Goal: Information Seeking & Learning: Learn about a topic

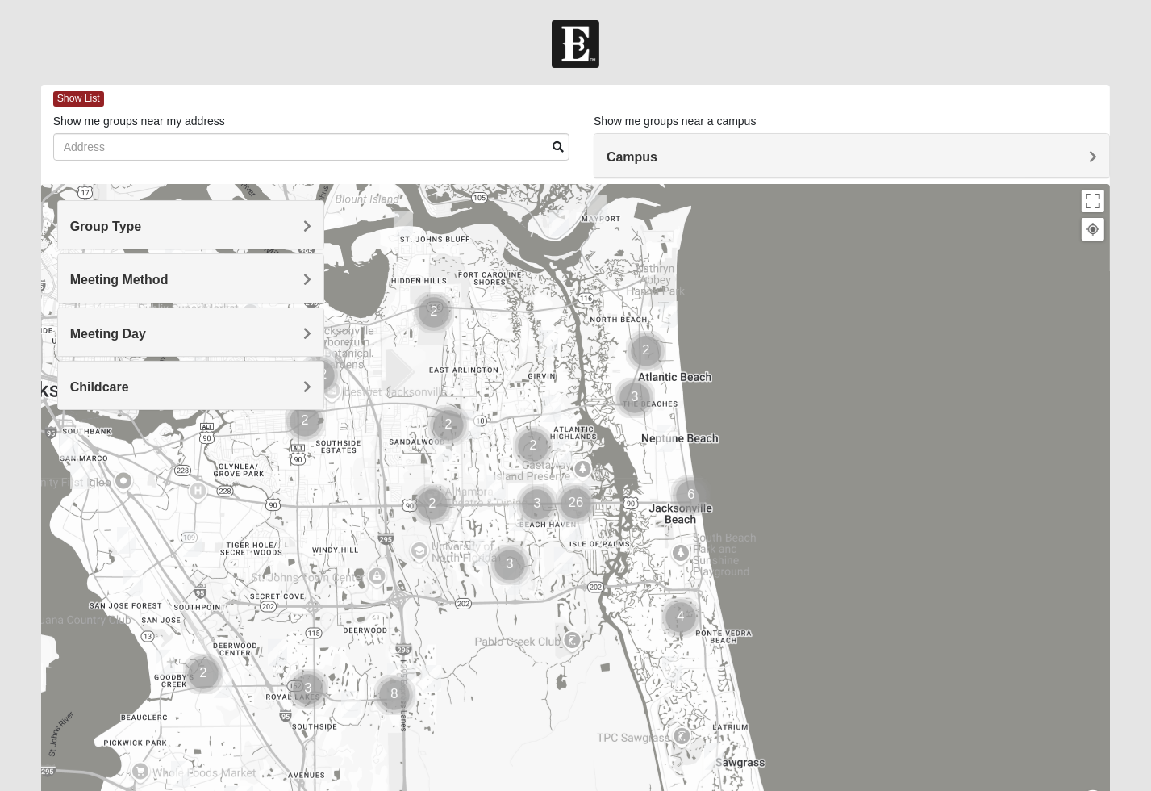
click at [198, 226] on h4 "Group Type" at bounding box center [190, 226] width 241 height 15
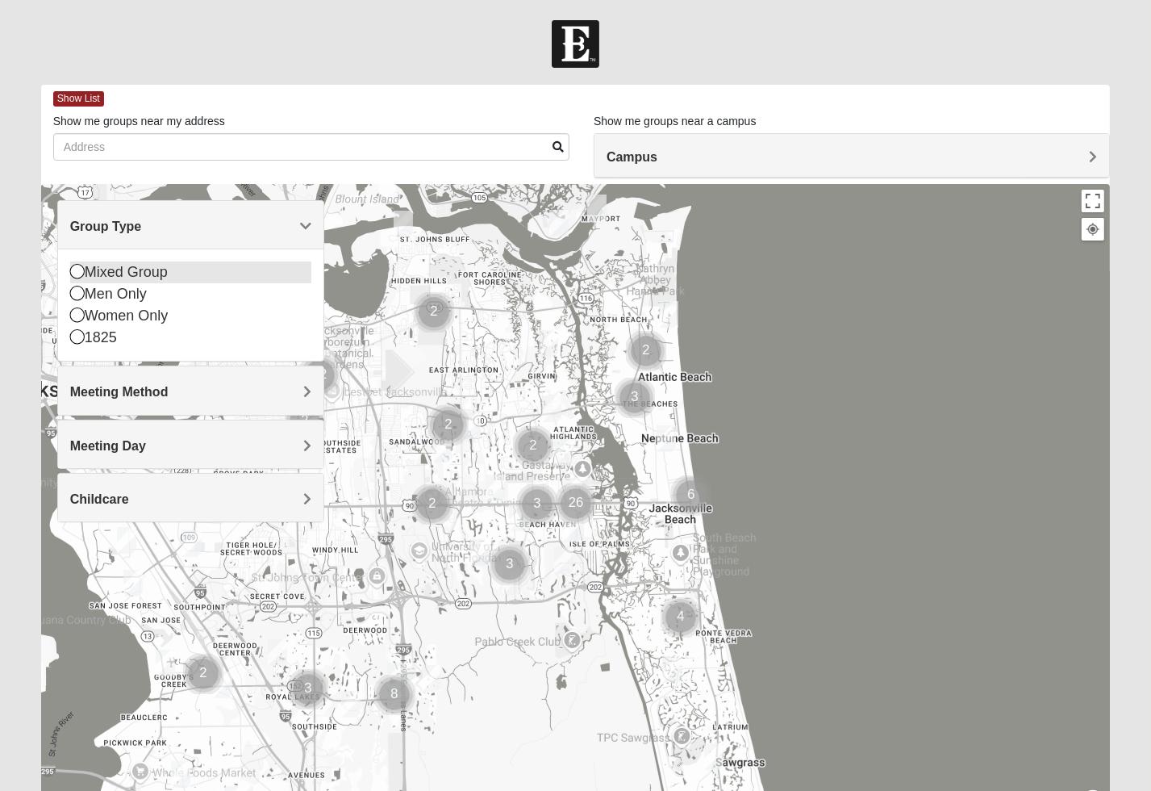
click at [81, 267] on icon at bounding box center [77, 271] width 15 height 15
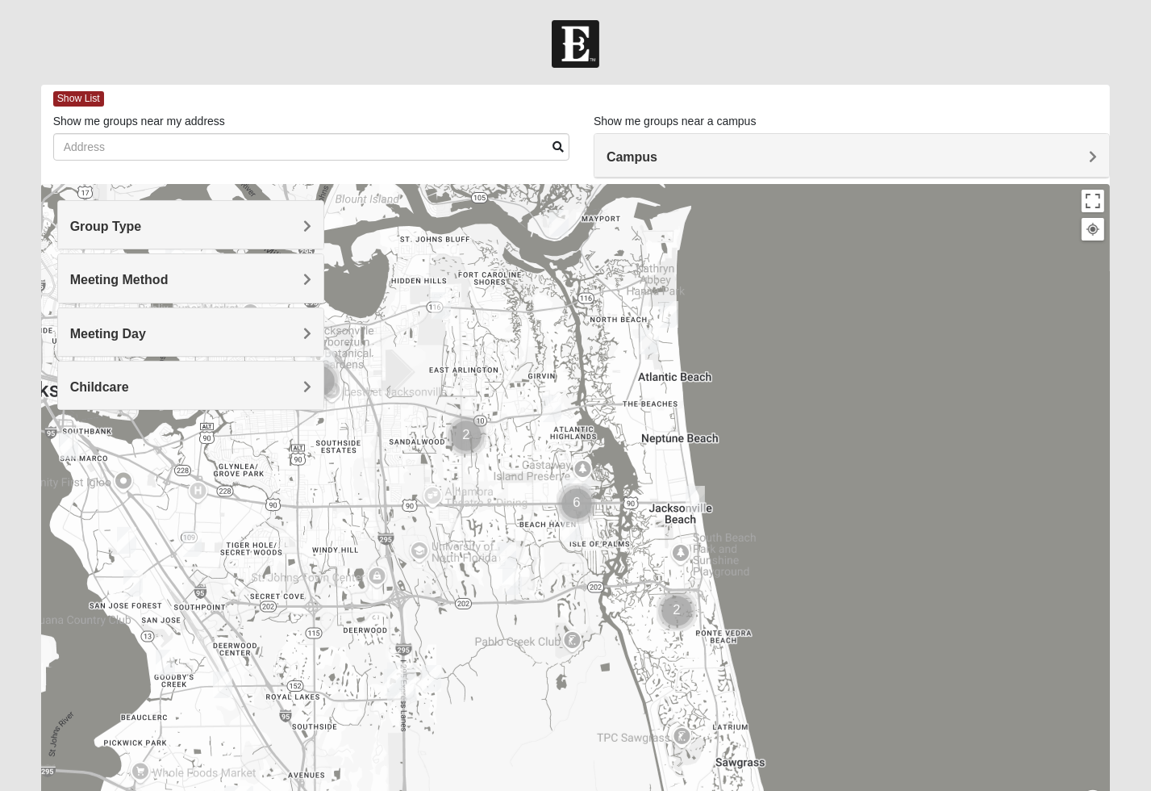
click at [265, 281] on h4 "Meeting Method" at bounding box center [190, 279] width 241 height 15
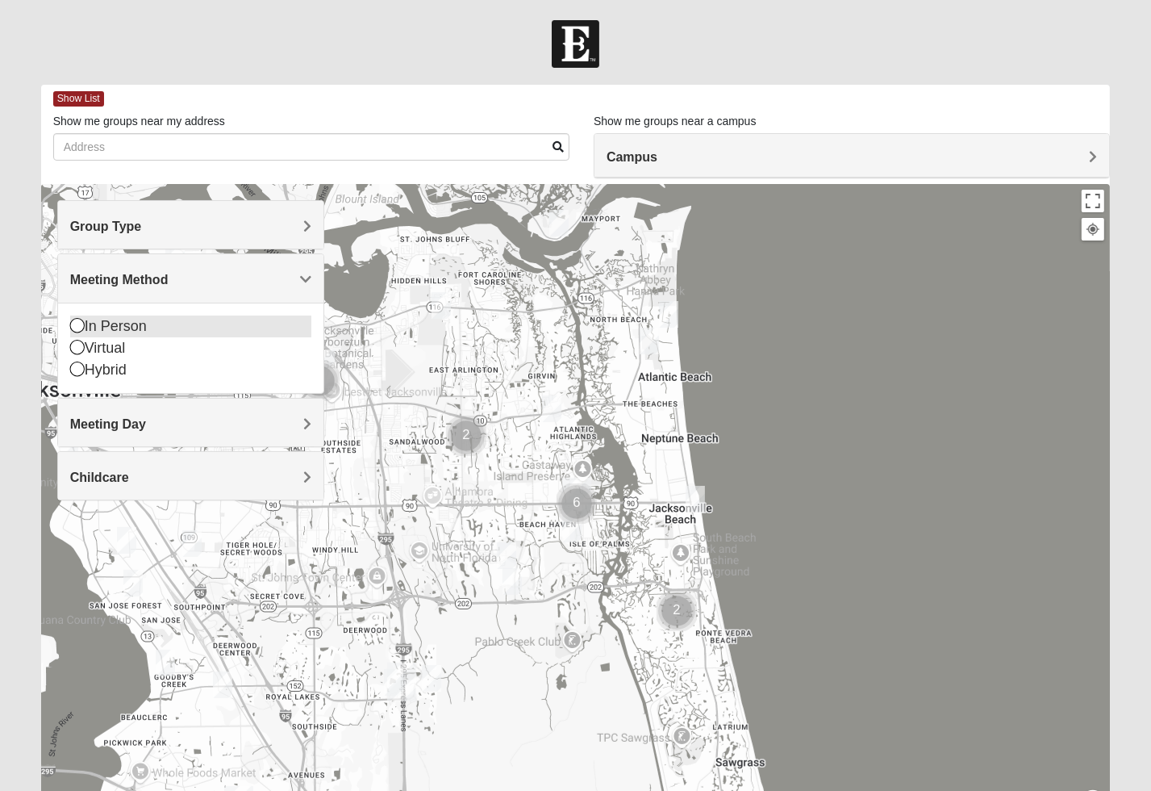
click at [74, 324] on icon at bounding box center [77, 325] width 15 height 15
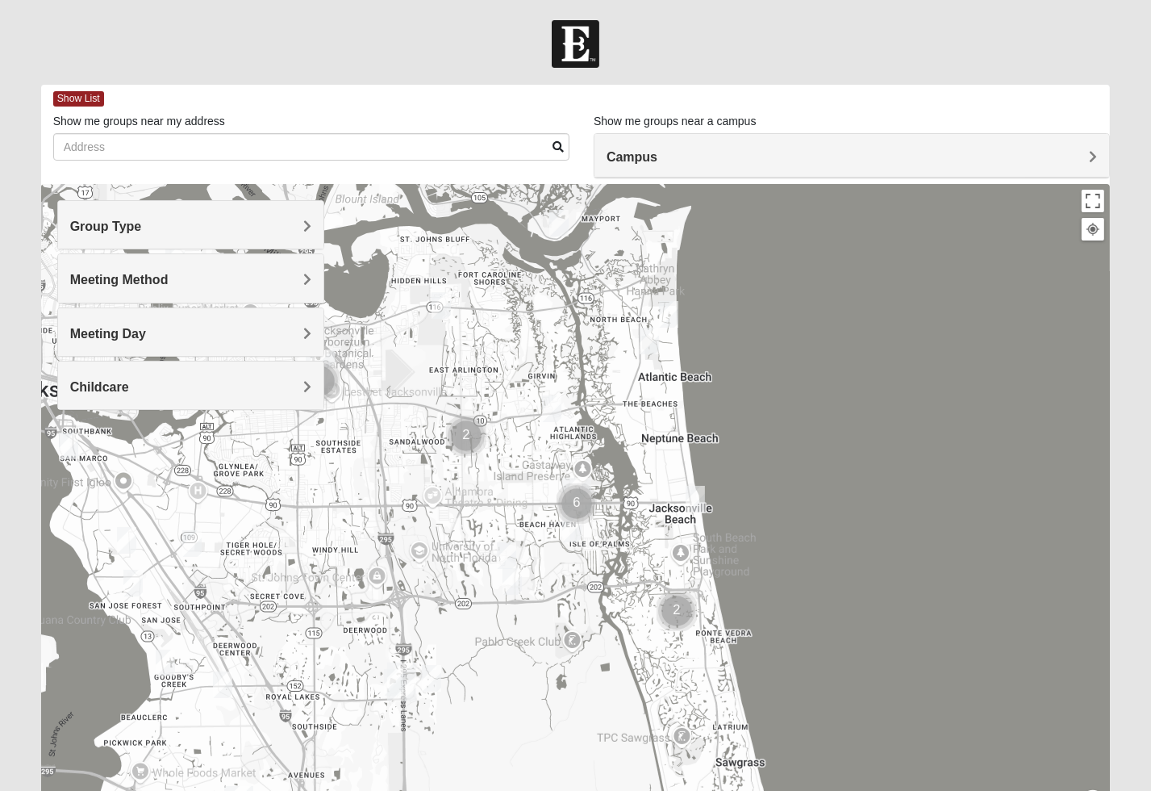
click at [244, 332] on h4 "Meeting Day" at bounding box center [190, 333] width 241 height 15
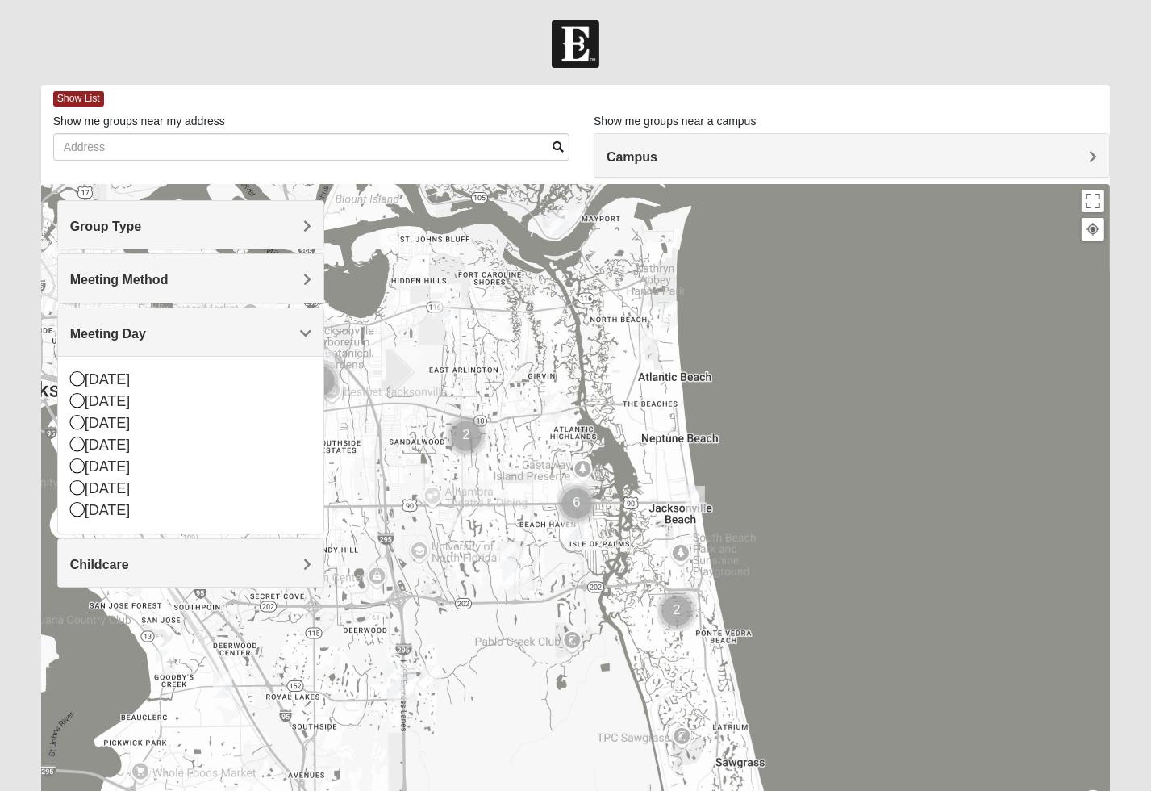
click at [244, 332] on h4 "Meeting Day" at bounding box center [190, 333] width 241 height 15
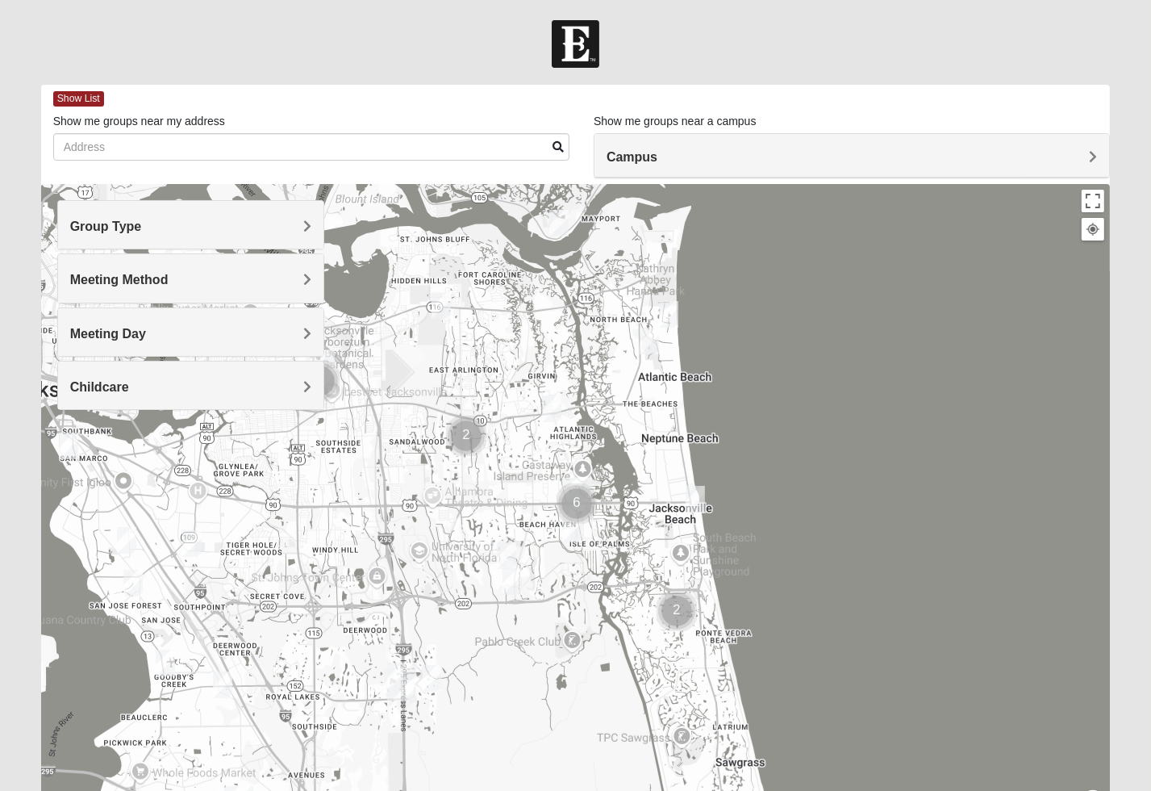
click at [203, 372] on div "Childcare" at bounding box center [190, 385] width 265 height 48
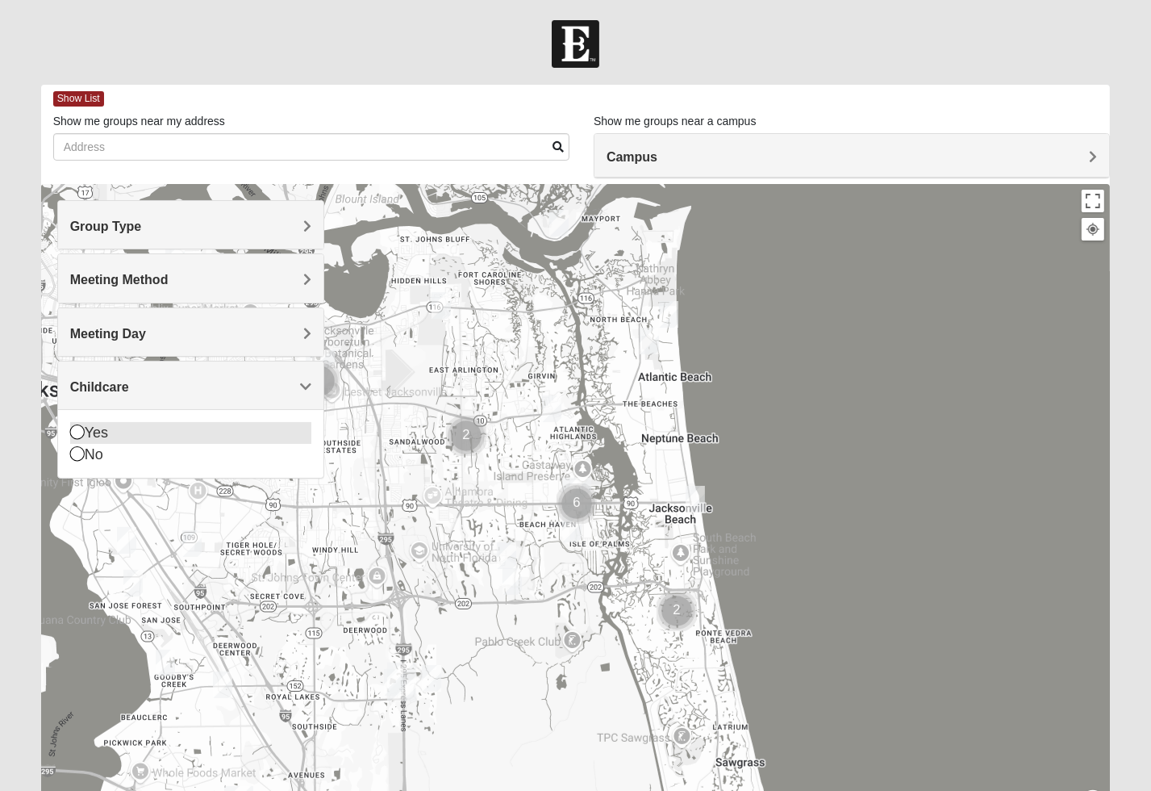
click at [77, 429] on icon at bounding box center [77, 431] width 15 height 15
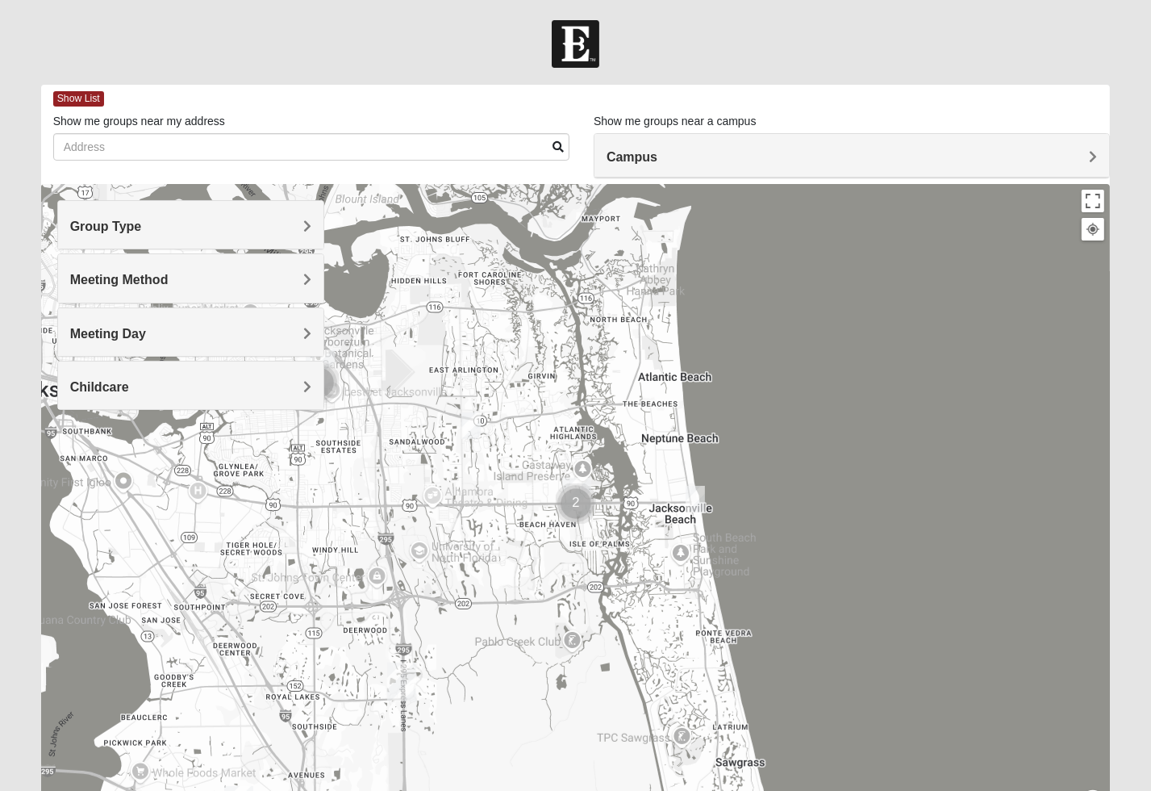
click at [812, 452] on div at bounding box center [576, 506] width 1070 height 645
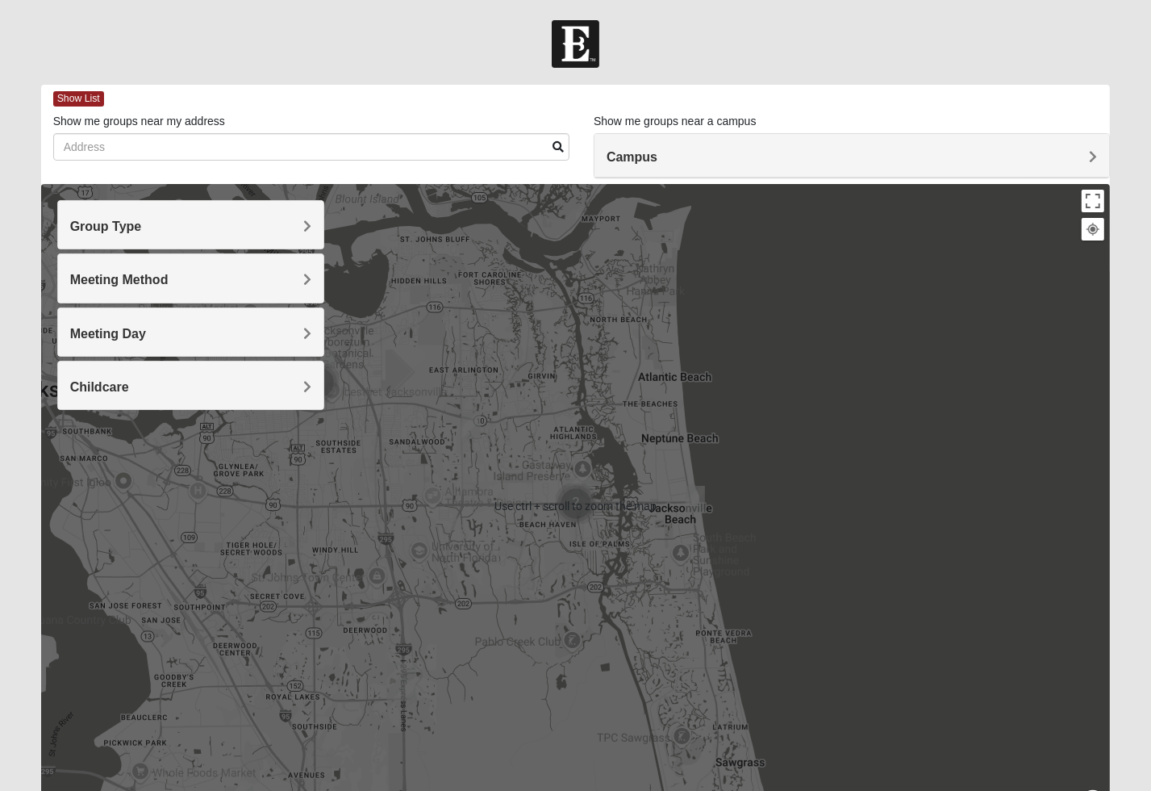
scroll to position [97, 0]
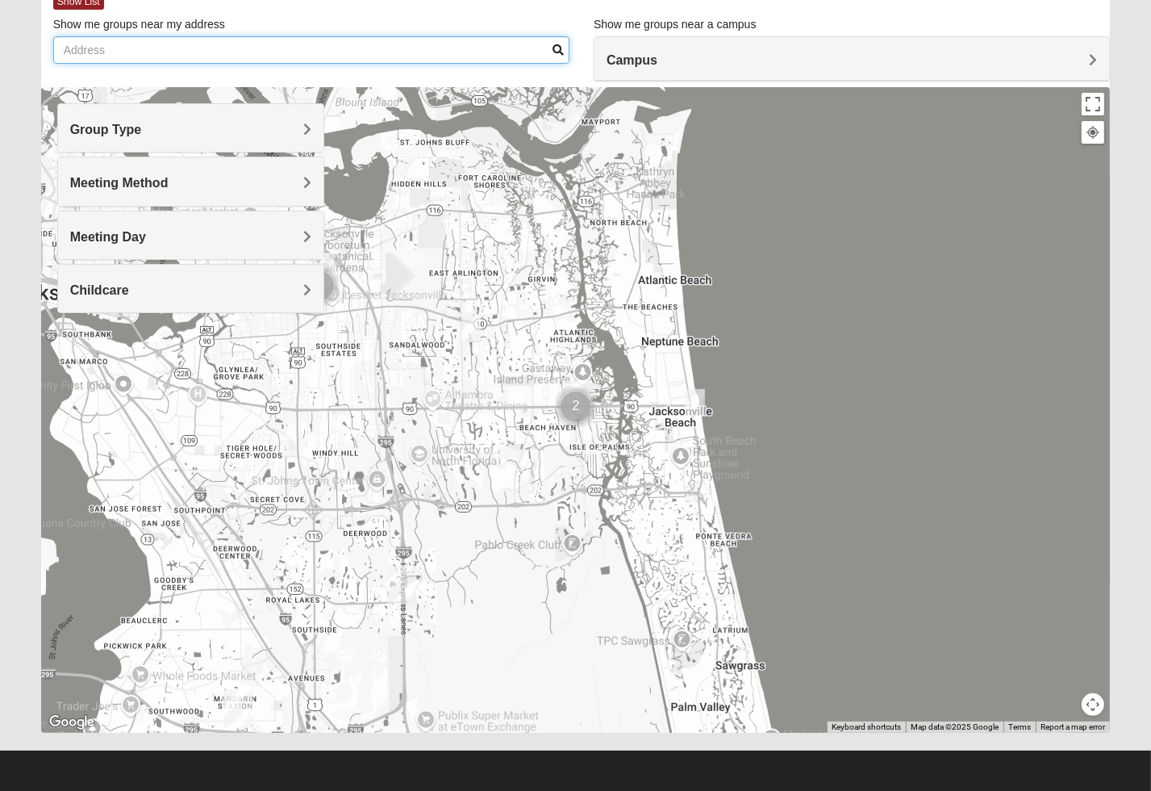
click at [384, 48] on input "Show me groups near my address" at bounding box center [311, 49] width 516 height 27
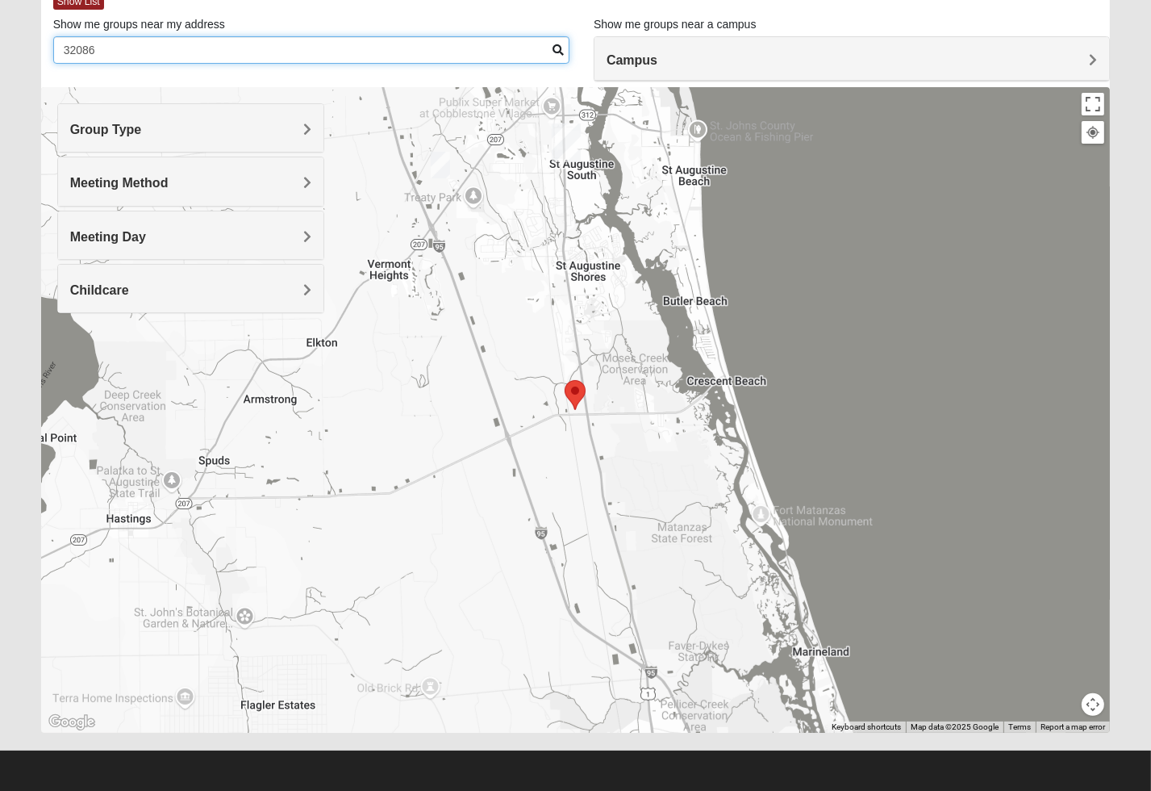
type input "32086"
click at [574, 391] on img "Selected Address" at bounding box center [575, 395] width 21 height 30
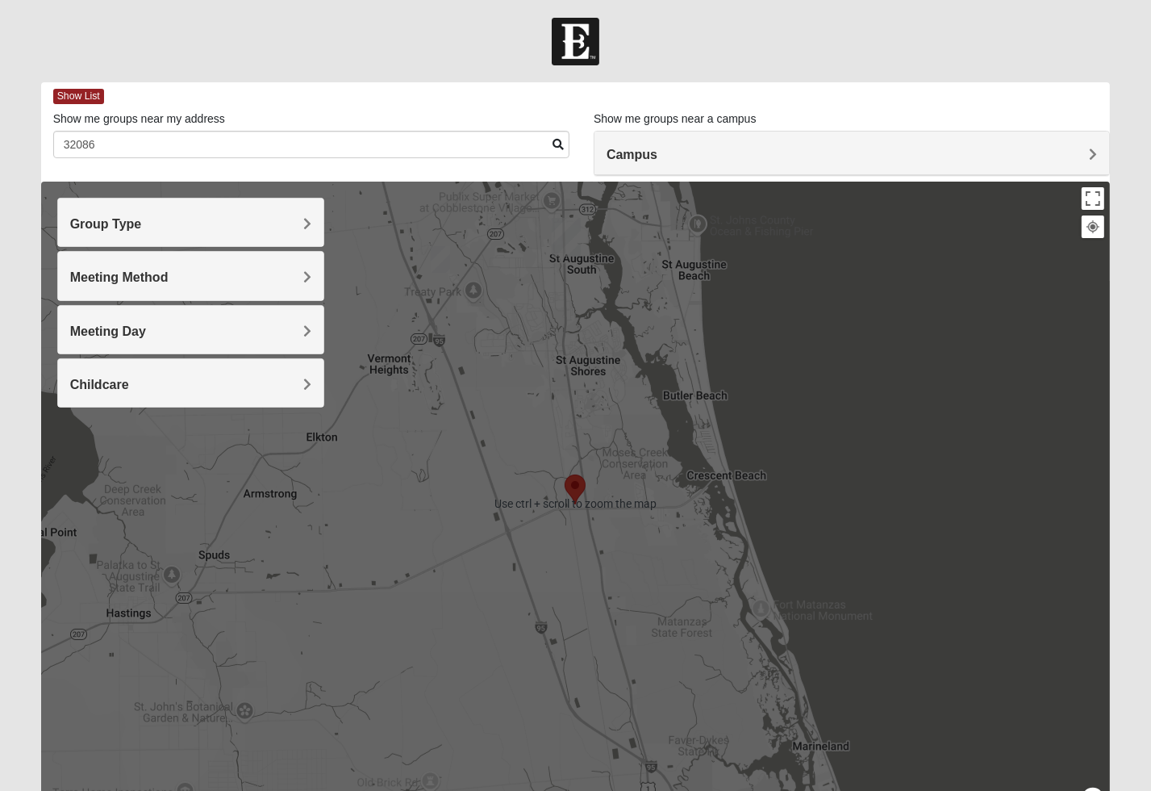
scroll to position [0, 0]
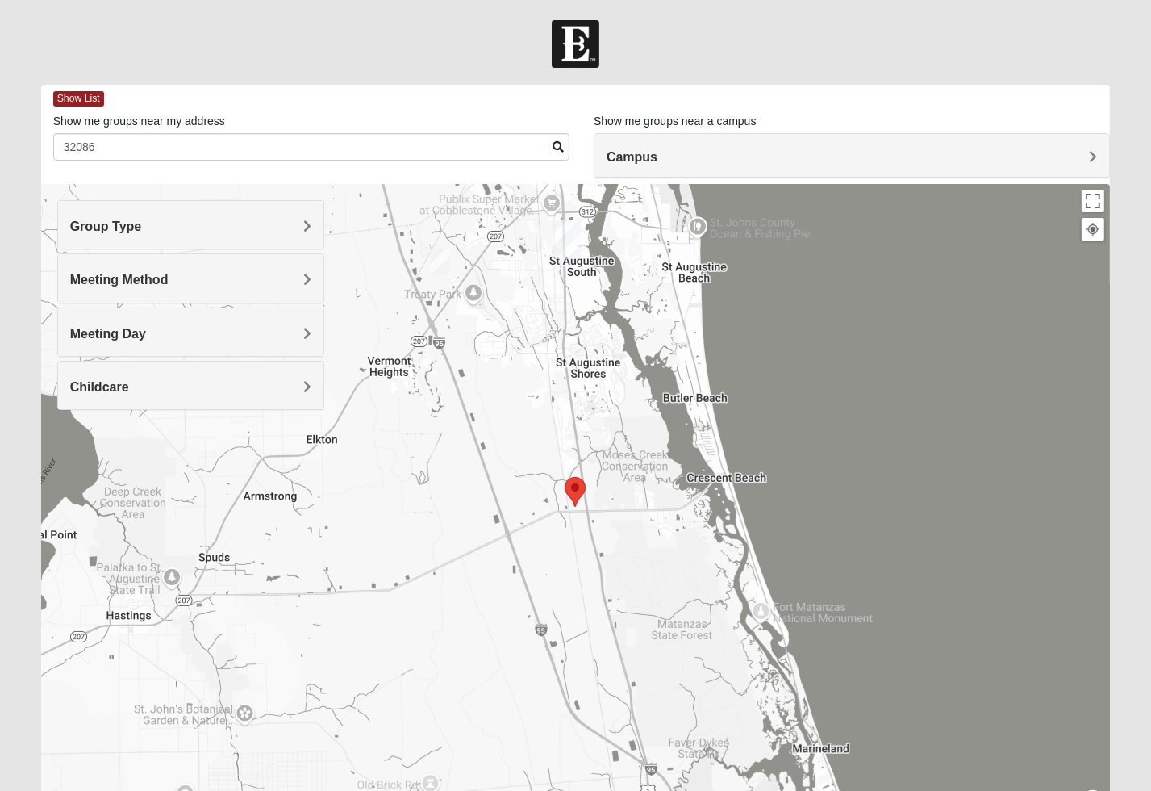
click at [570, 232] on img "St. Augustine (Coming Soon)" at bounding box center [566, 239] width 29 height 39
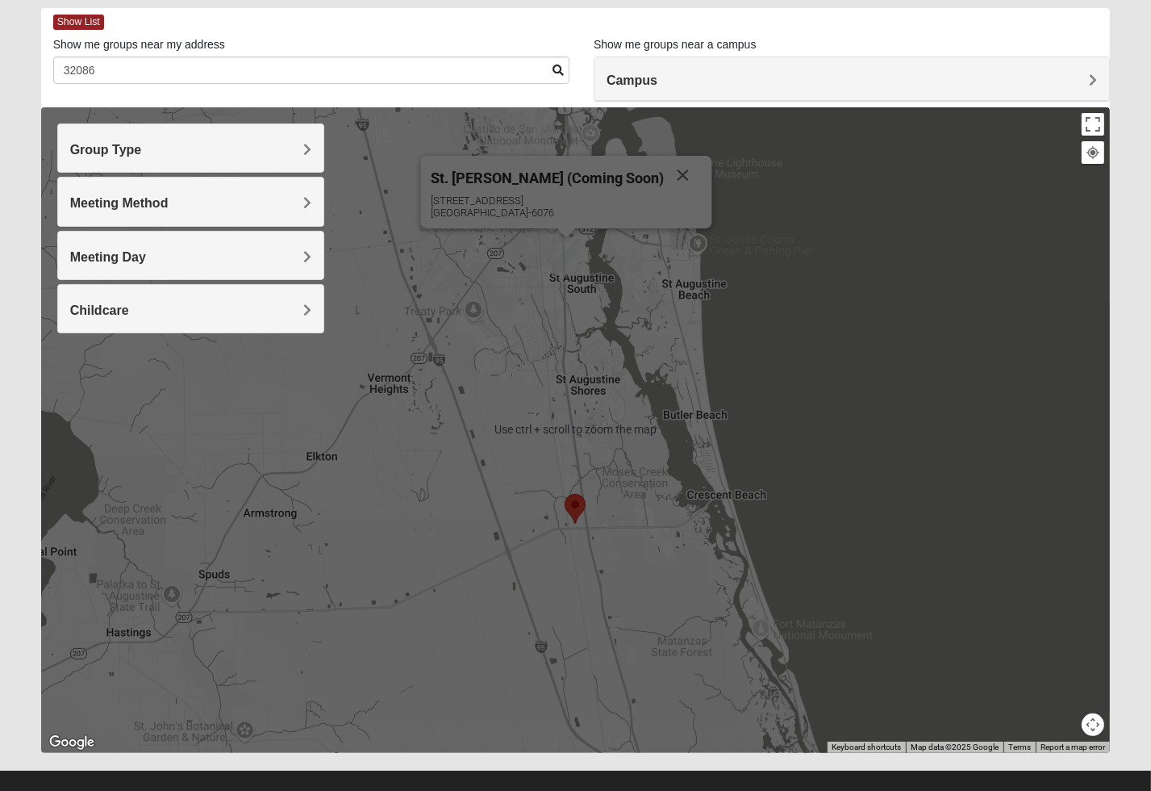
scroll to position [81, 0]
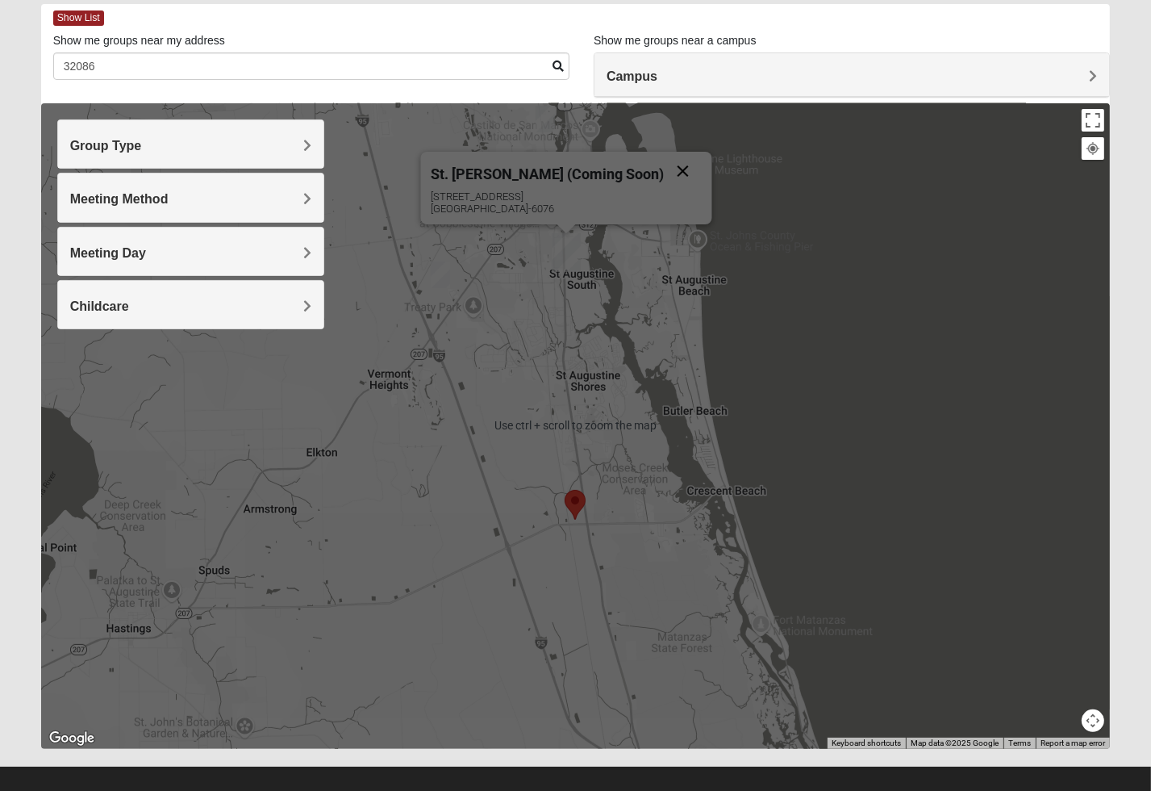
click at [665, 170] on button "Close" at bounding box center [683, 171] width 39 height 39
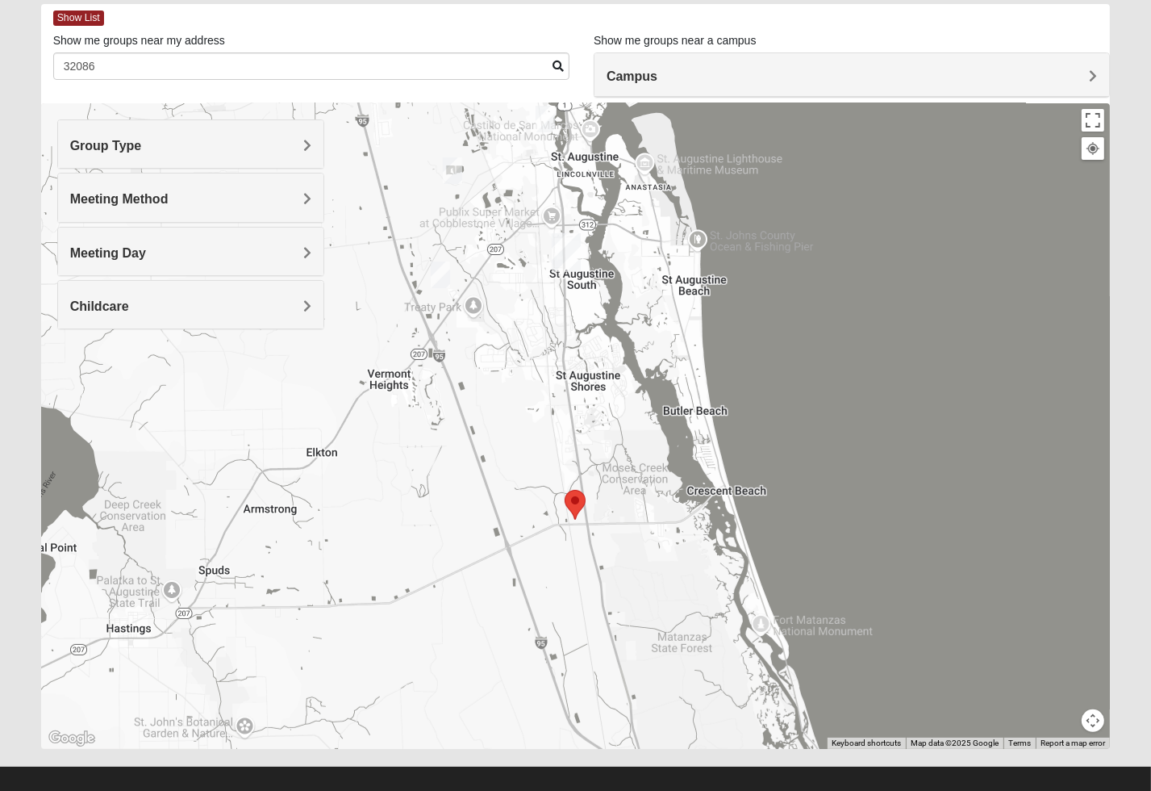
click at [442, 274] on img "Mixed Noteware 32084" at bounding box center [440, 274] width 19 height 27
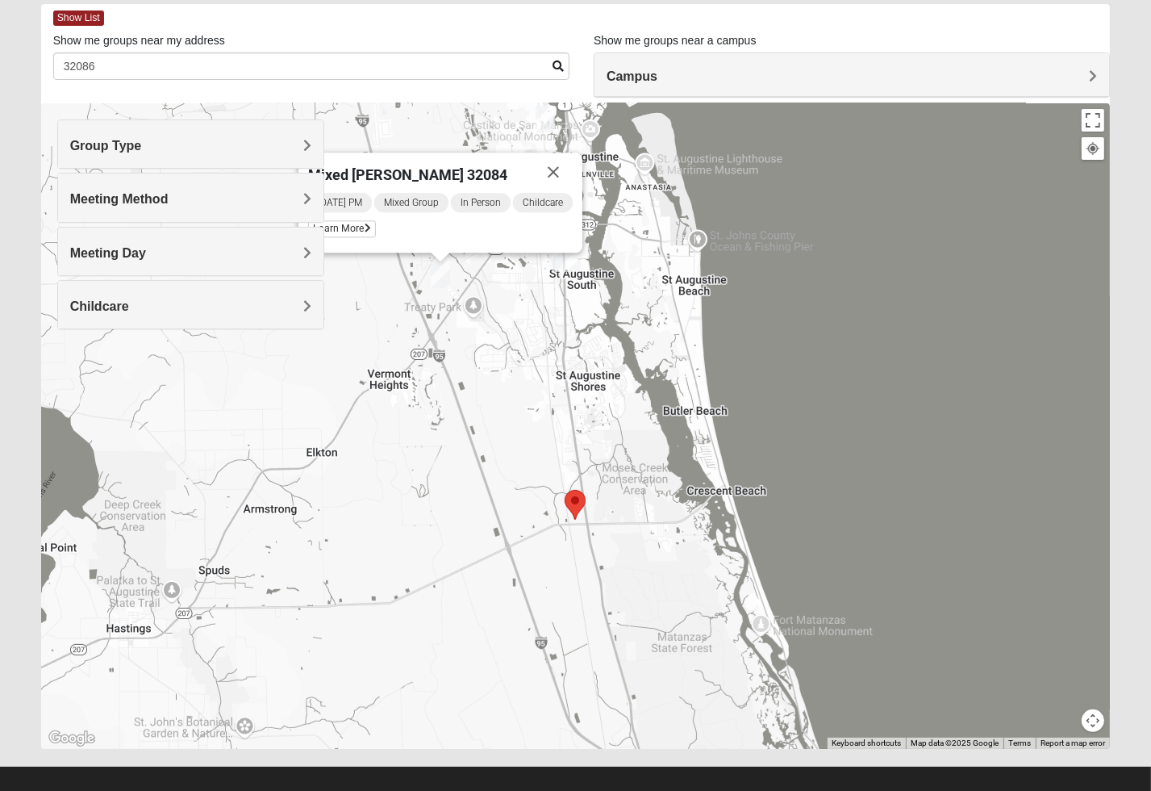
click at [436, 161] on div "Mixed Noteware 32084" at bounding box center [421, 171] width 226 height 39
click at [370, 229] on icon at bounding box center [368, 228] width 6 height 10
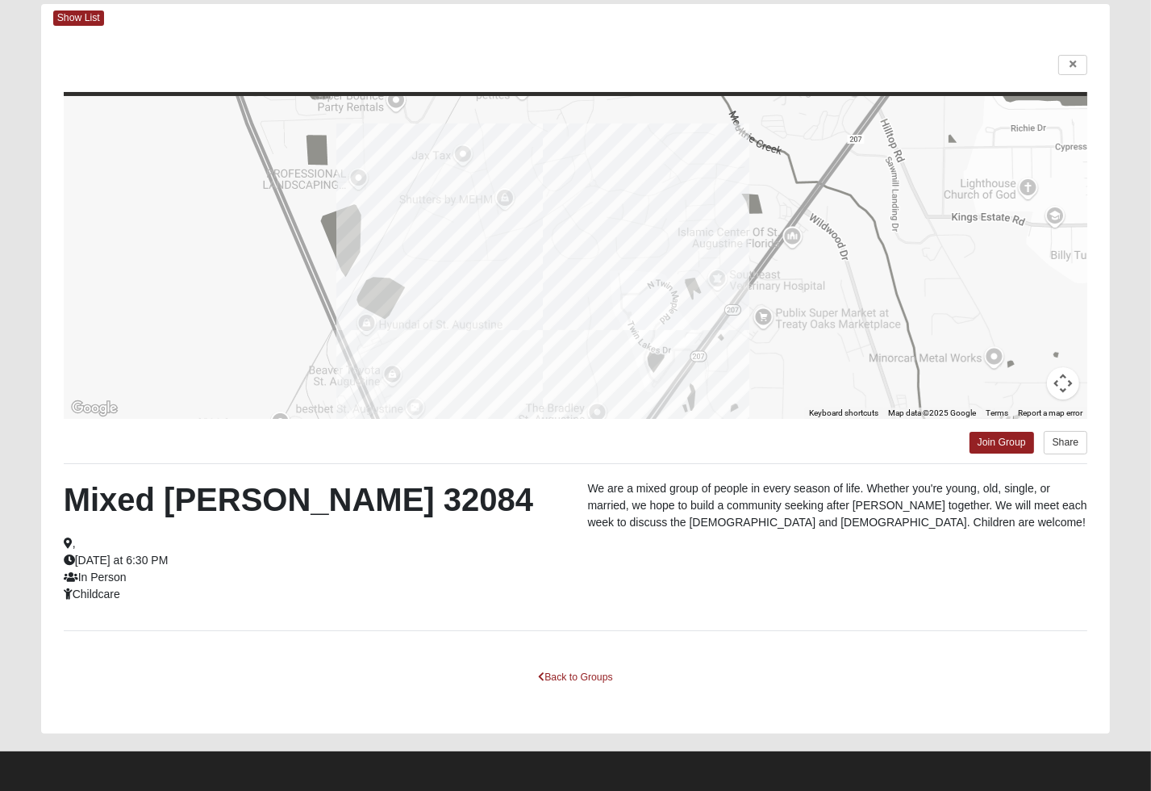
click at [679, 575] on div "Mixed Noteware 32084 , Friday at 6:30 PM In Person Childcare We are a mixed gro…" at bounding box center [576, 547] width 1049 height 134
click at [1078, 62] on link at bounding box center [1073, 65] width 29 height 20
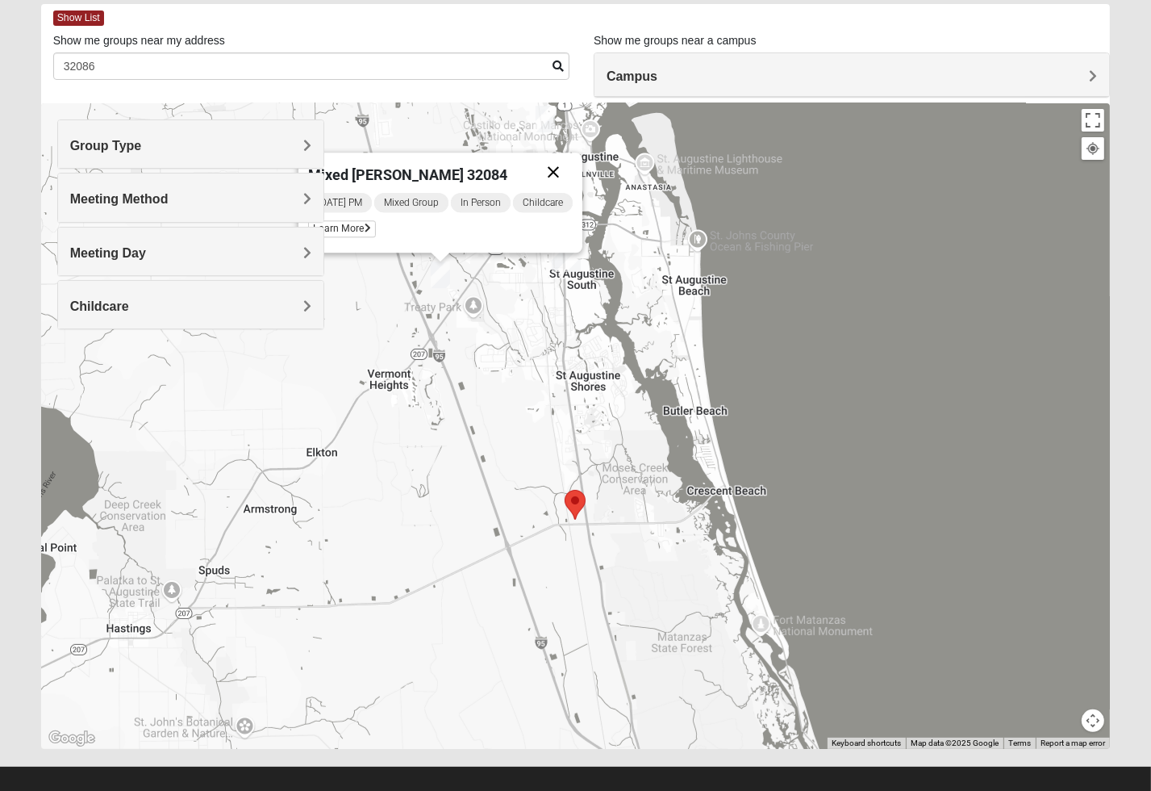
click at [553, 169] on button "Close" at bounding box center [553, 171] width 39 height 39
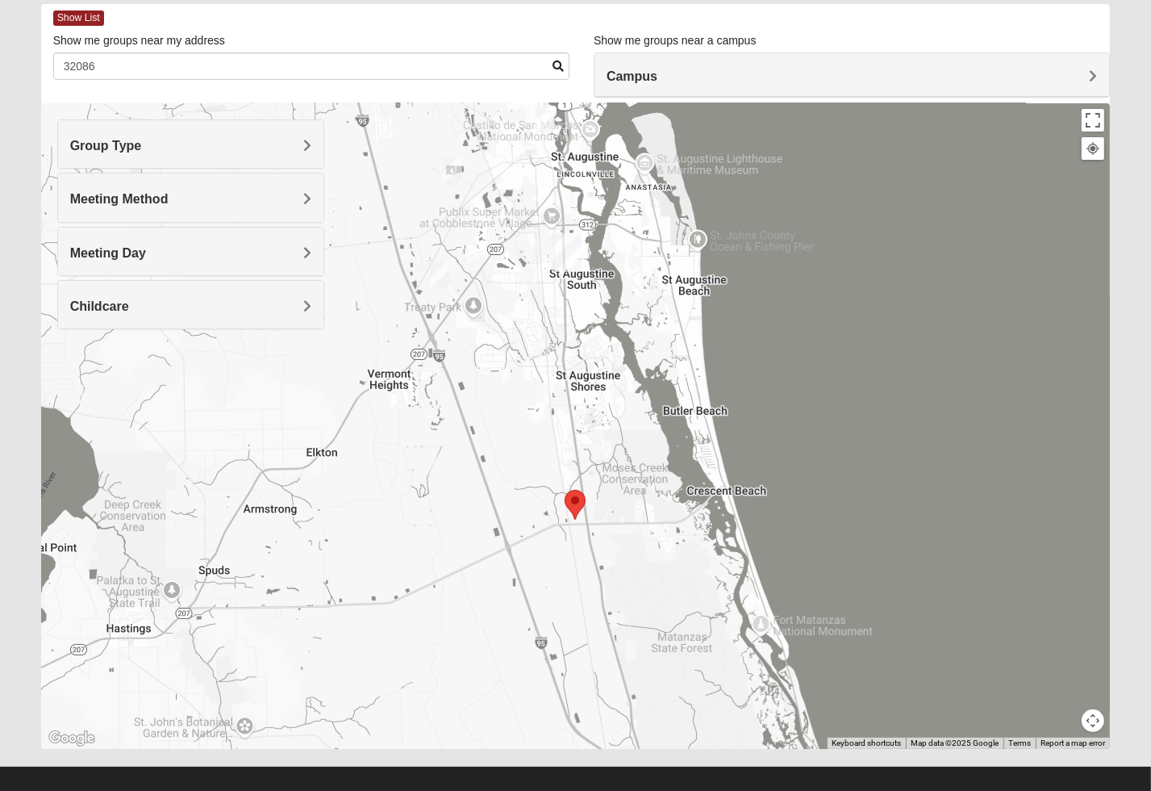
click at [453, 167] on img "Mixed Marenco 32084" at bounding box center [452, 170] width 19 height 27
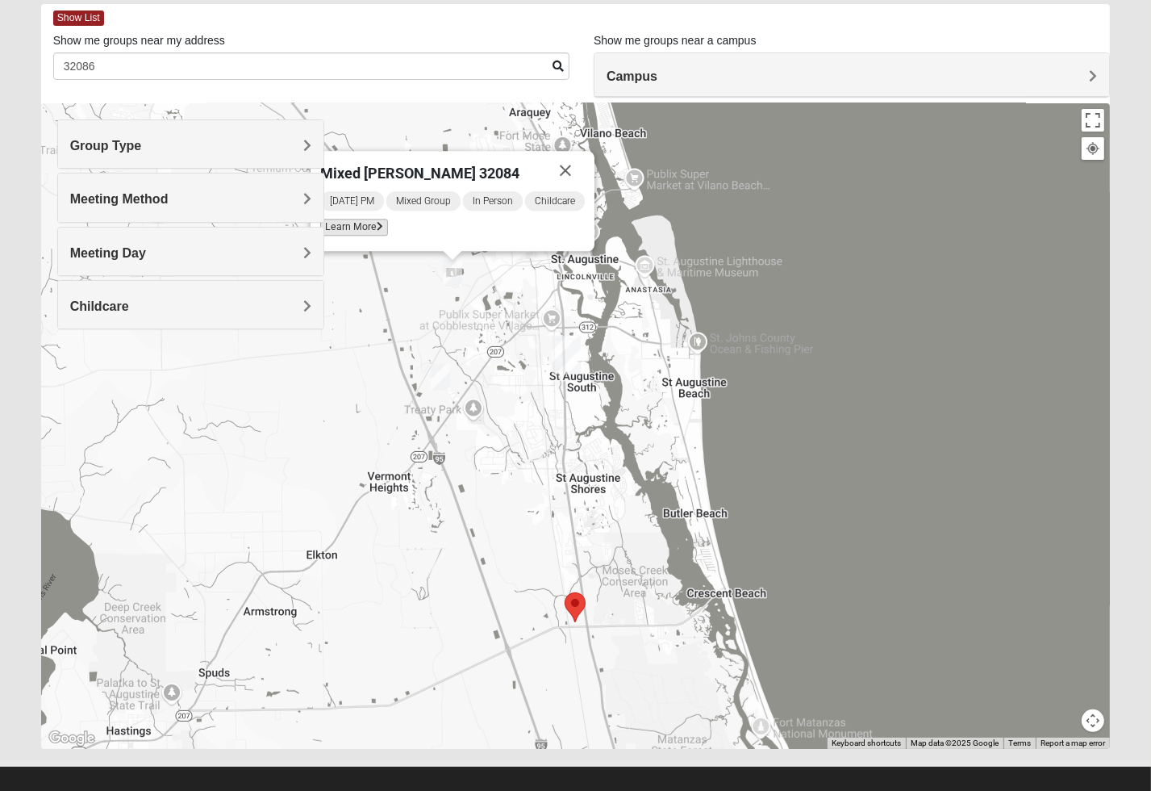
click at [371, 228] on span "Learn More" at bounding box center [354, 227] width 68 height 17
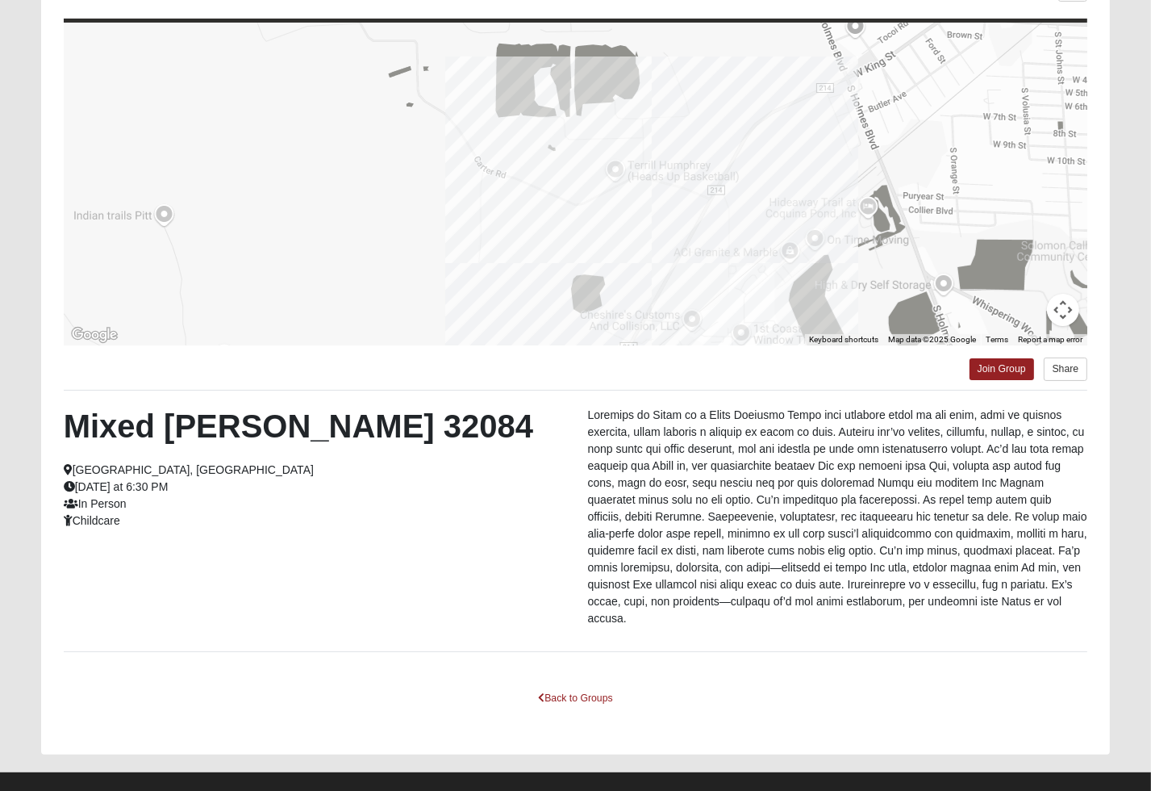
scroll to position [158, 0]
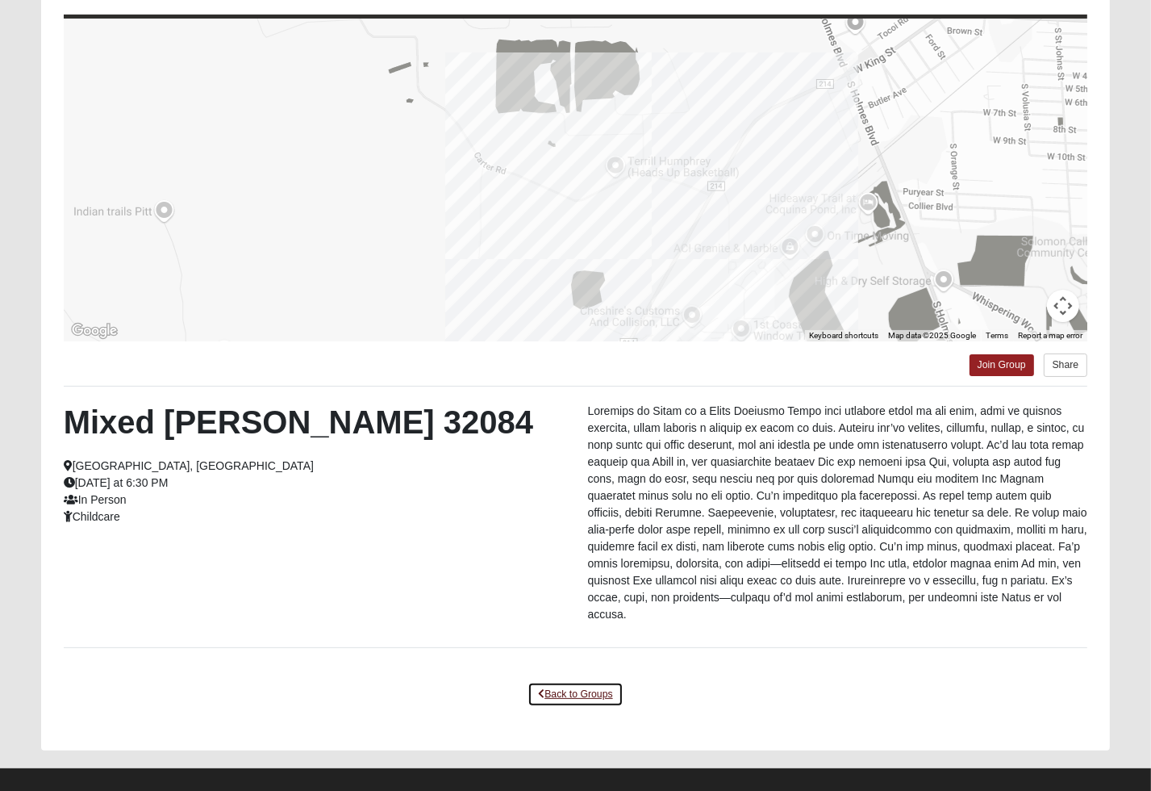
click at [575, 682] on link "Back to Groups" at bounding box center [575, 694] width 95 height 25
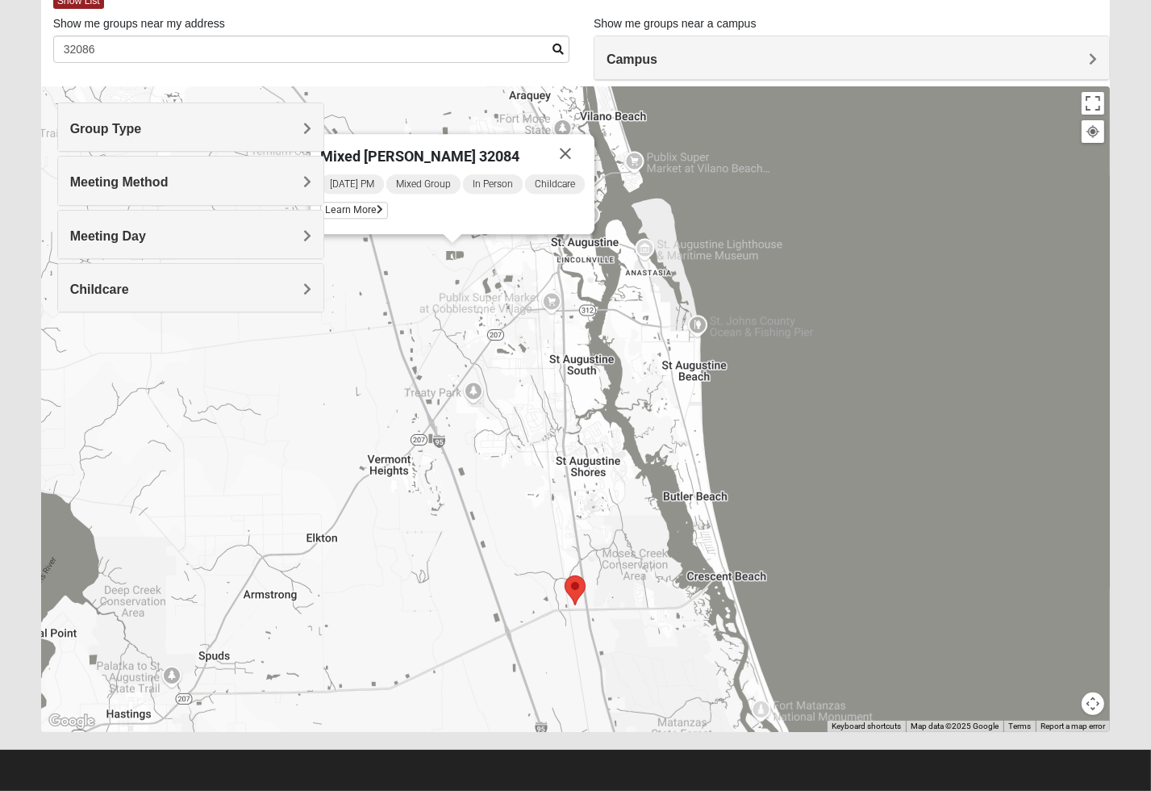
scroll to position [97, 0]
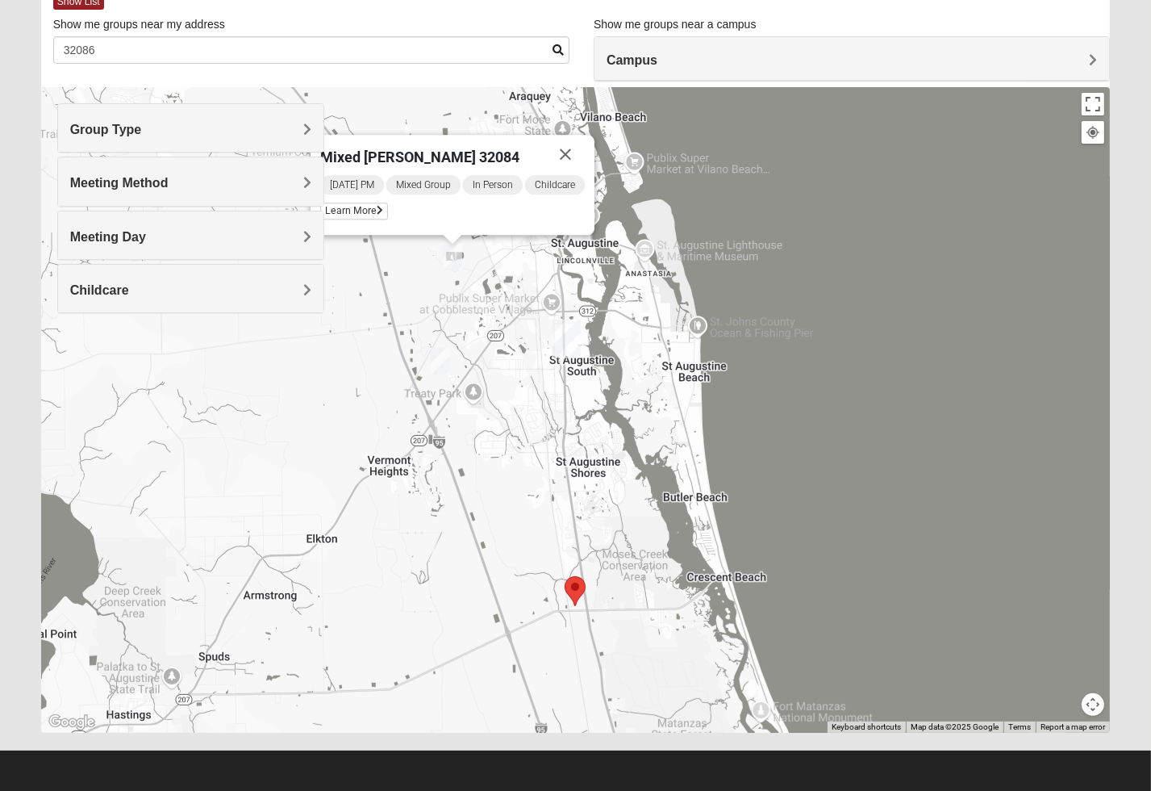
click at [438, 361] on img "Mixed Noteware 32084" at bounding box center [440, 361] width 19 height 27
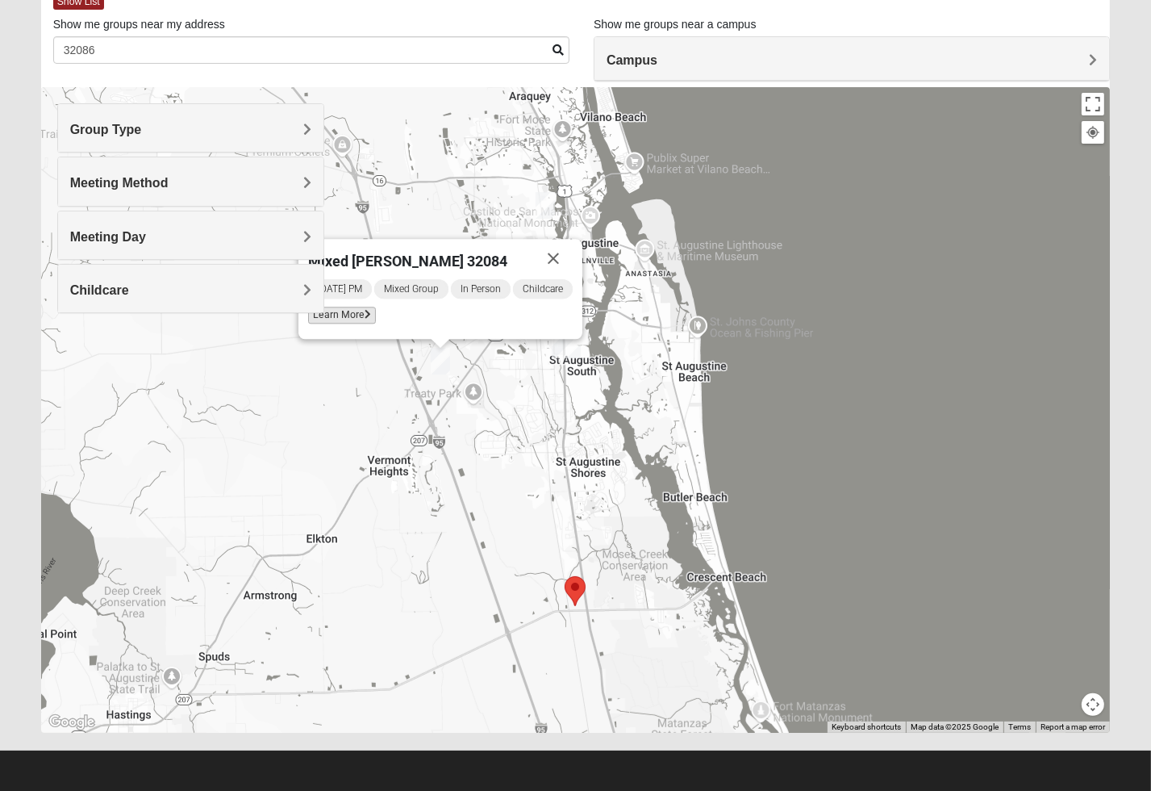
click at [355, 312] on span "Learn More" at bounding box center [342, 315] width 68 height 17
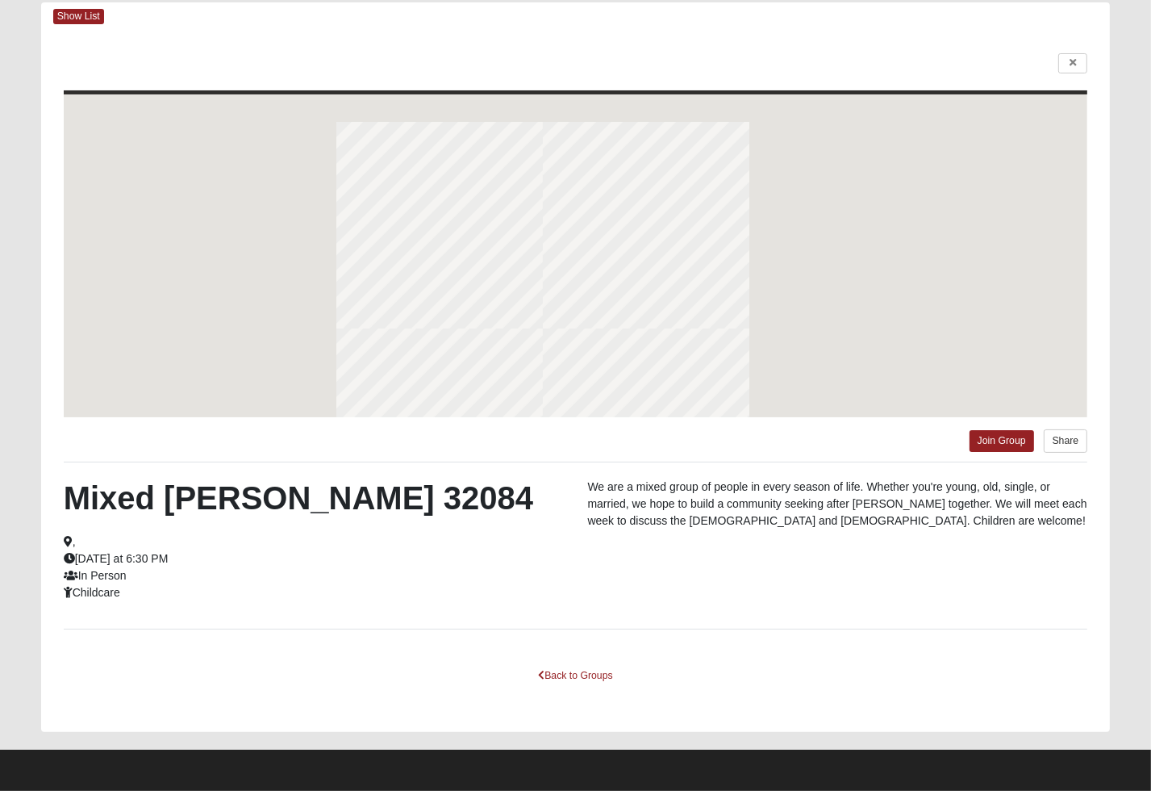
scroll to position [81, 0]
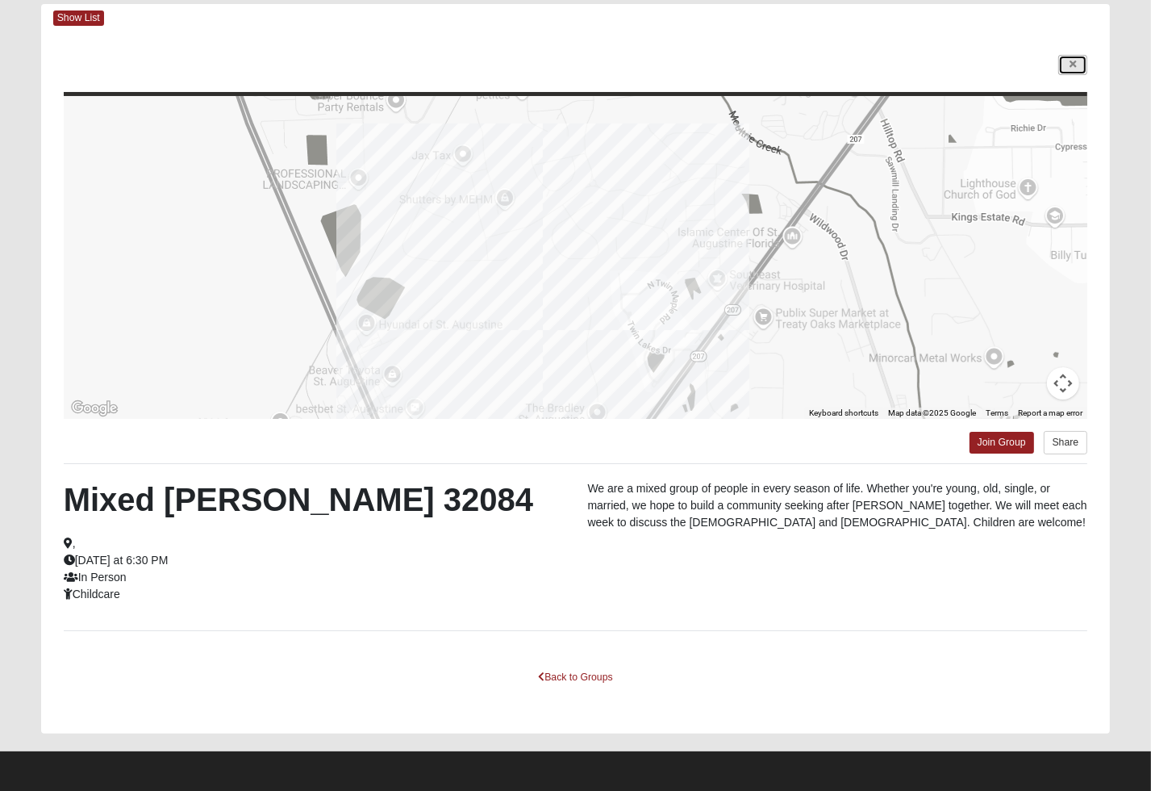
click at [1082, 65] on link at bounding box center [1073, 65] width 29 height 20
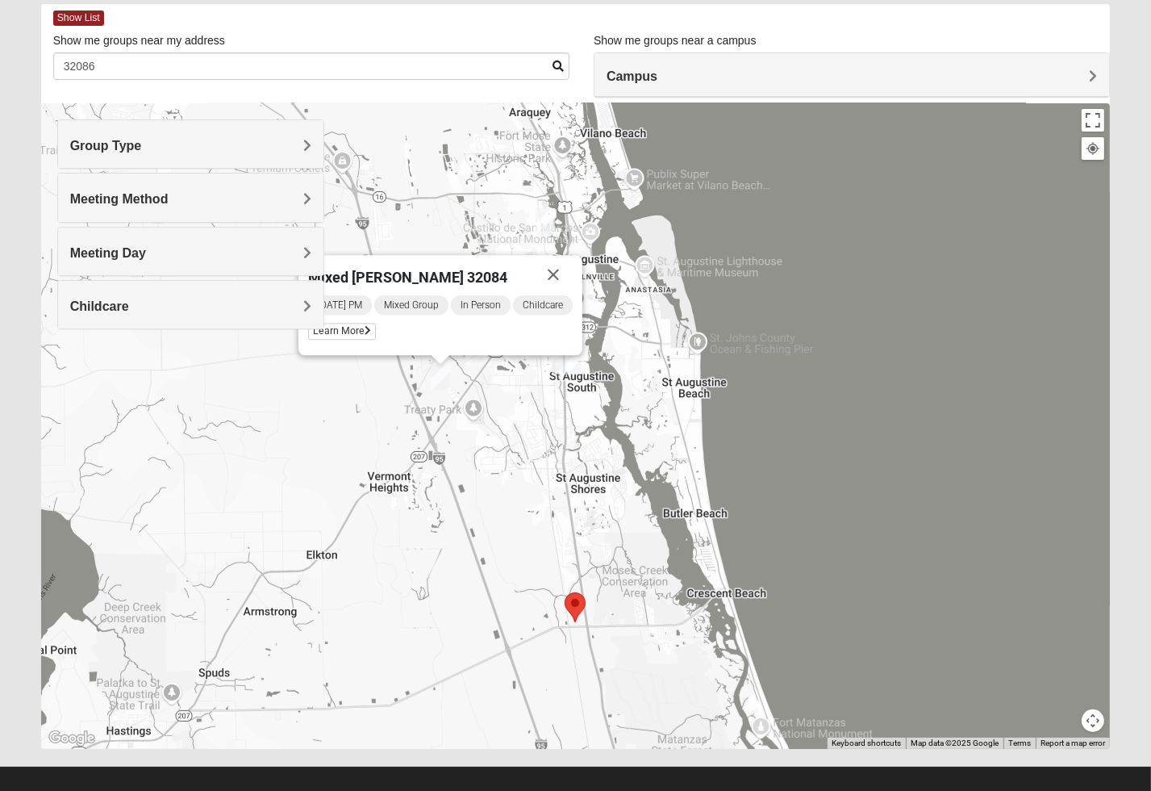
click at [545, 223] on img "Mixed Richardson 32084" at bounding box center [545, 221] width 19 height 27
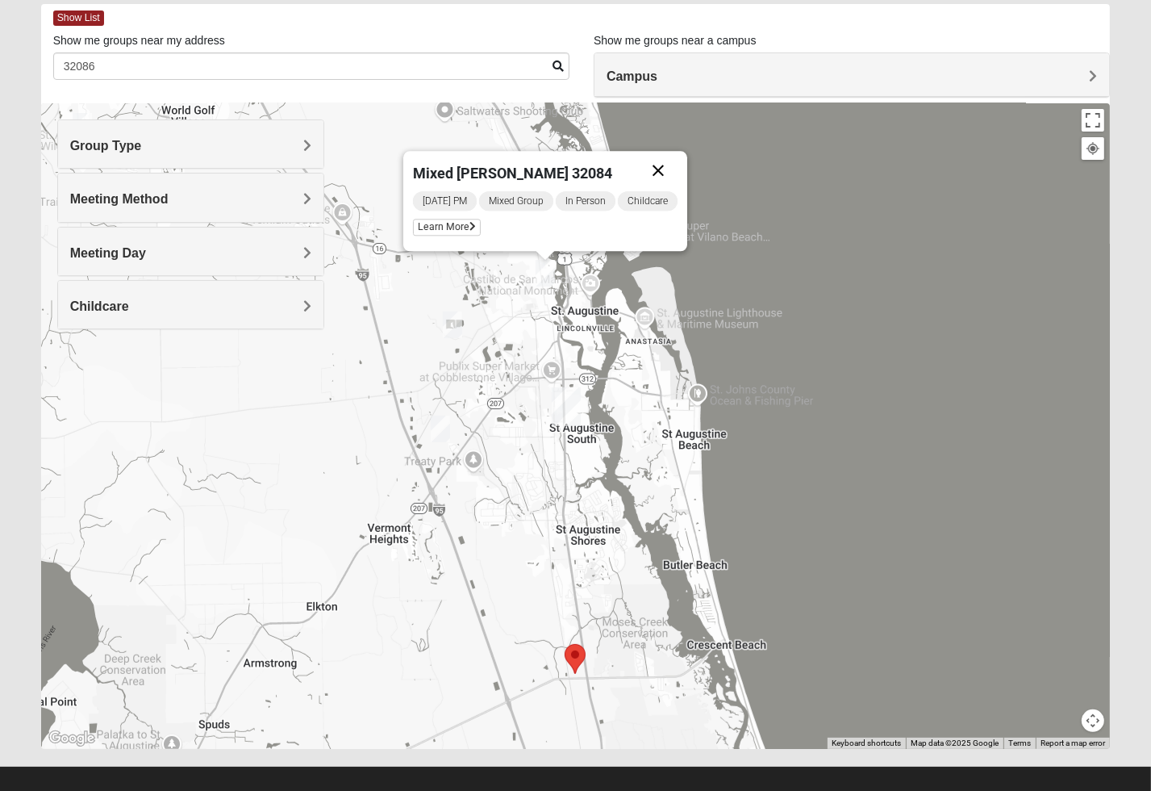
click at [657, 165] on button "Close" at bounding box center [658, 170] width 39 height 39
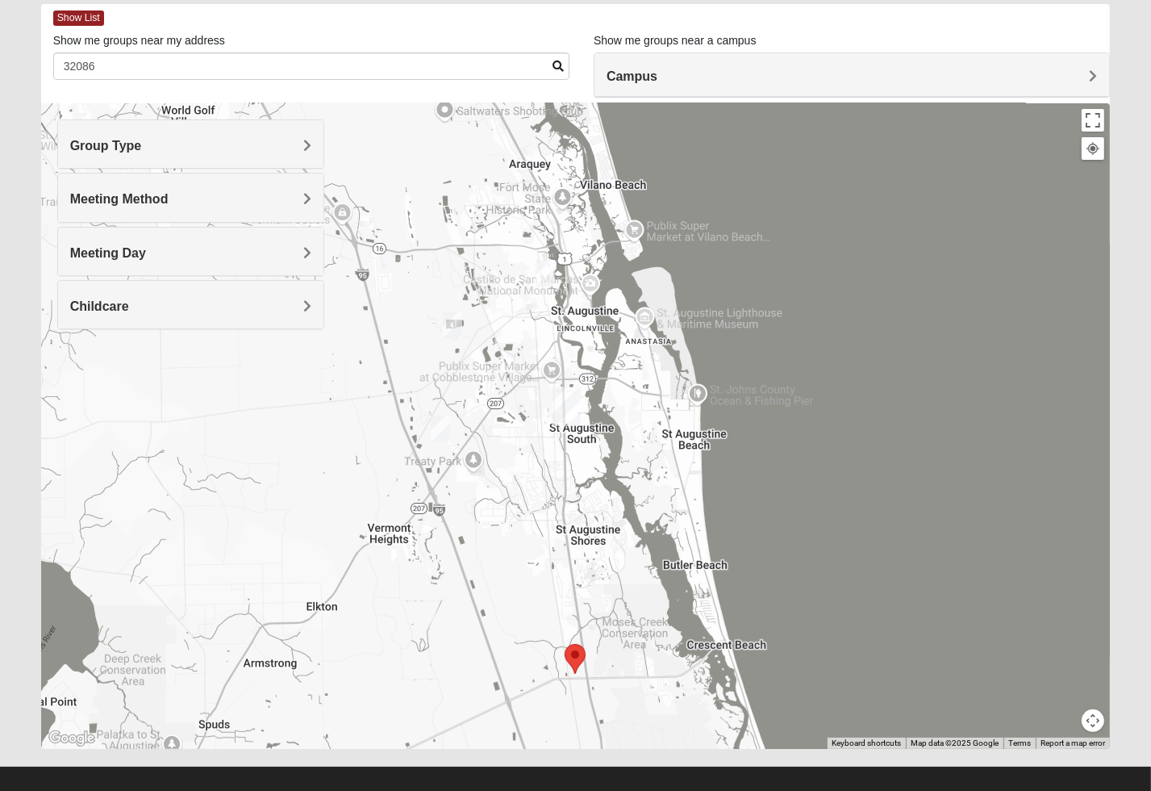
click at [543, 270] on img "Mixed Richardson 32084" at bounding box center [545, 273] width 19 height 27
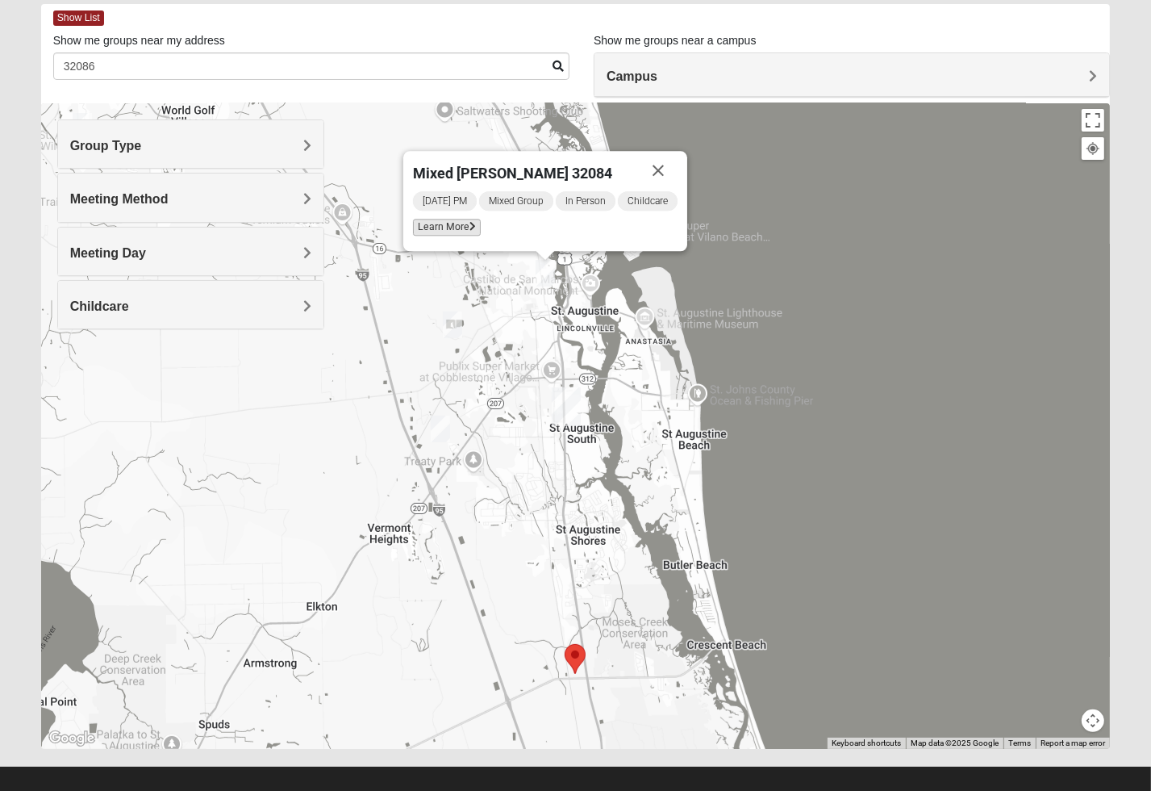
click at [471, 225] on icon at bounding box center [473, 227] width 6 height 10
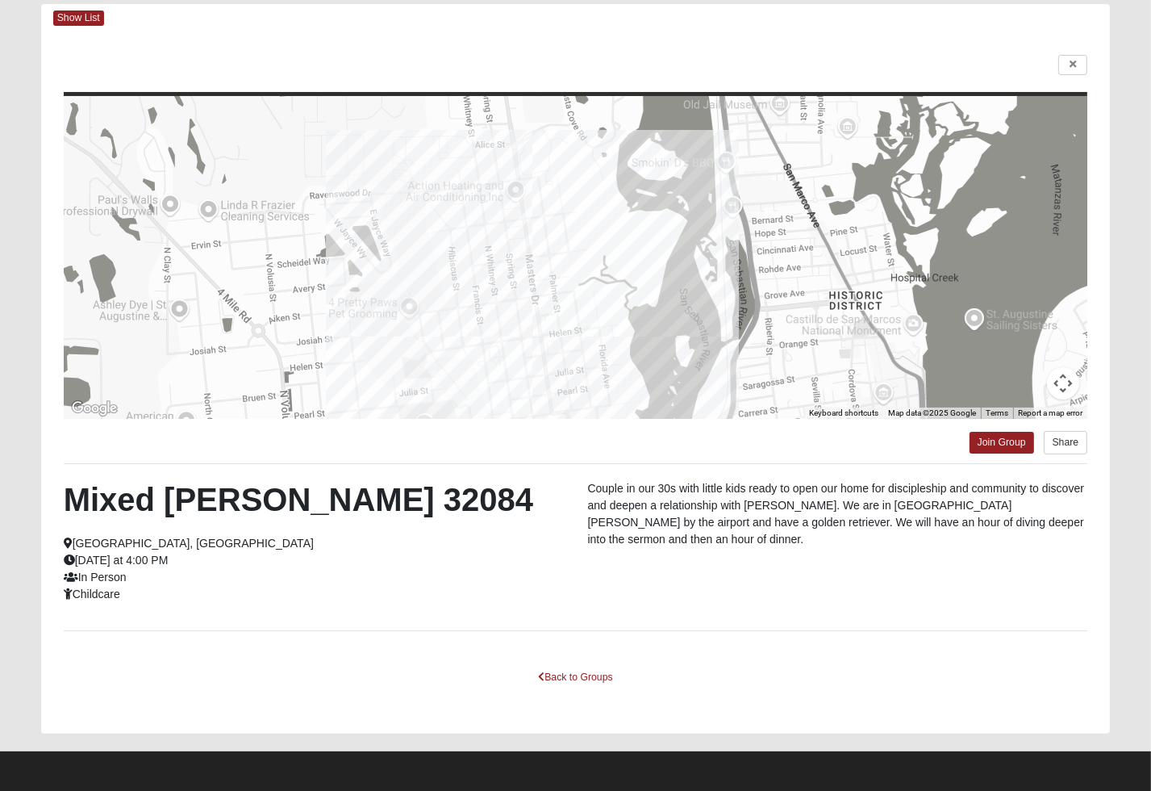
scroll to position [0, 0]
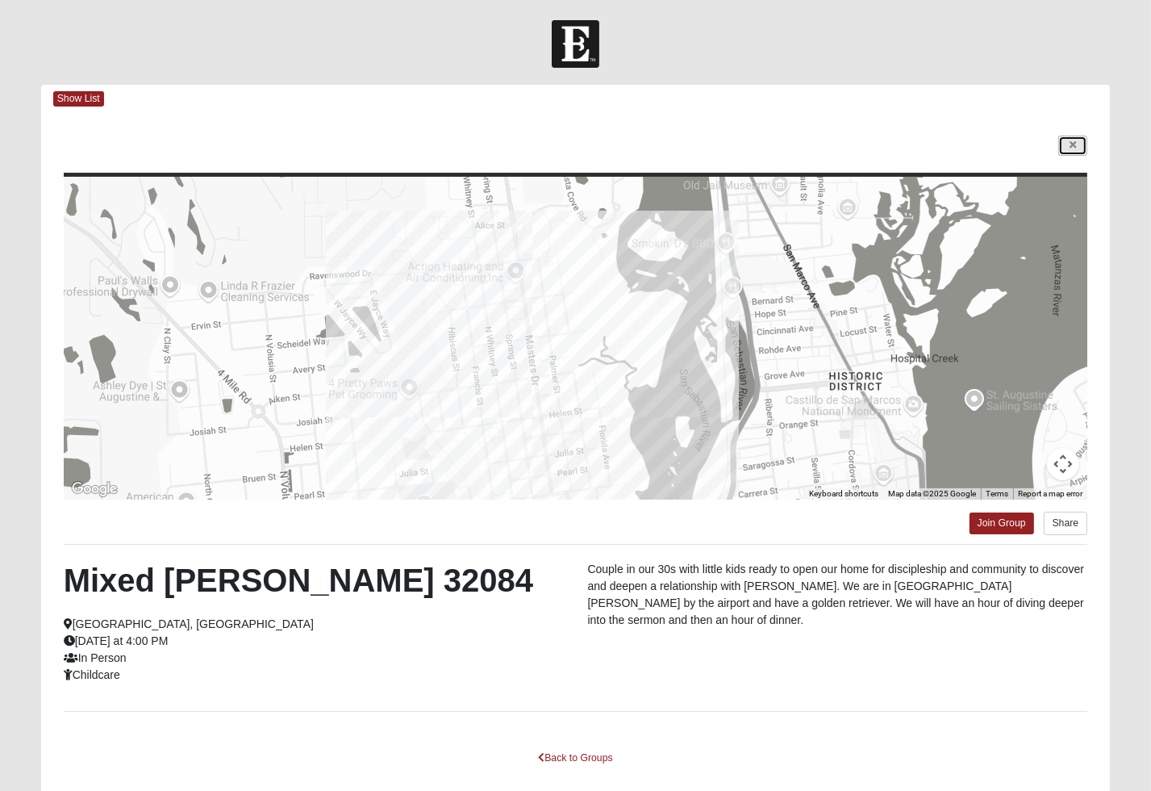
click at [1065, 138] on link at bounding box center [1073, 146] width 29 height 20
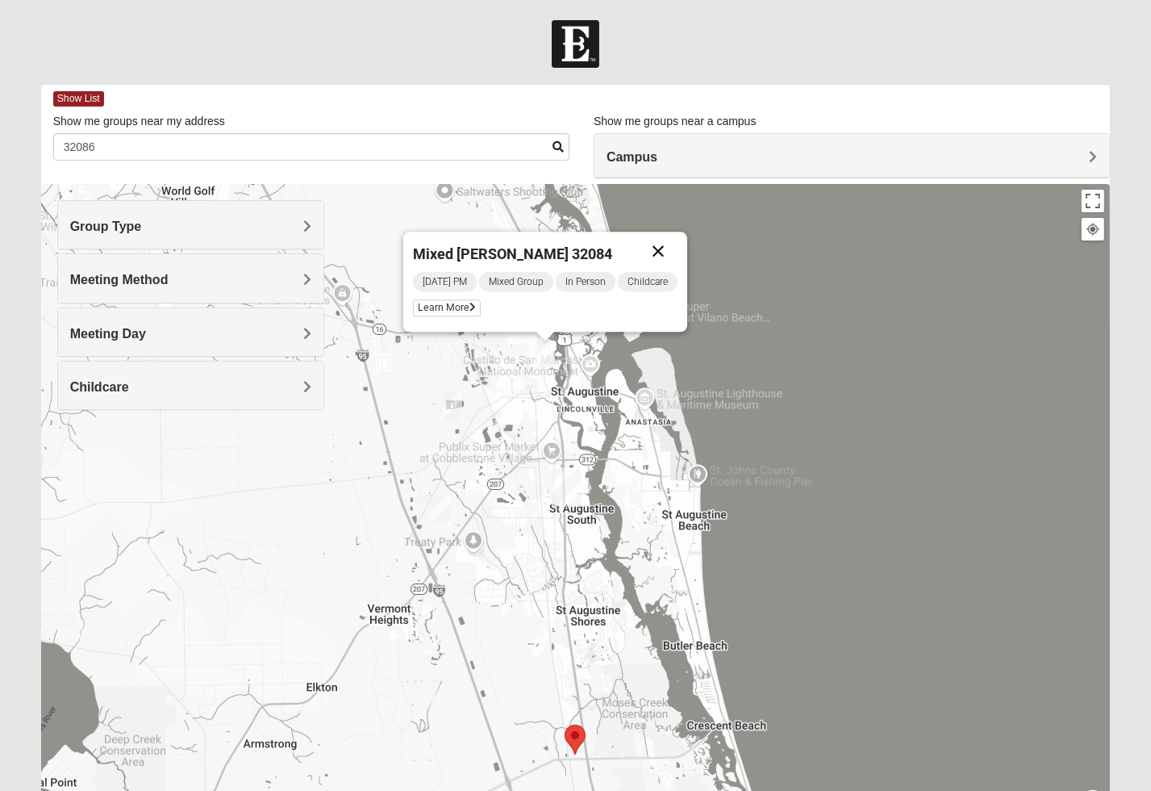
click at [659, 254] on button "Close" at bounding box center [658, 251] width 39 height 39
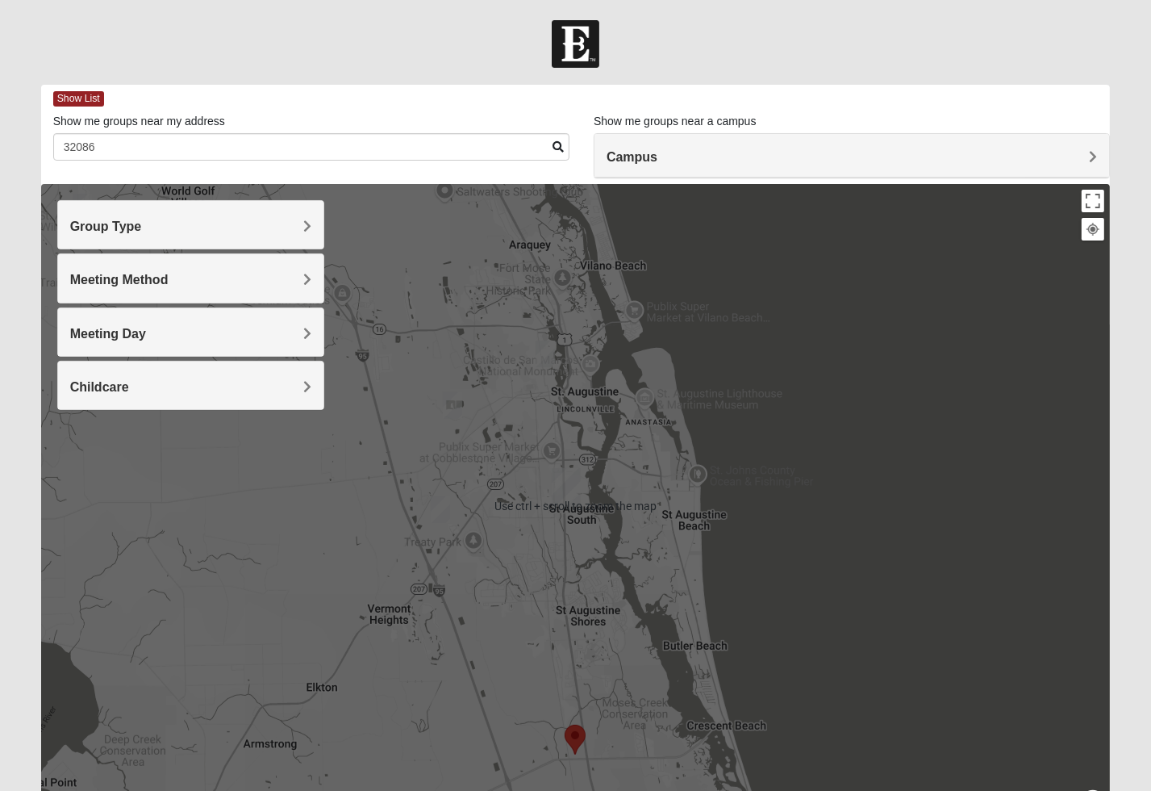
click at [234, 222] on h4 "Group Type" at bounding box center [190, 226] width 241 height 15
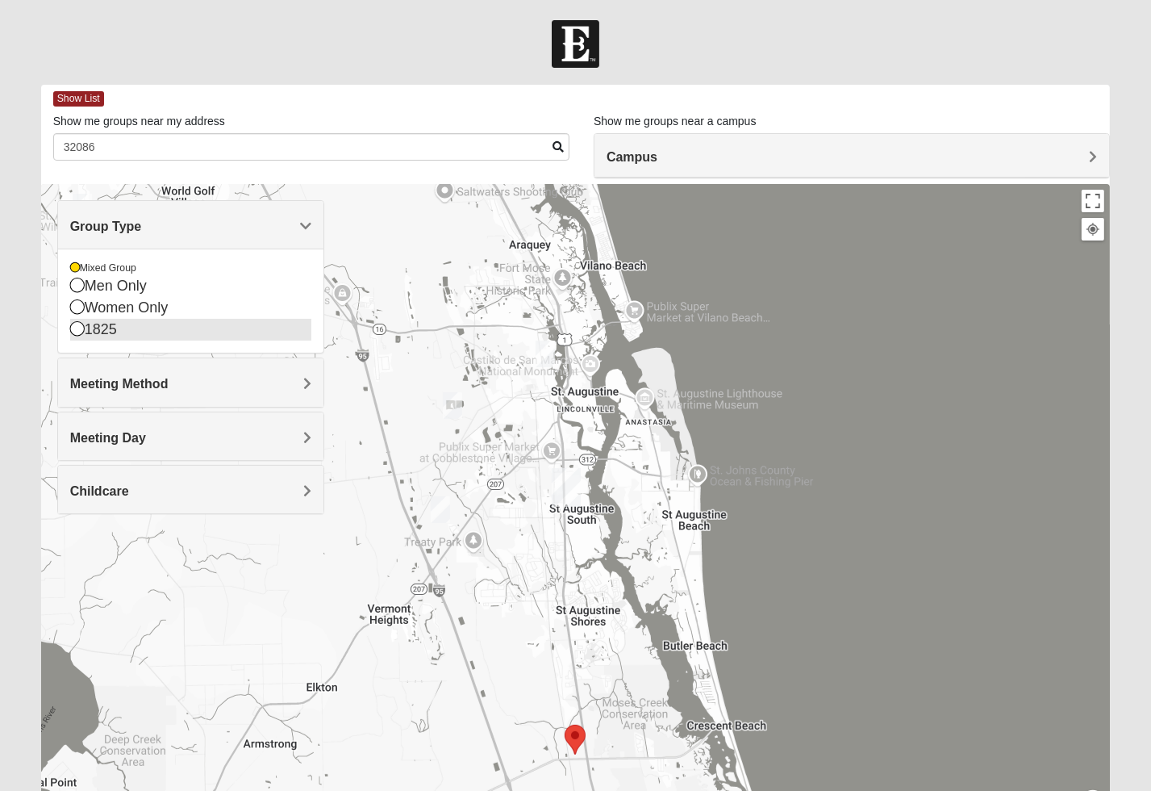
click at [73, 331] on icon at bounding box center [77, 328] width 15 height 15
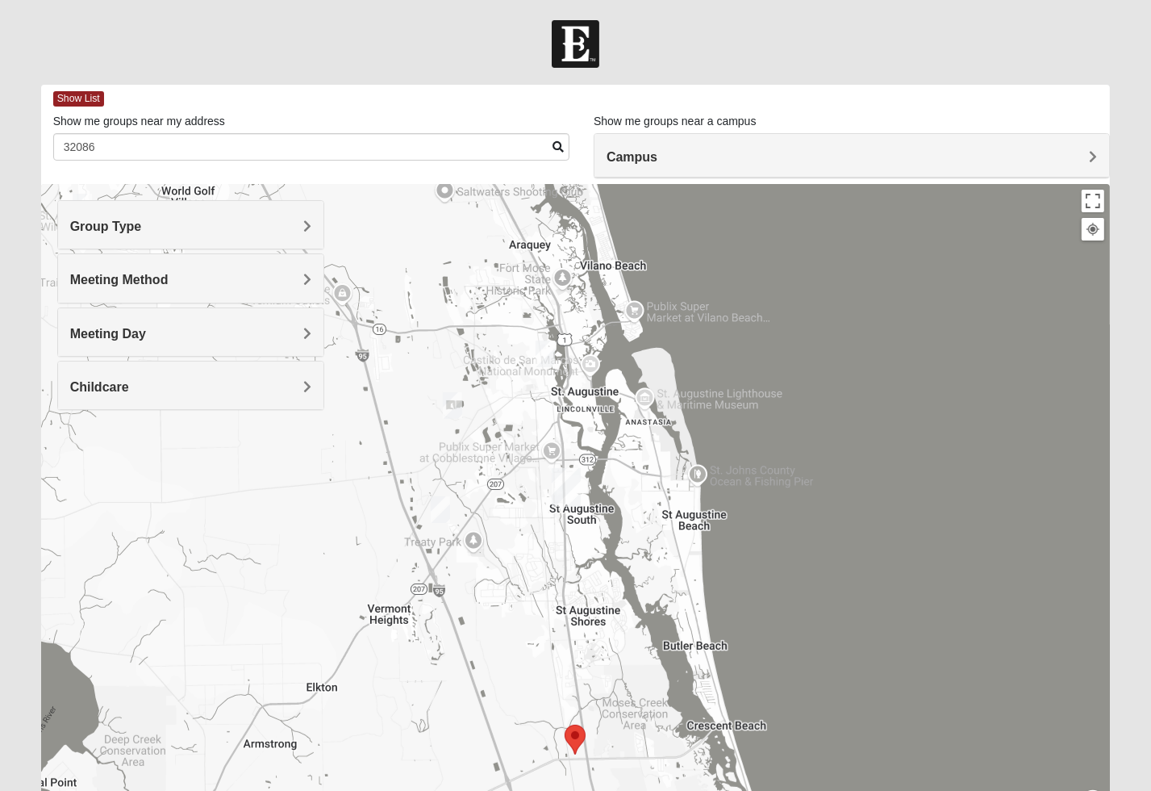
click at [261, 221] on h4 "Group Type" at bounding box center [190, 226] width 241 height 15
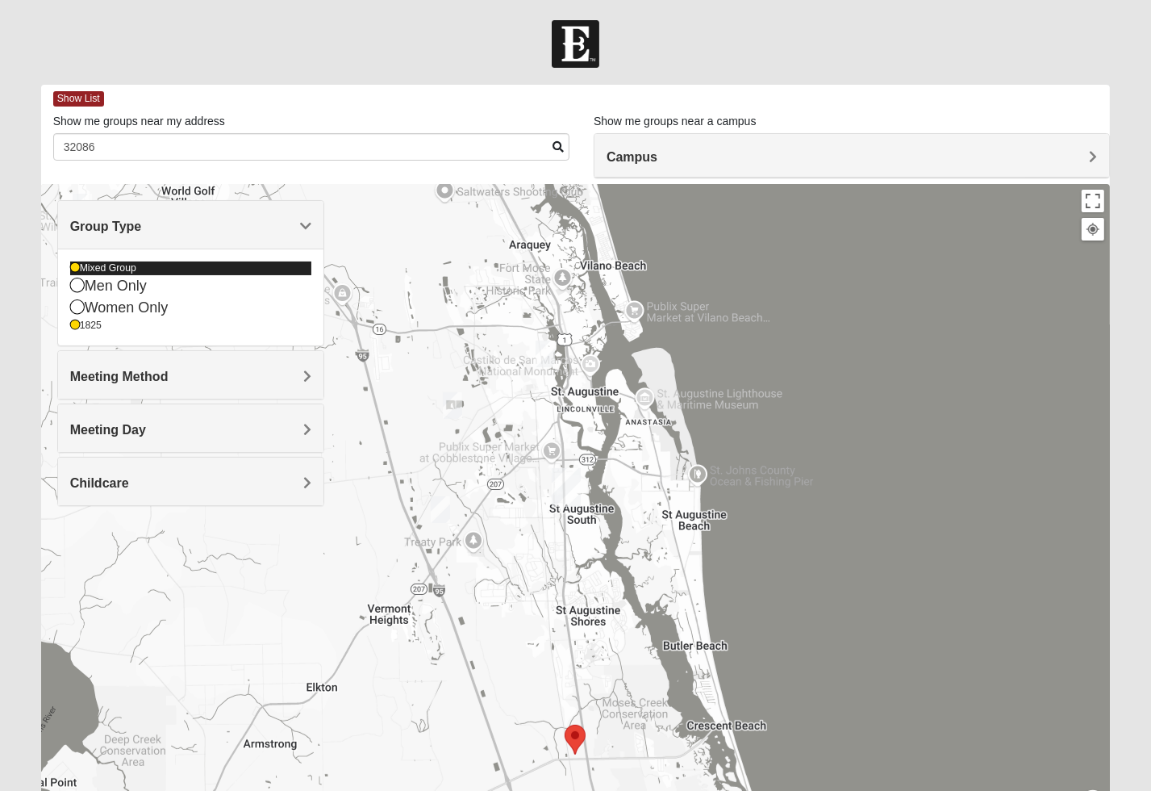
click at [76, 266] on icon at bounding box center [75, 268] width 10 height 10
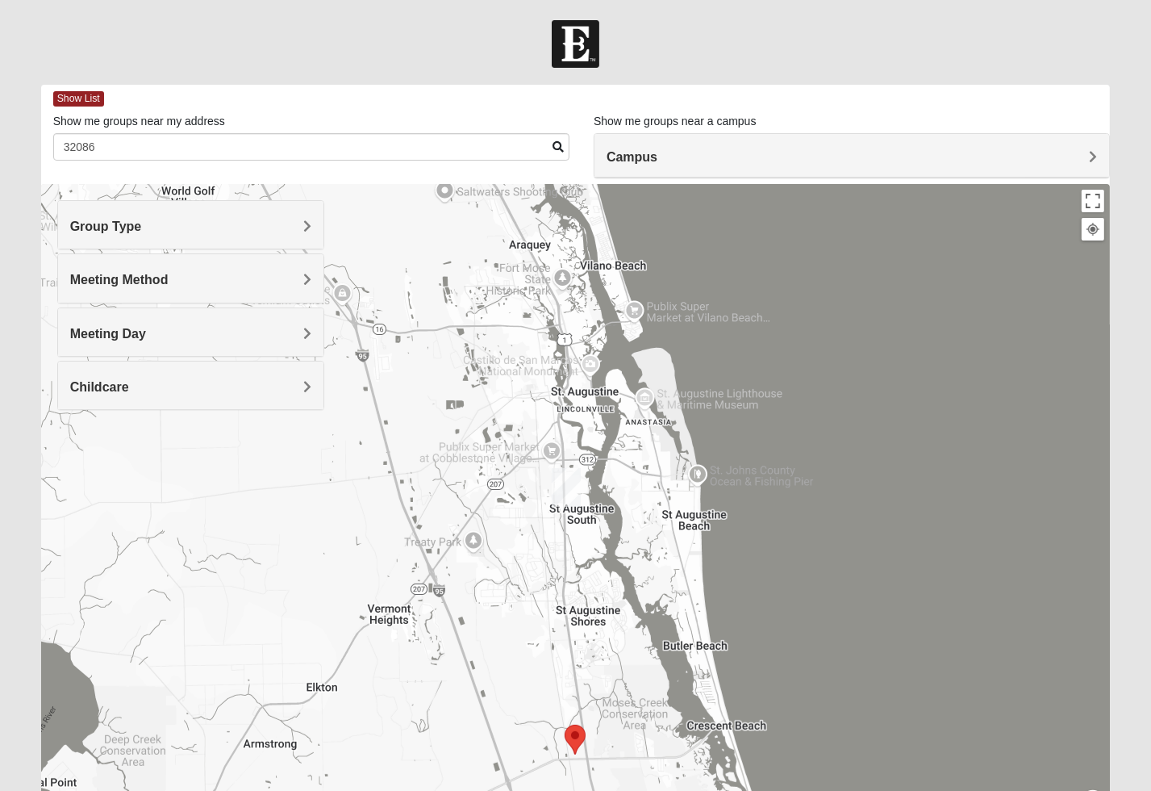
click at [215, 389] on h4 "Childcare" at bounding box center [190, 386] width 241 height 15
click at [79, 445] on icon at bounding box center [77, 445] width 15 height 15
click at [960, 45] on div at bounding box center [575, 44] width 1151 height 48
click at [626, 478] on img "1825 Mixed Lauter 32080" at bounding box center [625, 471] width 19 height 27
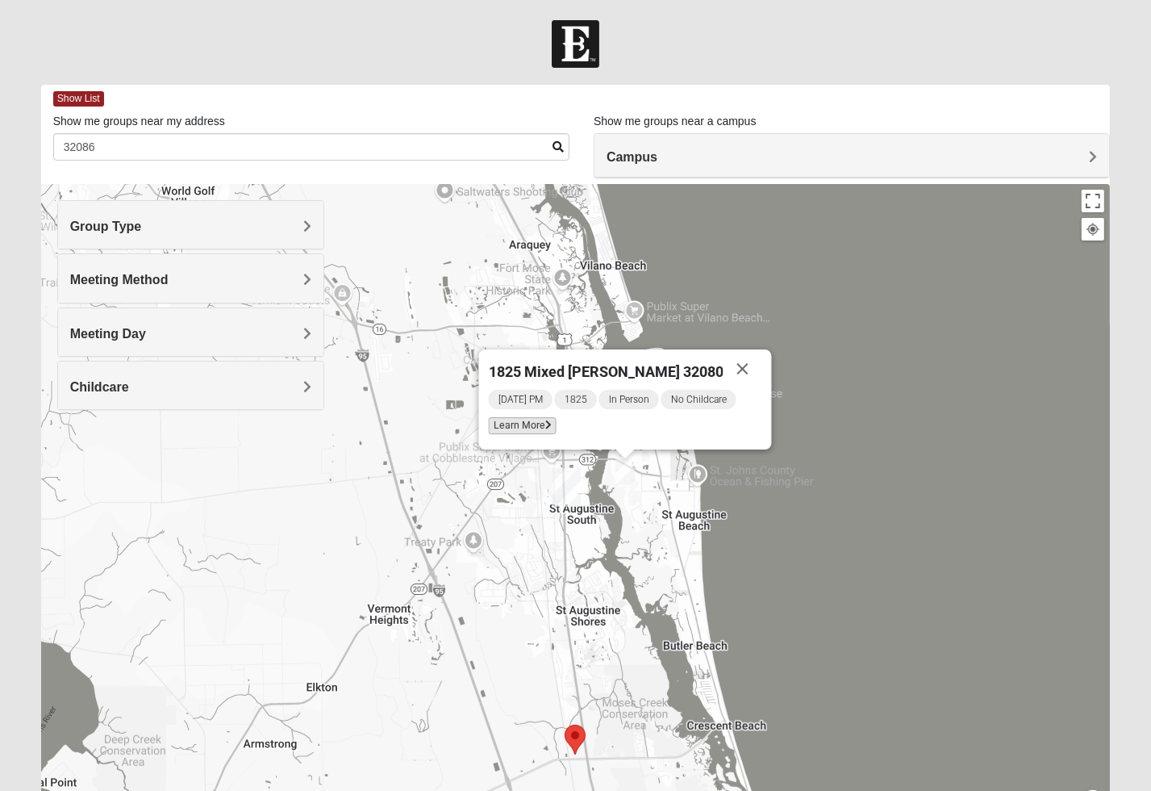
click at [536, 426] on span "Learn More" at bounding box center [523, 425] width 68 height 17
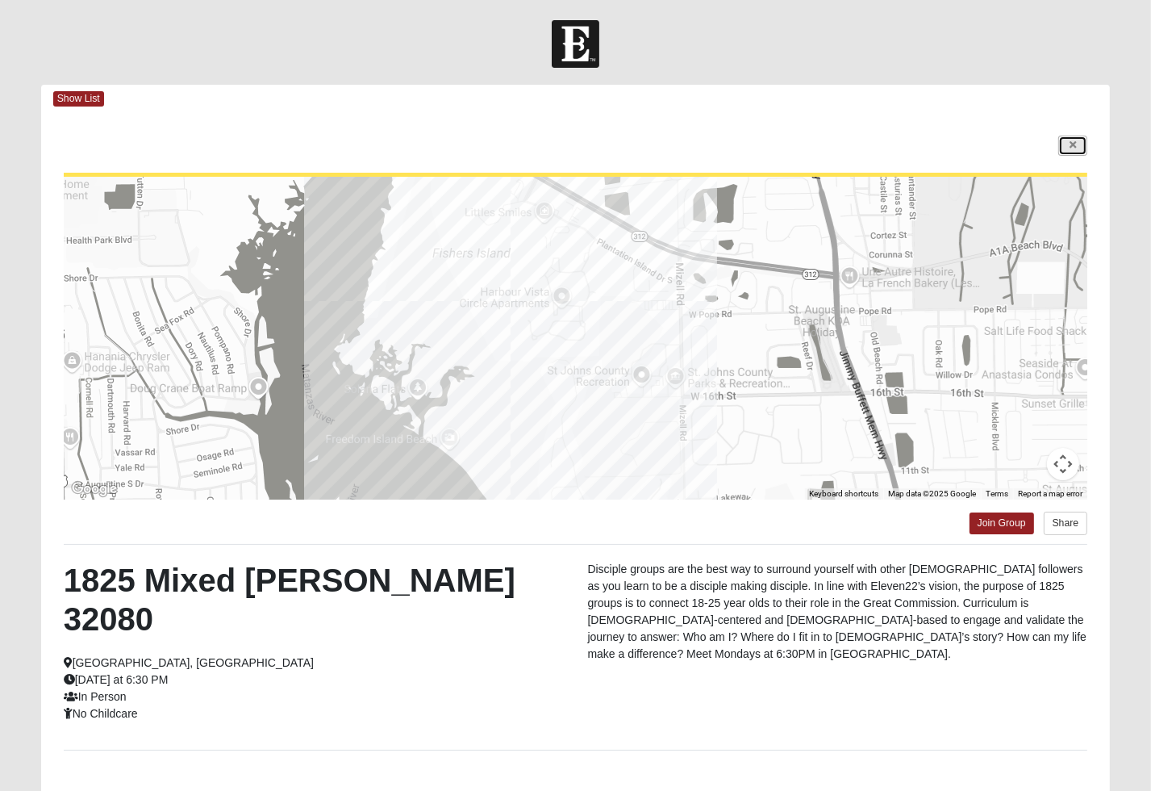
click at [1077, 148] on link at bounding box center [1073, 146] width 29 height 20
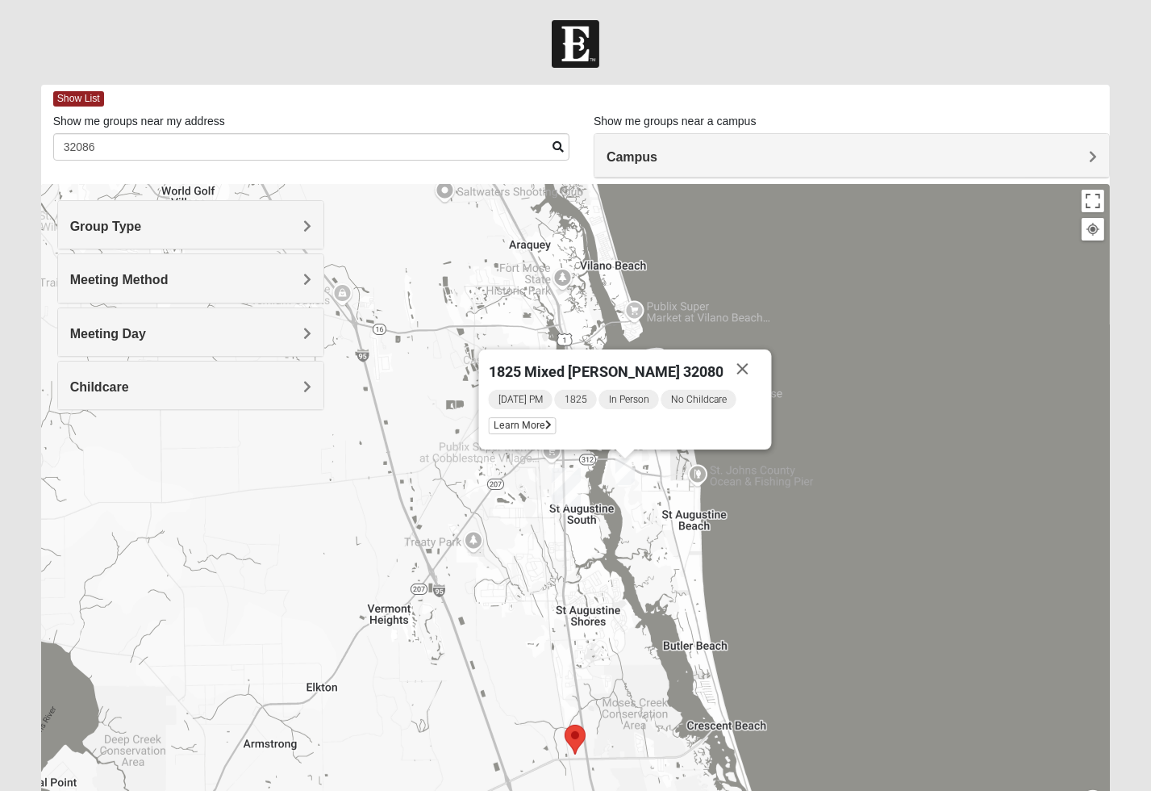
click at [174, 228] on h4 "Group Type" at bounding box center [190, 226] width 241 height 15
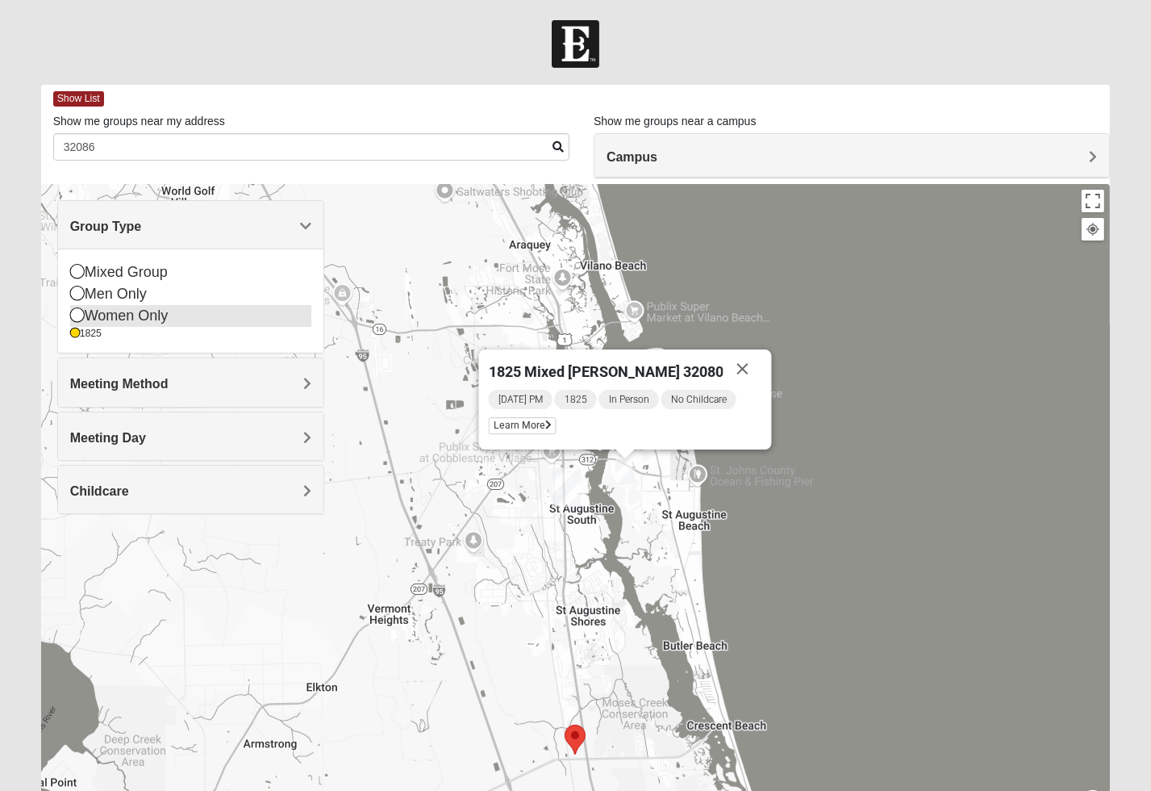
click at [75, 312] on icon at bounding box center [77, 314] width 15 height 15
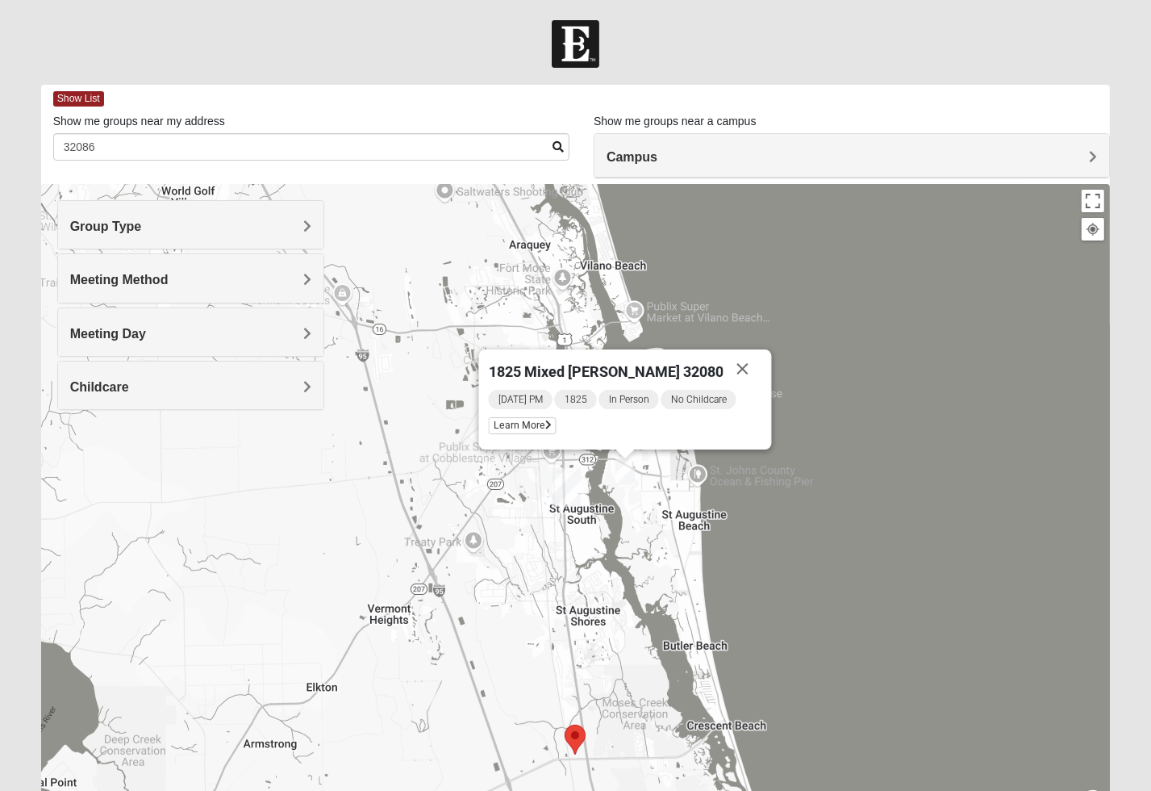
click at [126, 210] on div "Group Type" at bounding box center [190, 225] width 265 height 48
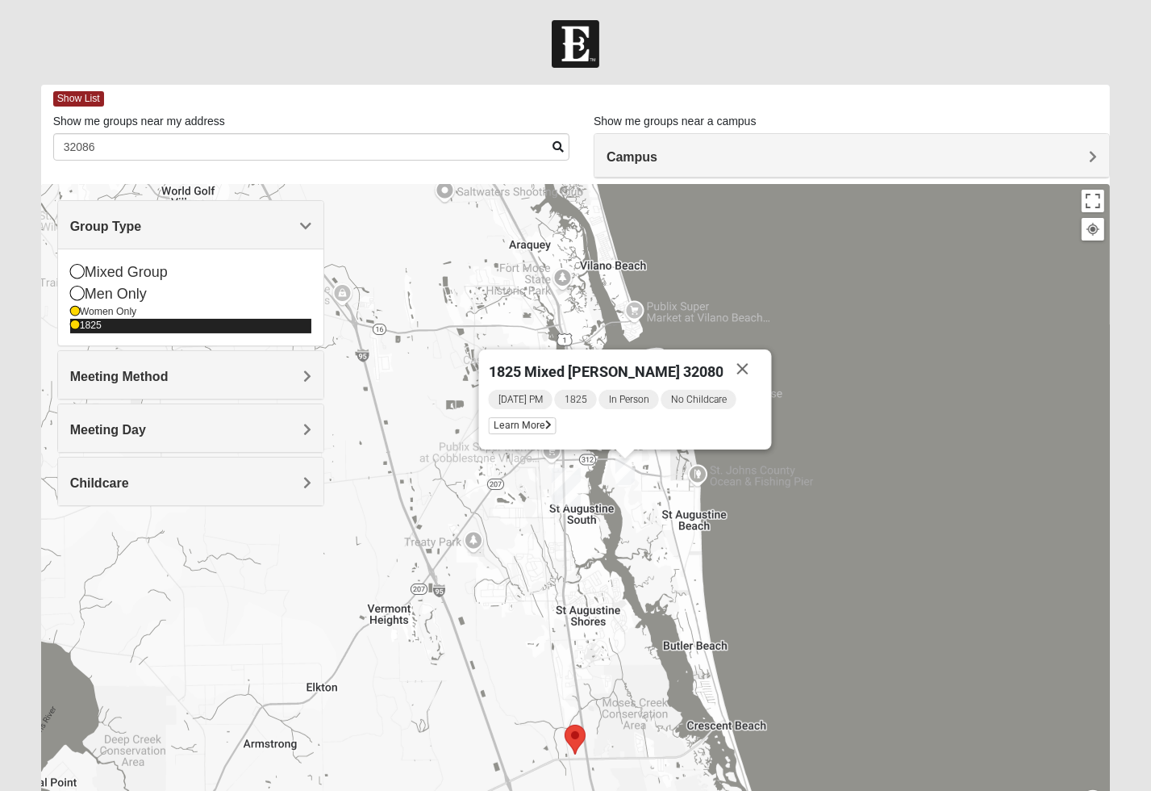
click at [74, 328] on icon at bounding box center [75, 325] width 10 height 10
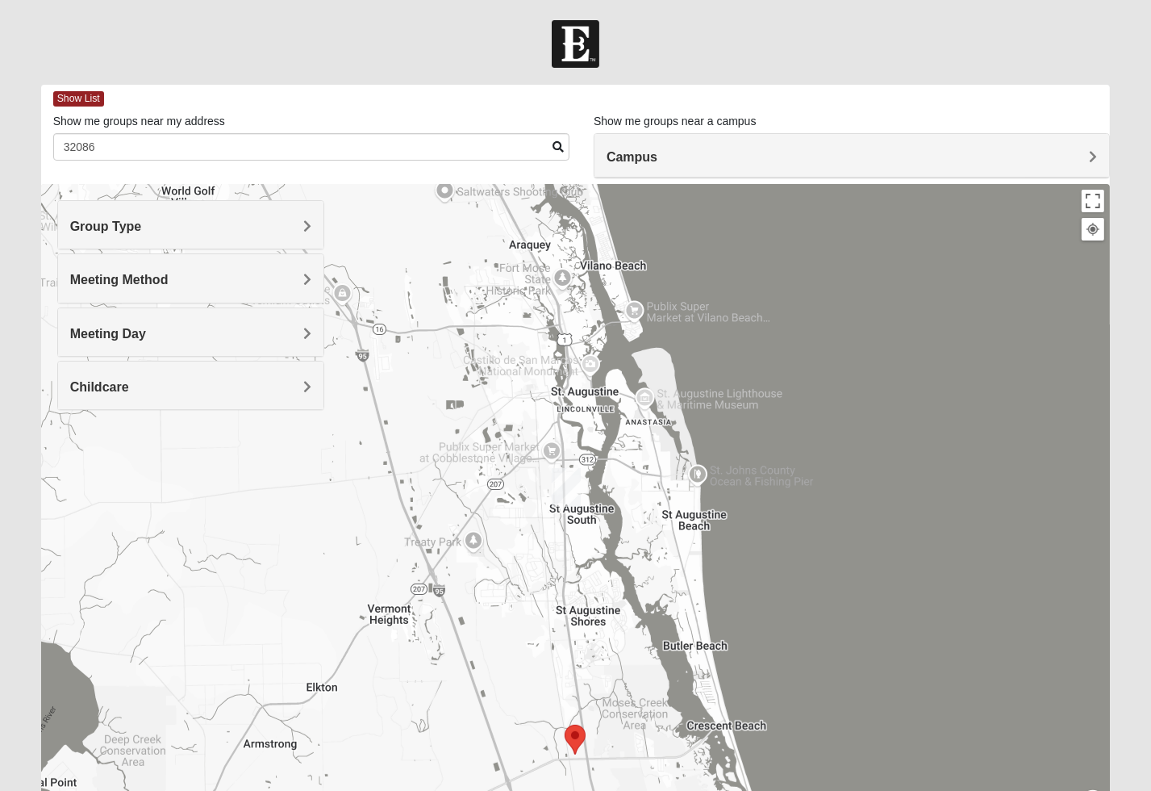
click at [575, 737] on img "Selected Address" at bounding box center [575, 740] width 21 height 30
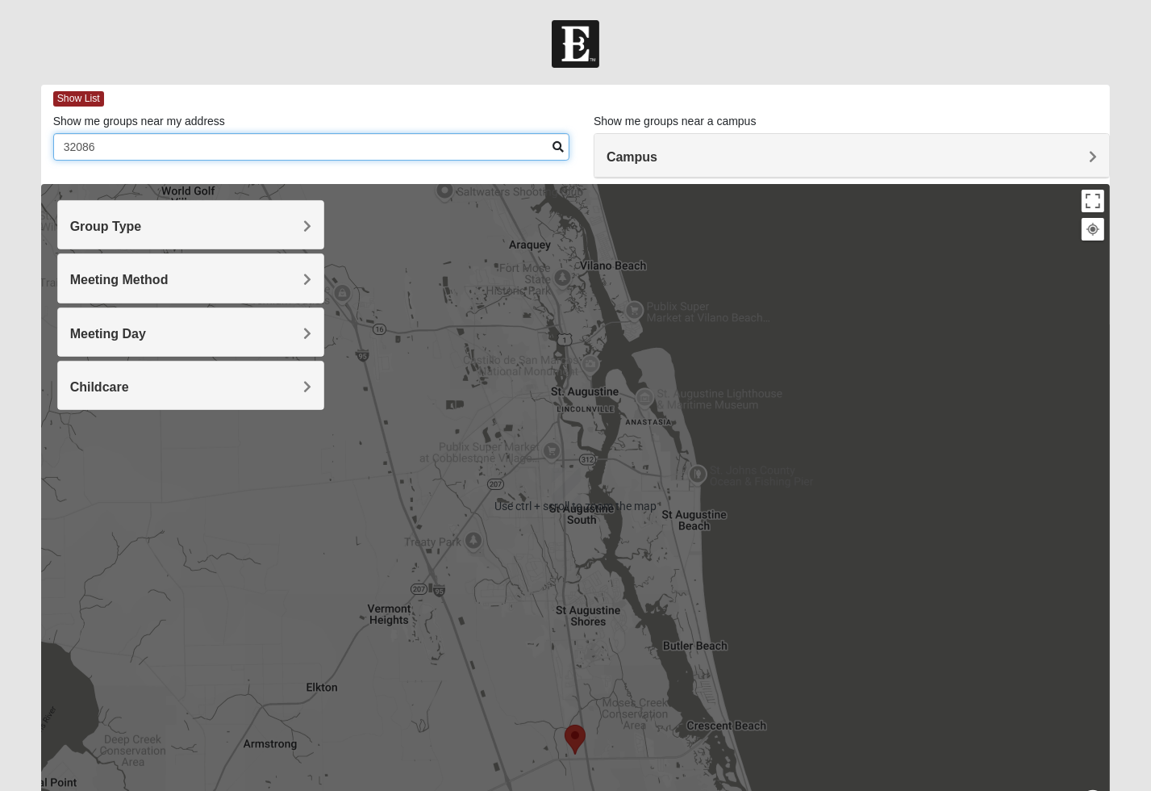
click at [441, 148] on input "32086" at bounding box center [311, 146] width 516 height 27
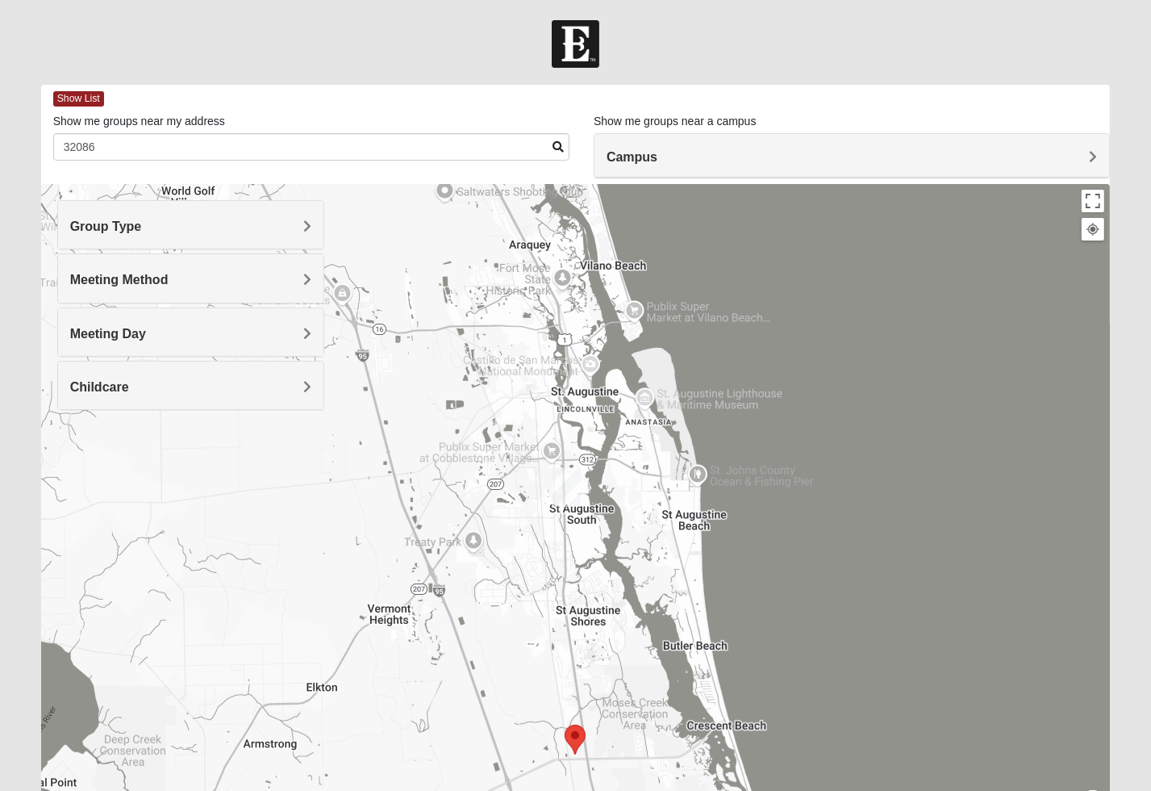
click at [253, 219] on h4 "Group Type" at bounding box center [190, 226] width 241 height 15
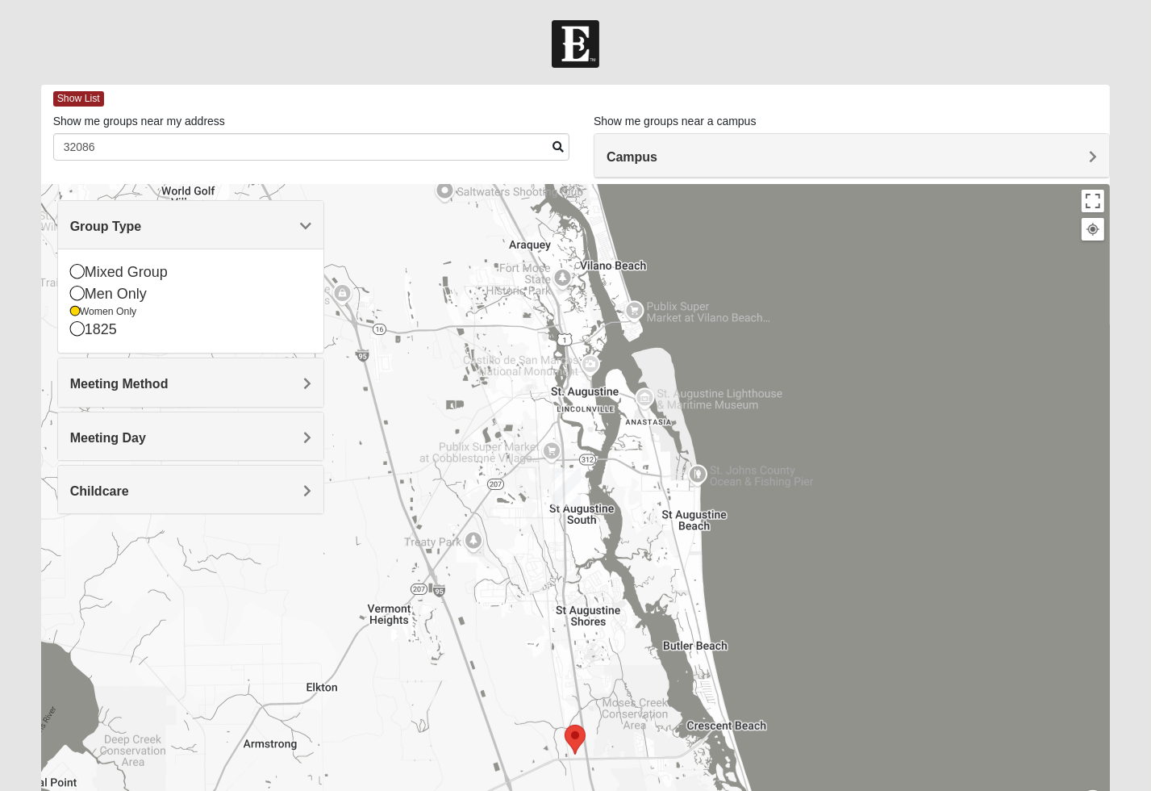
click at [212, 500] on div "Childcare" at bounding box center [190, 490] width 265 height 48
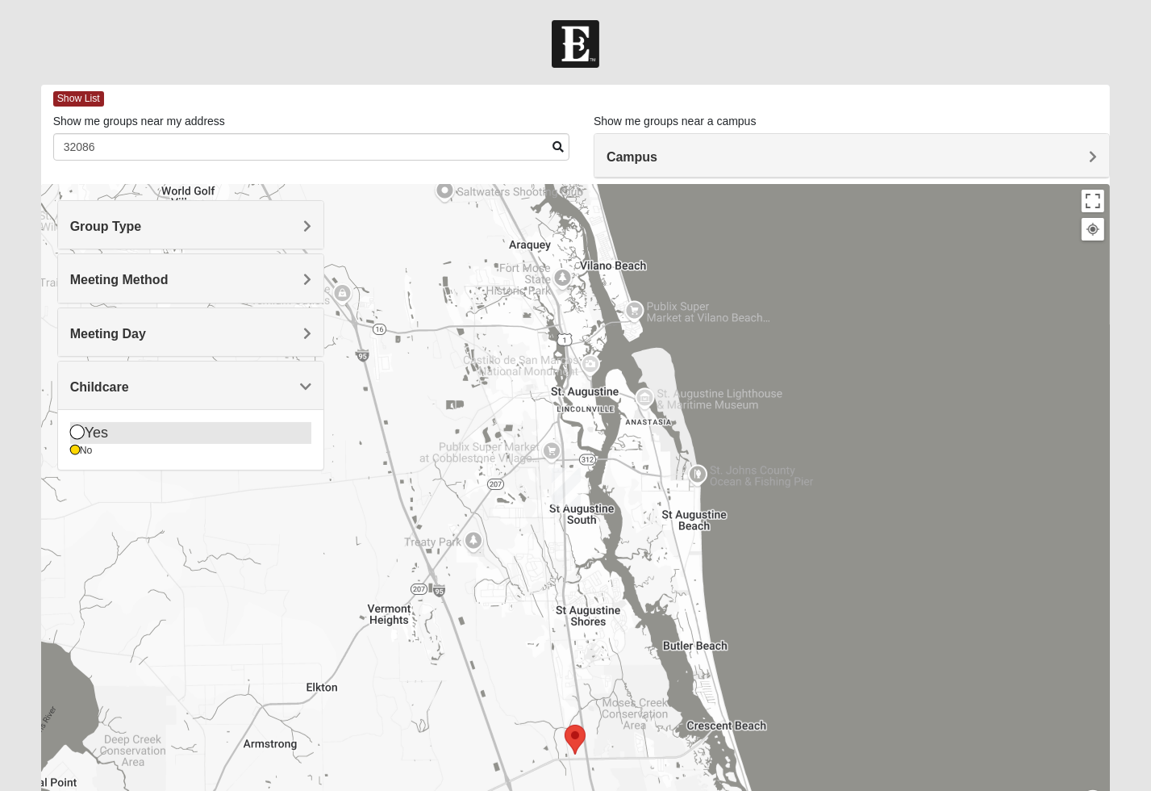
click at [77, 426] on icon at bounding box center [77, 431] width 15 height 15
click at [468, 56] on div at bounding box center [575, 44] width 1151 height 48
click at [557, 142] on span at bounding box center [558, 146] width 11 height 11
click at [971, 31] on div at bounding box center [575, 44] width 1151 height 48
click at [148, 235] on div "Group Type" at bounding box center [190, 225] width 265 height 48
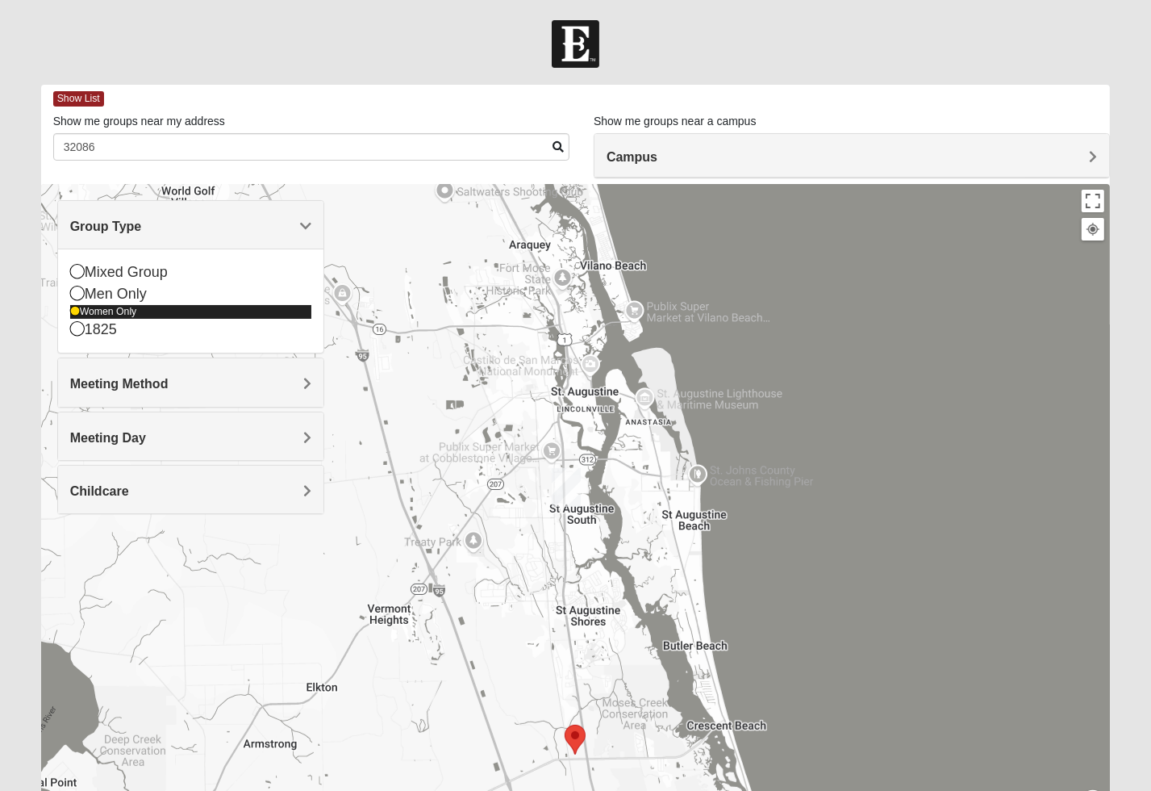
click at [72, 312] on icon at bounding box center [75, 312] width 10 height 10
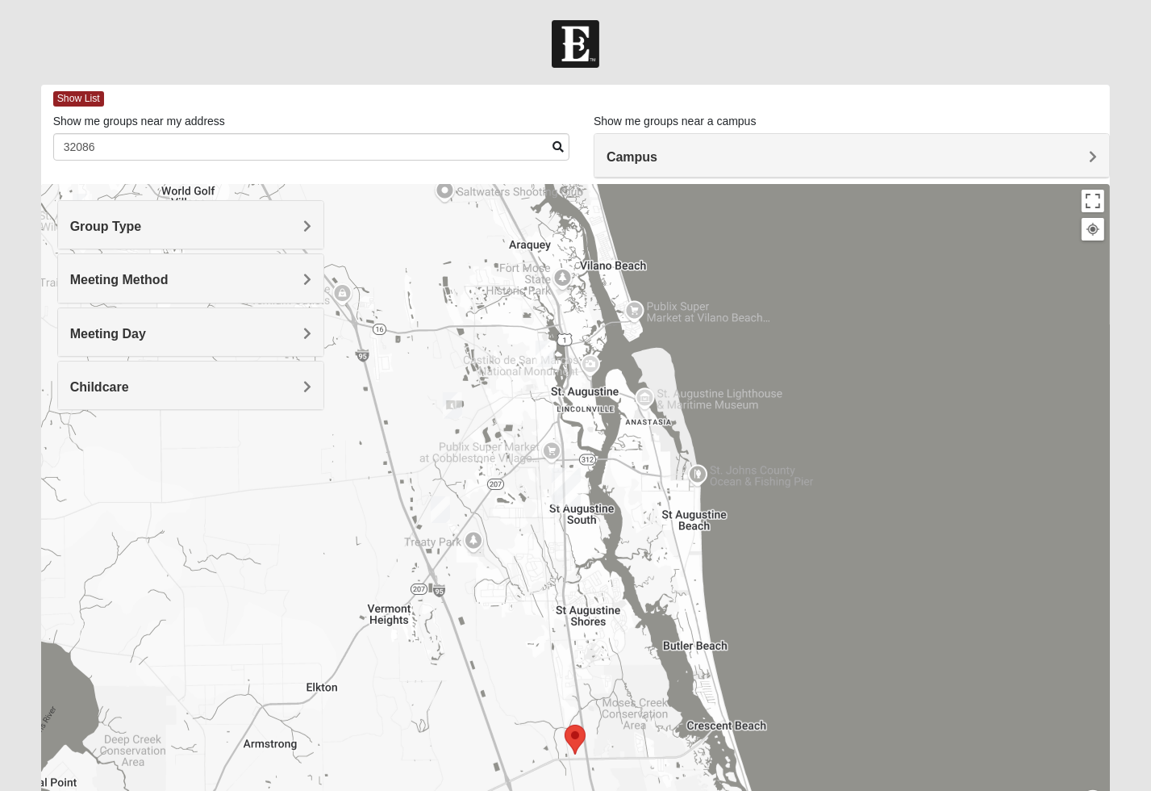
click at [94, 227] on span "Group Type" at bounding box center [106, 226] width 72 height 14
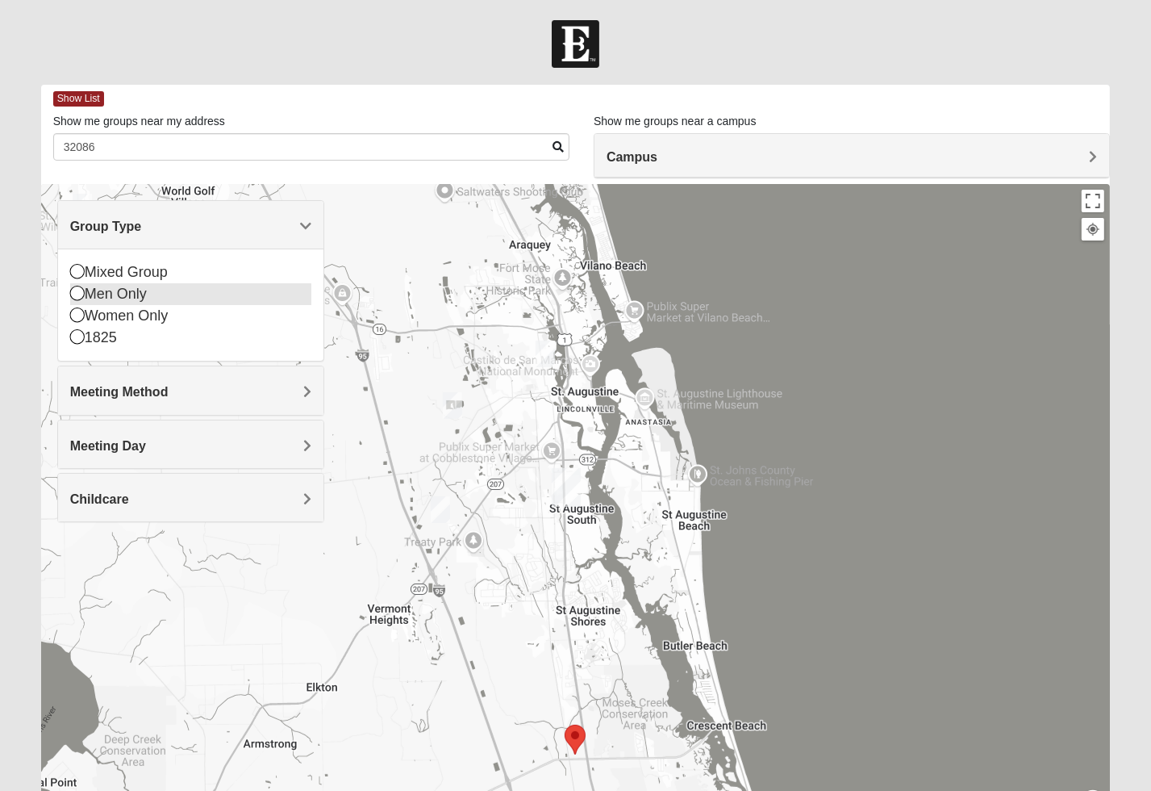
click at [78, 290] on icon at bounding box center [77, 293] width 15 height 15
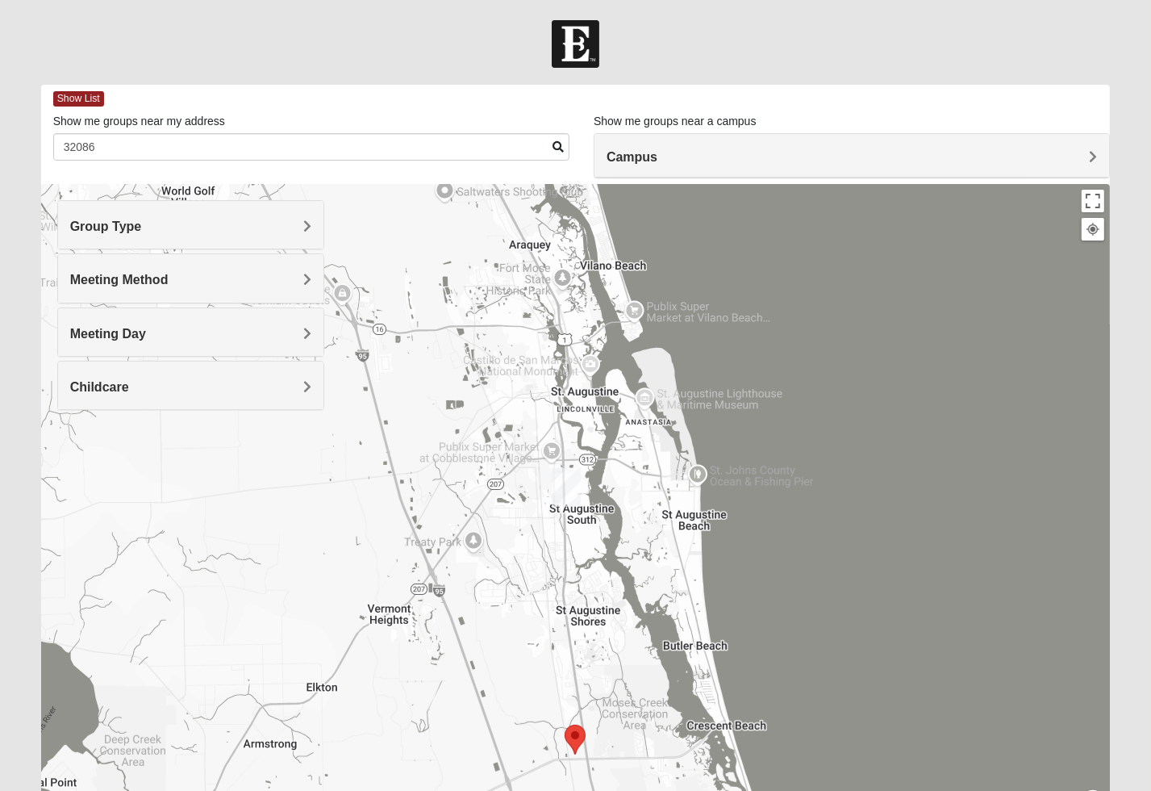
click at [205, 238] on div "Group Type" at bounding box center [190, 225] width 265 height 48
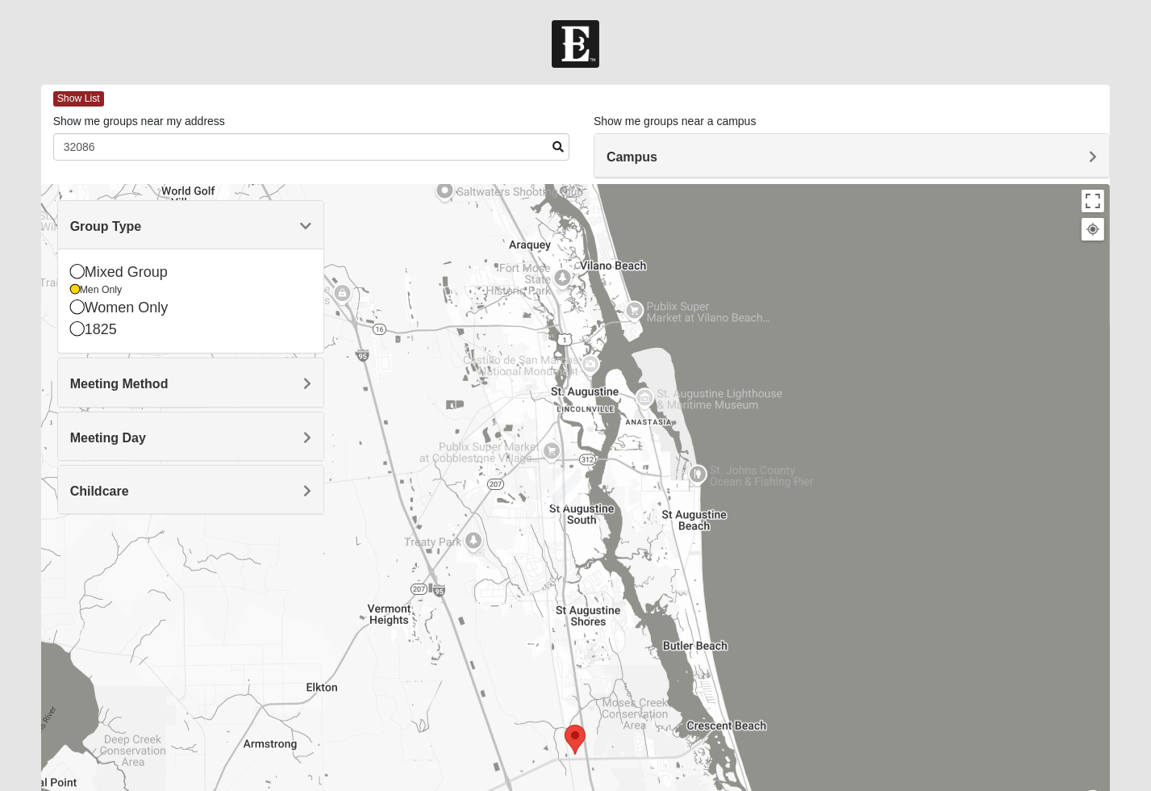
click at [205, 238] on div "Group Type" at bounding box center [190, 225] width 265 height 48
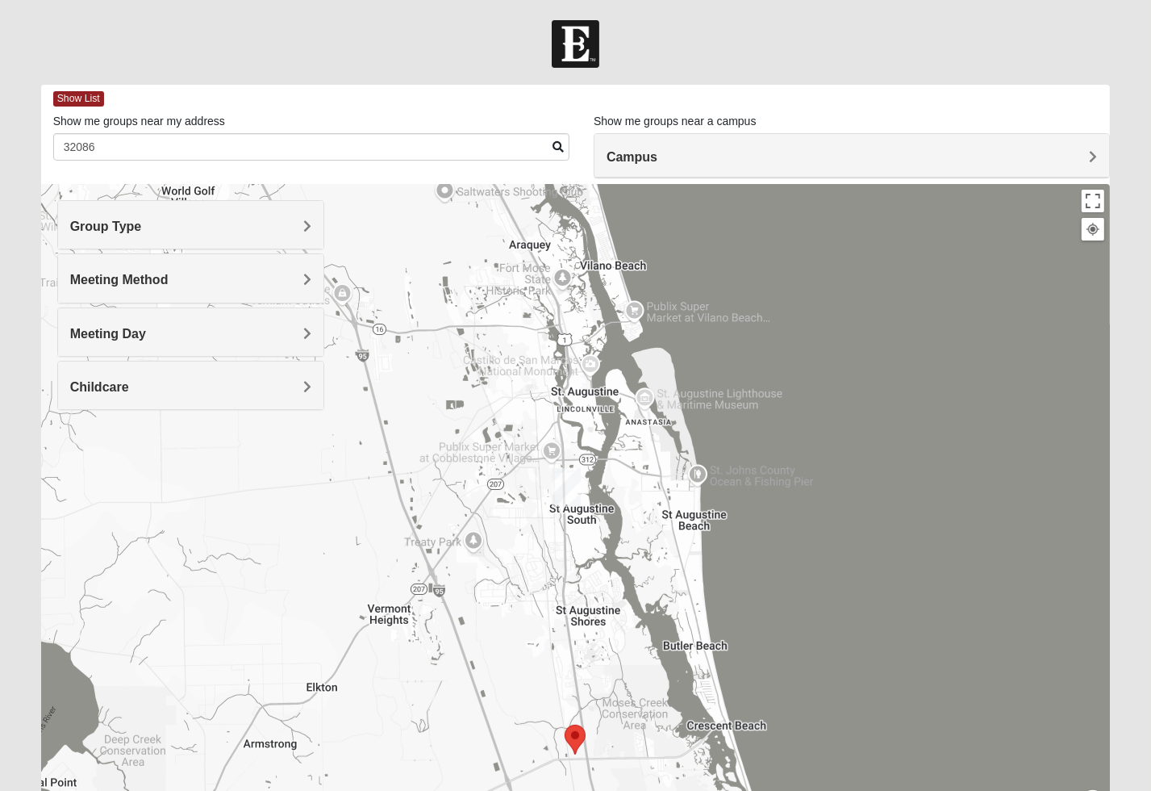
click at [223, 217] on div "Group Type" at bounding box center [190, 225] width 265 height 48
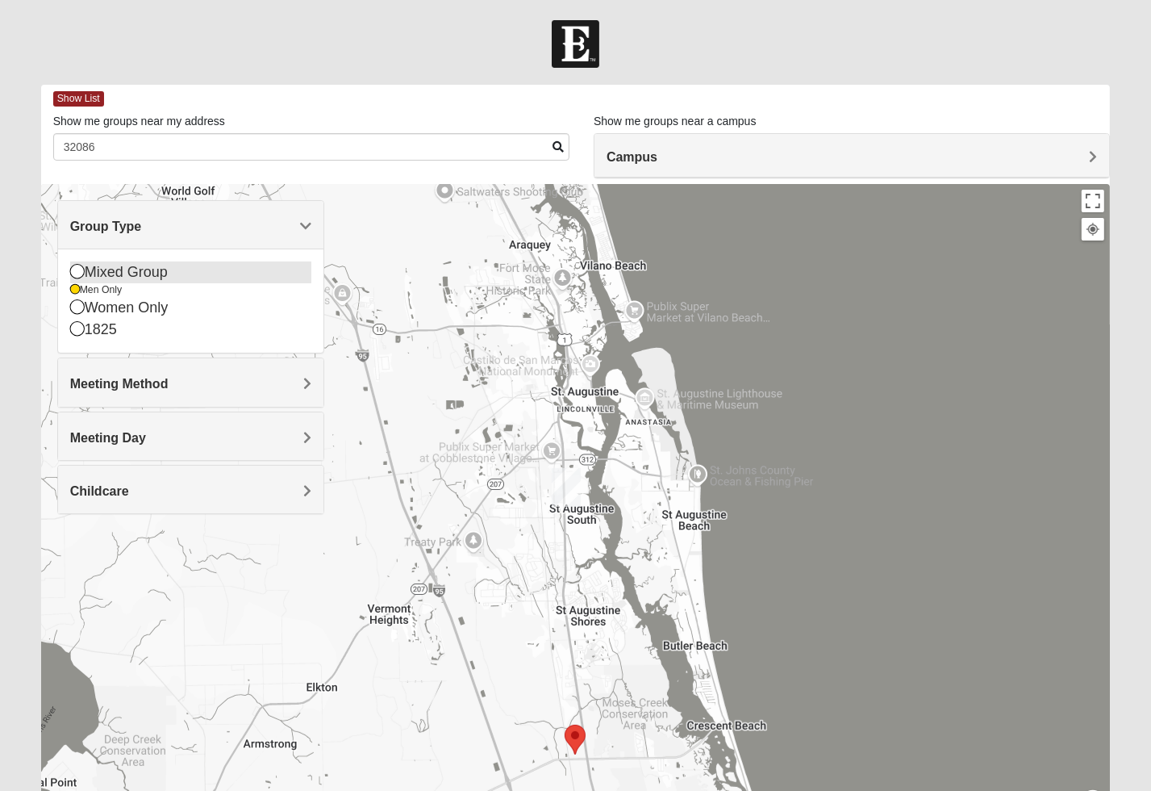
click at [77, 268] on icon at bounding box center [77, 271] width 15 height 15
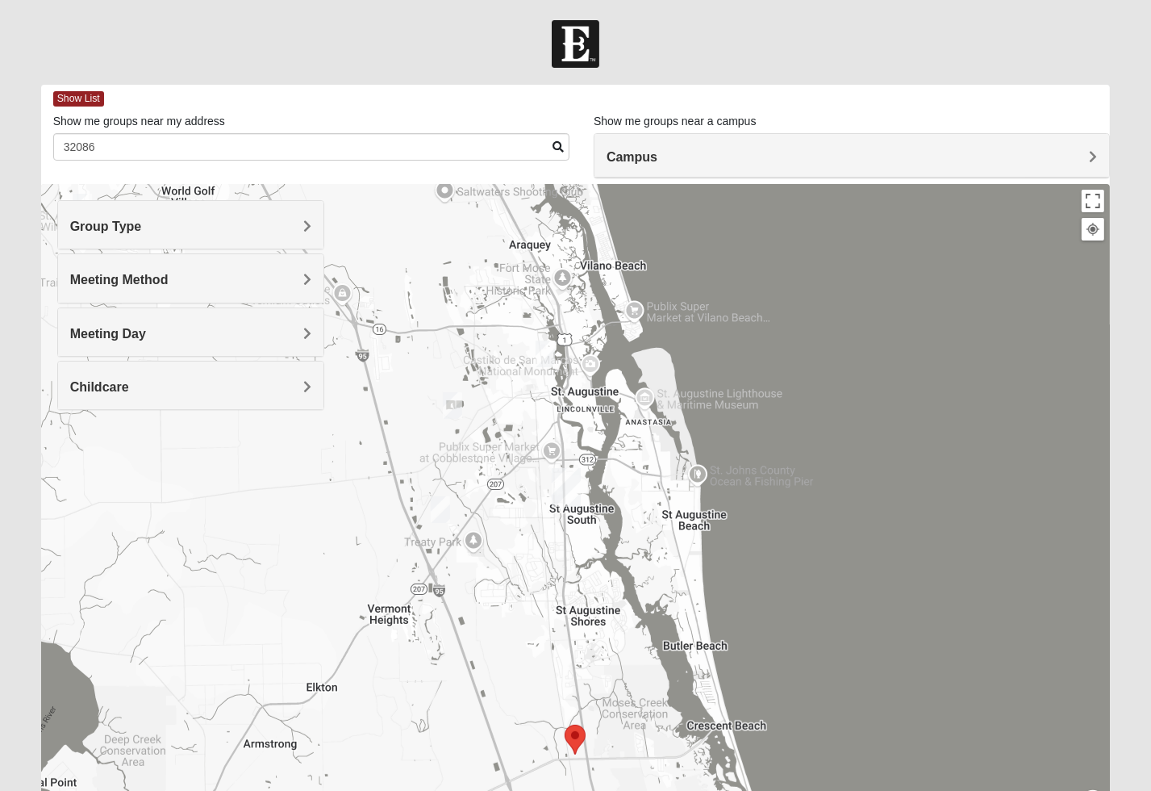
click at [194, 222] on h4 "Group Type" at bounding box center [190, 226] width 241 height 15
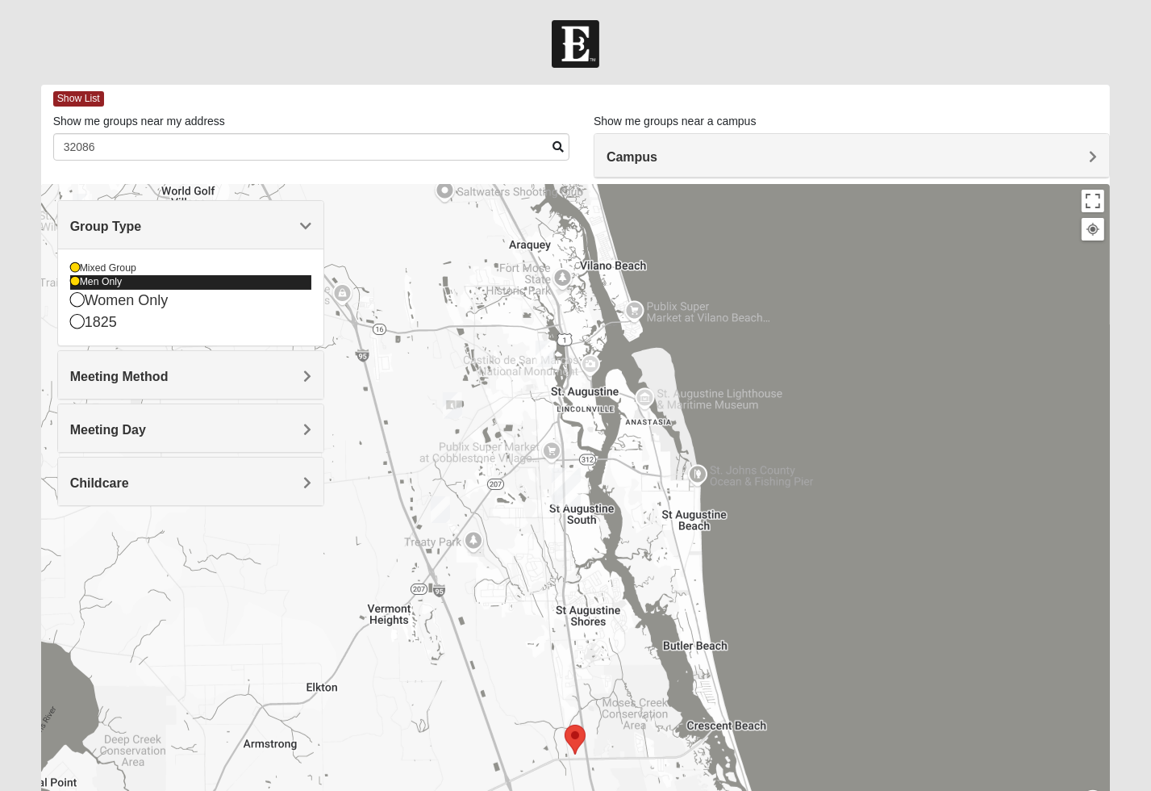
click at [75, 280] on icon at bounding box center [75, 282] width 10 height 10
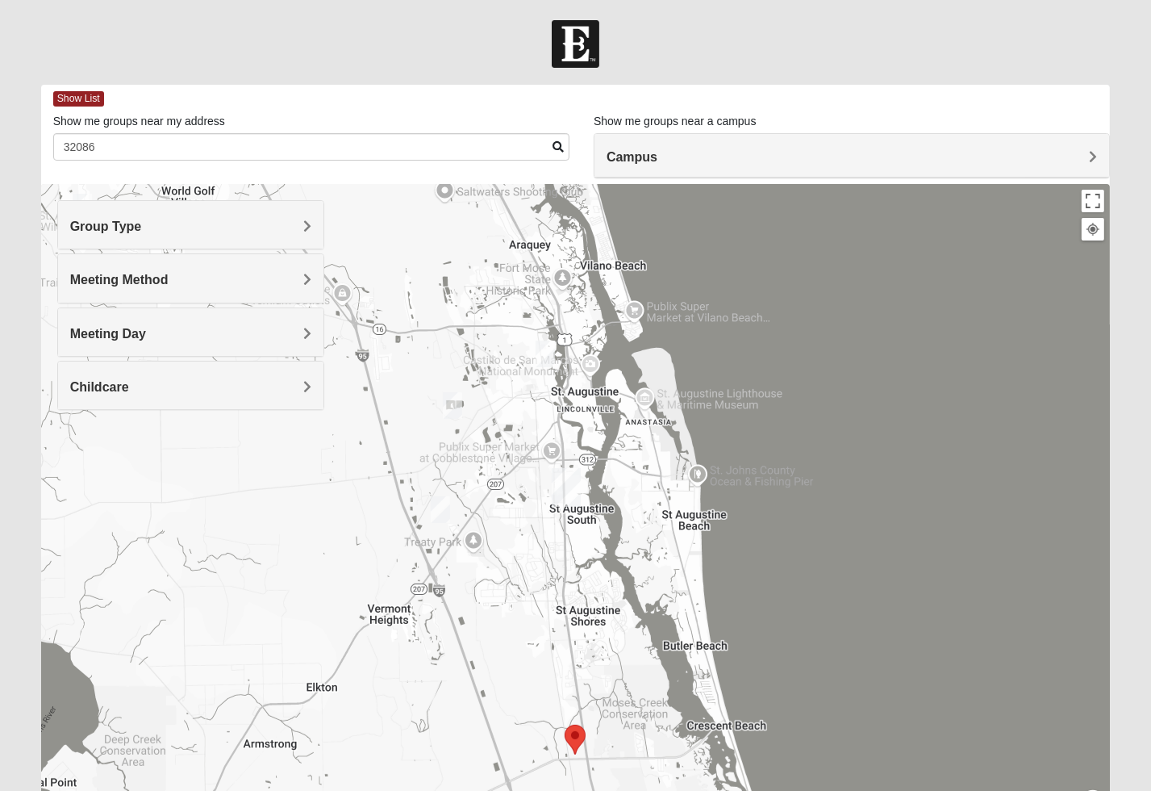
click at [147, 235] on div "Group Type" at bounding box center [190, 225] width 265 height 48
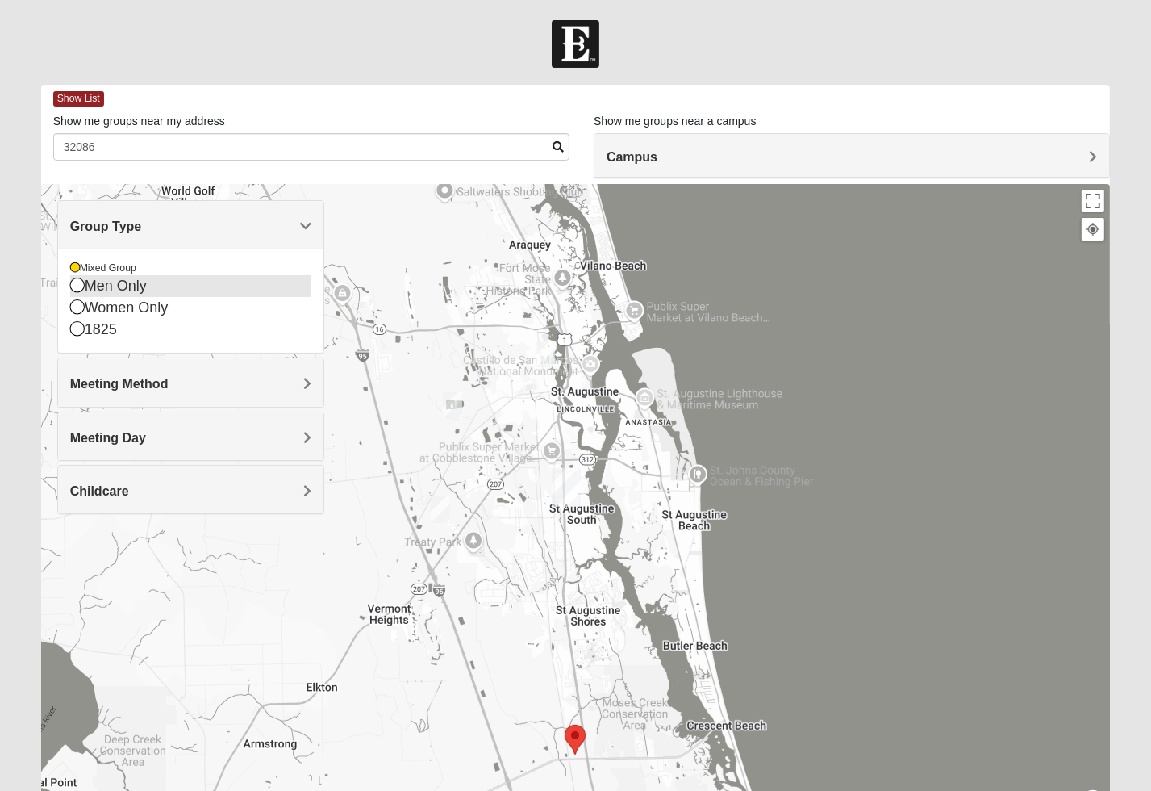
click at [76, 288] on icon at bounding box center [77, 285] width 15 height 15
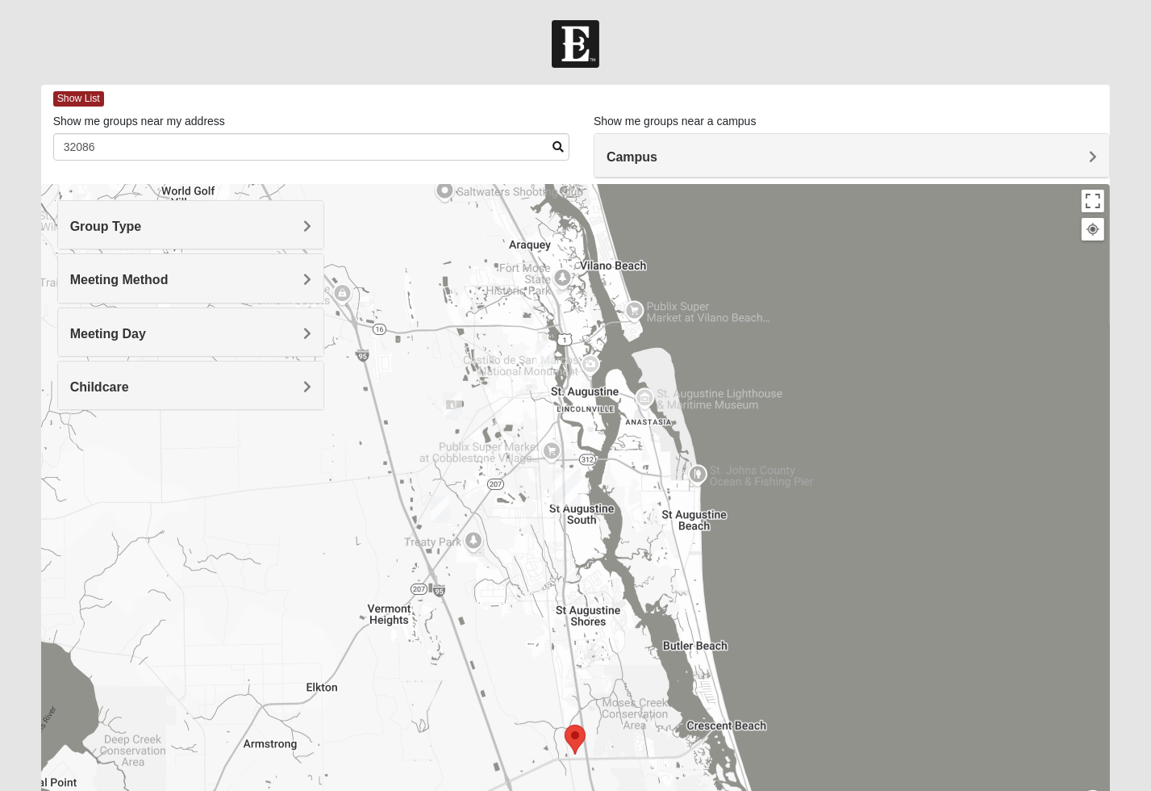
click at [181, 219] on h4 "Group Type" at bounding box center [190, 226] width 241 height 15
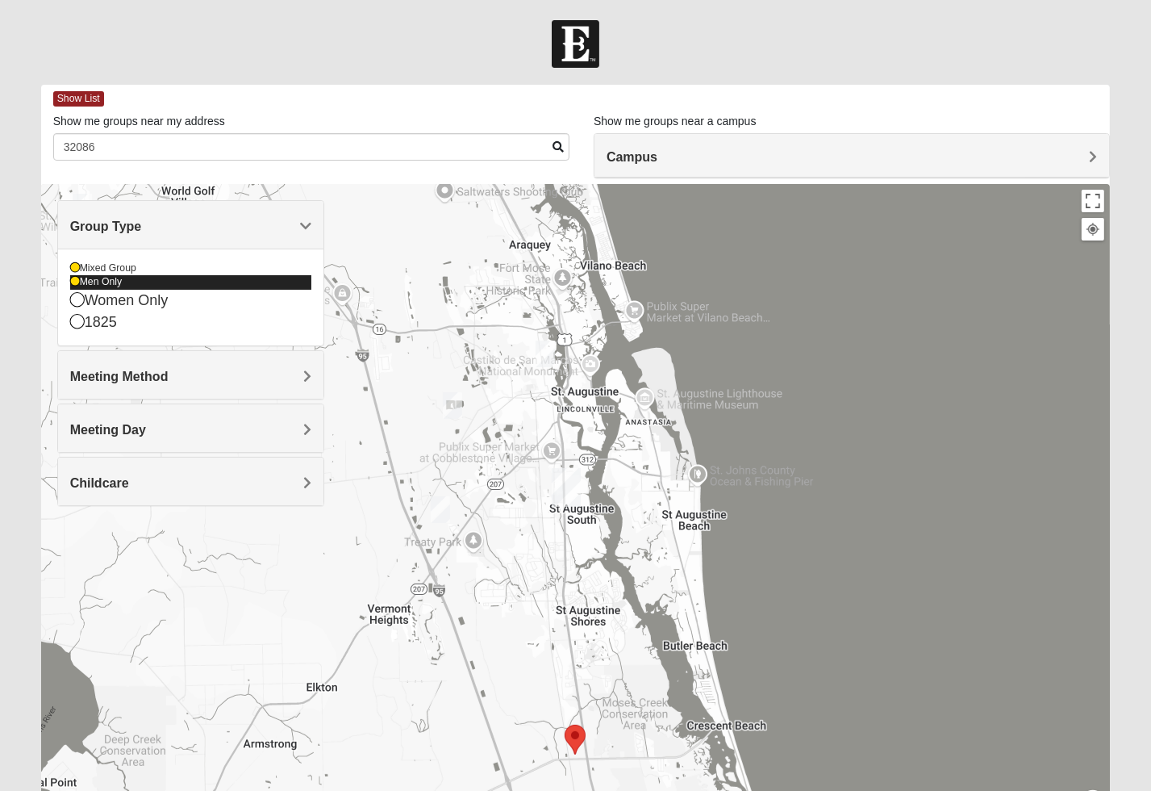
click at [74, 282] on icon at bounding box center [75, 282] width 10 height 10
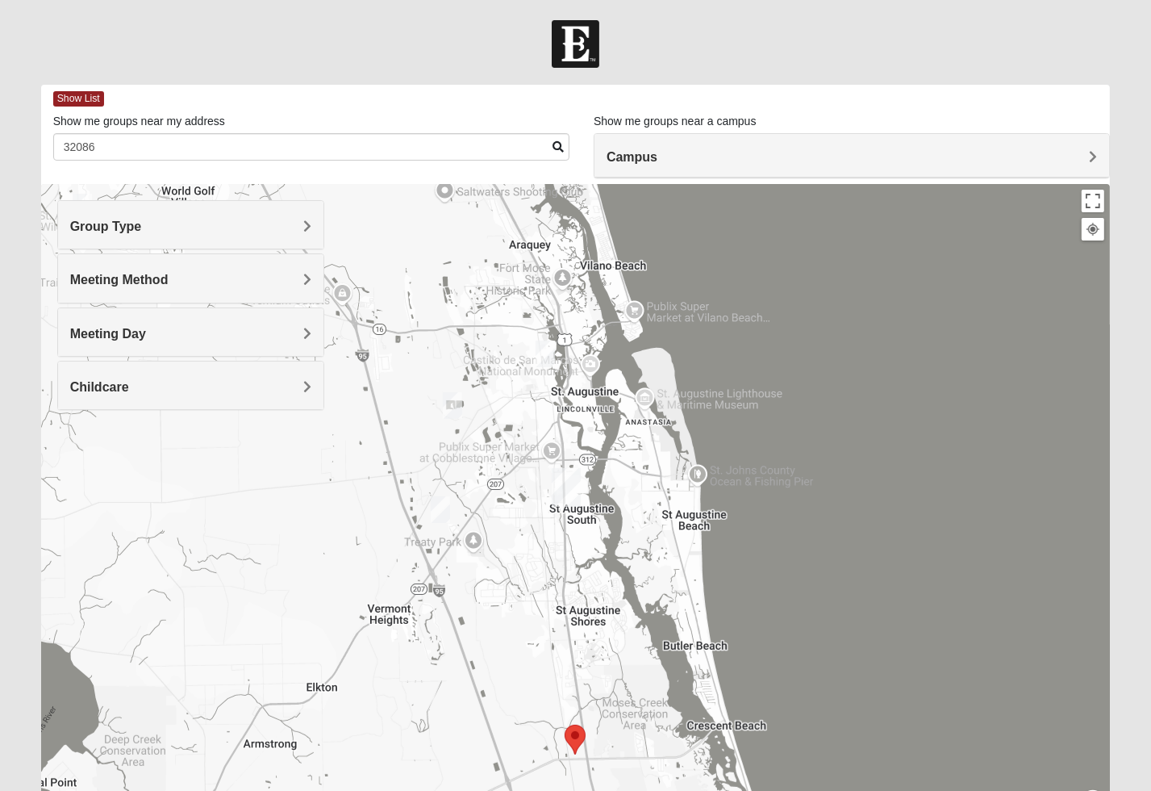
click at [190, 215] on div "Group Type" at bounding box center [190, 225] width 265 height 48
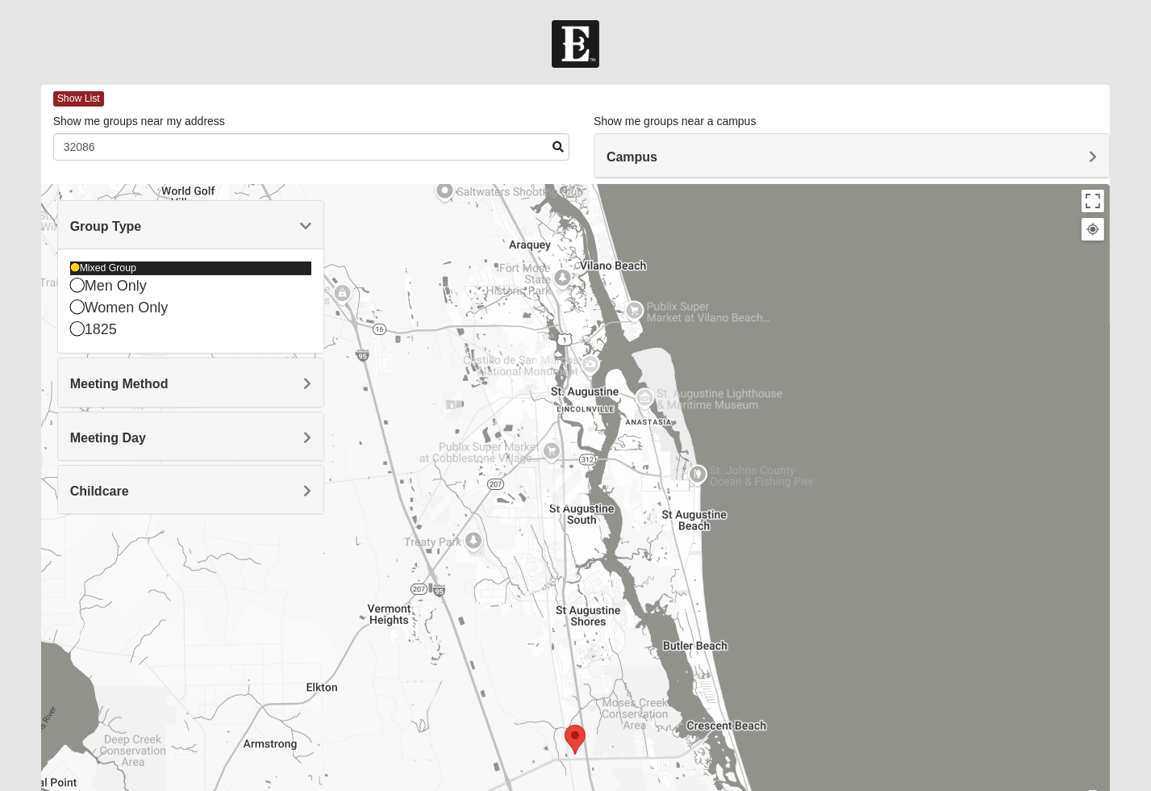
click at [74, 265] on icon at bounding box center [75, 268] width 10 height 10
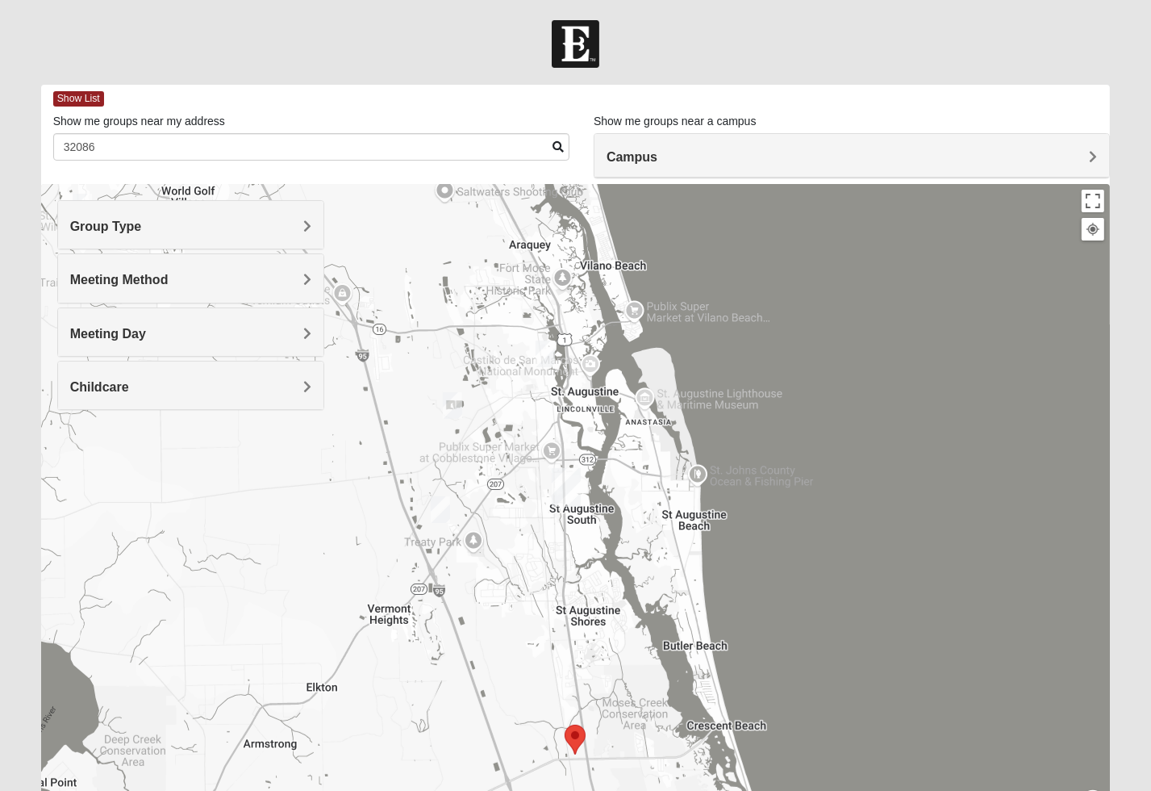
click at [111, 215] on div "Group Type" at bounding box center [190, 225] width 265 height 48
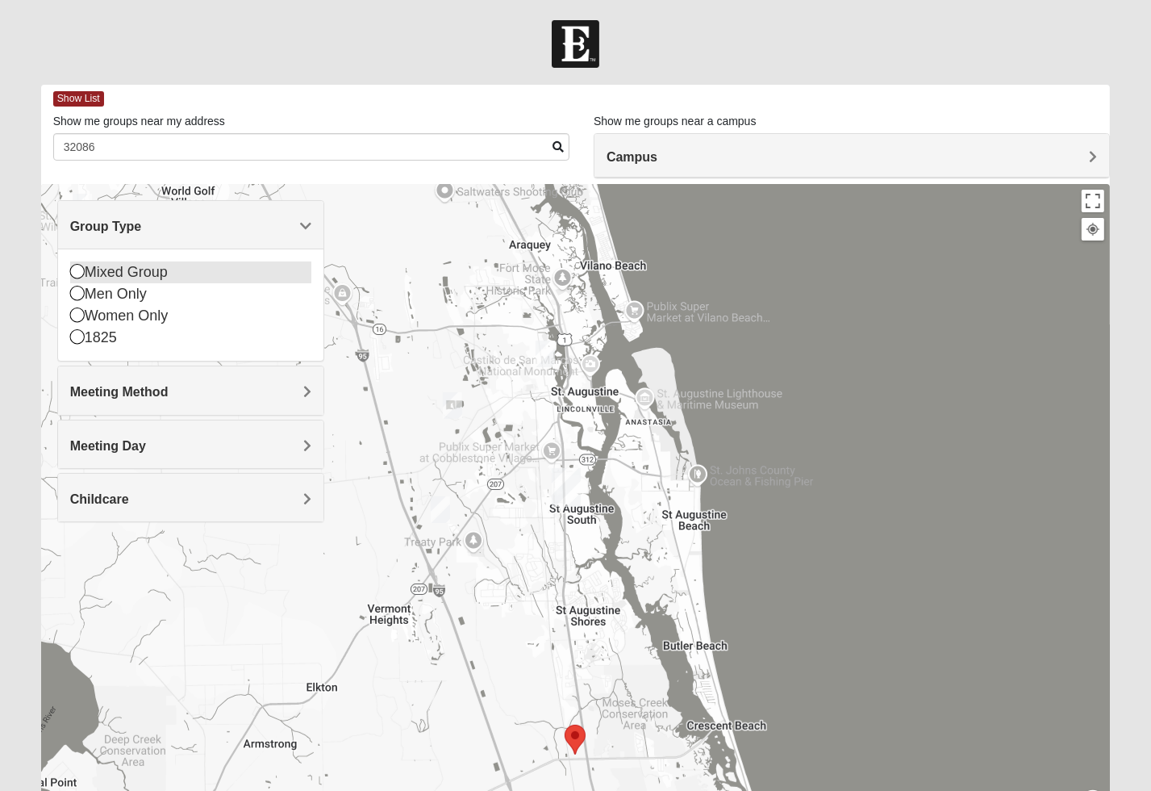
click at [77, 270] on icon at bounding box center [77, 271] width 15 height 15
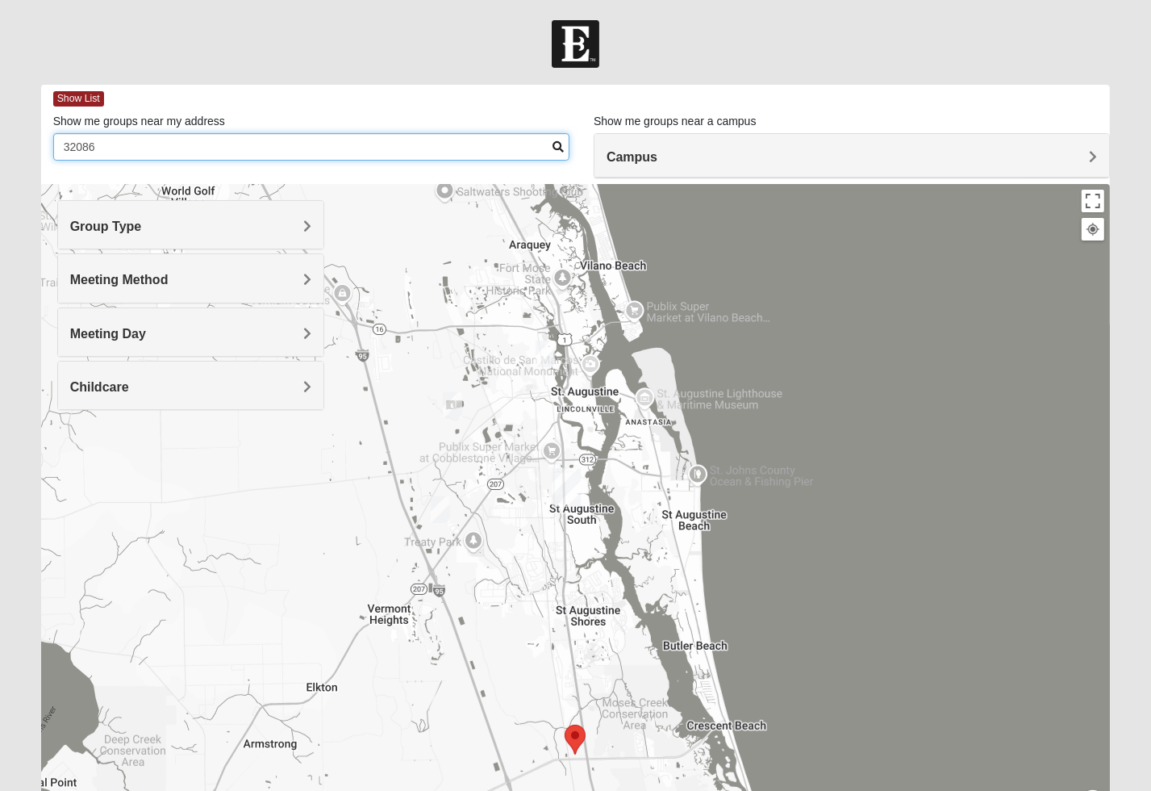
click at [551, 149] on input "32086" at bounding box center [311, 146] width 516 height 27
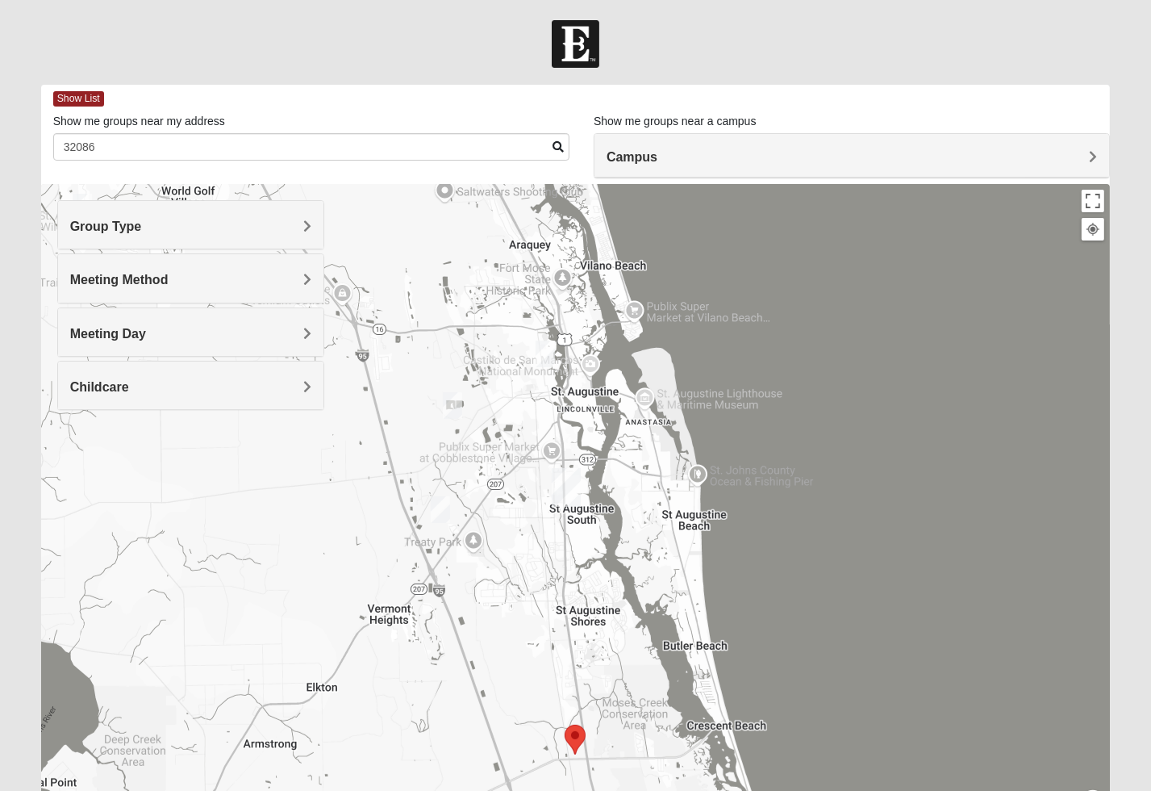
click at [558, 143] on span at bounding box center [558, 146] width 11 height 11
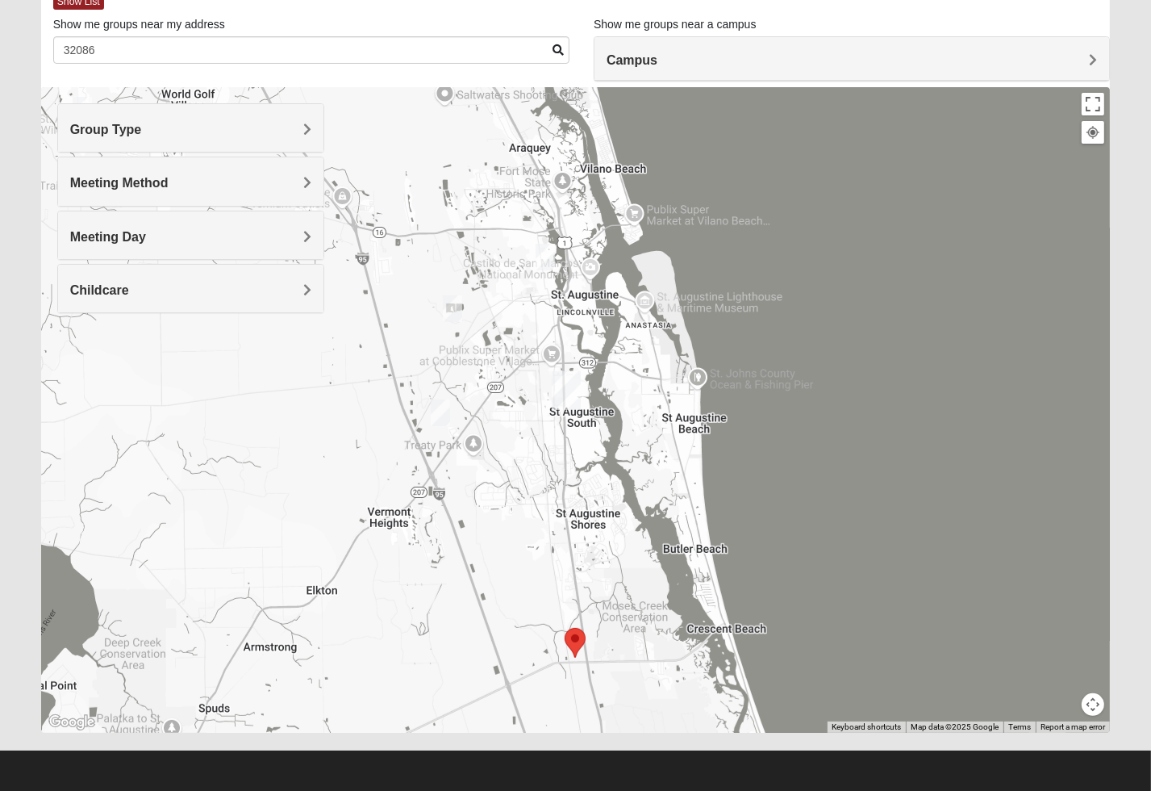
scroll to position [97, 0]
click at [445, 407] on img "Mixed Noteware 32084" at bounding box center [440, 412] width 19 height 27
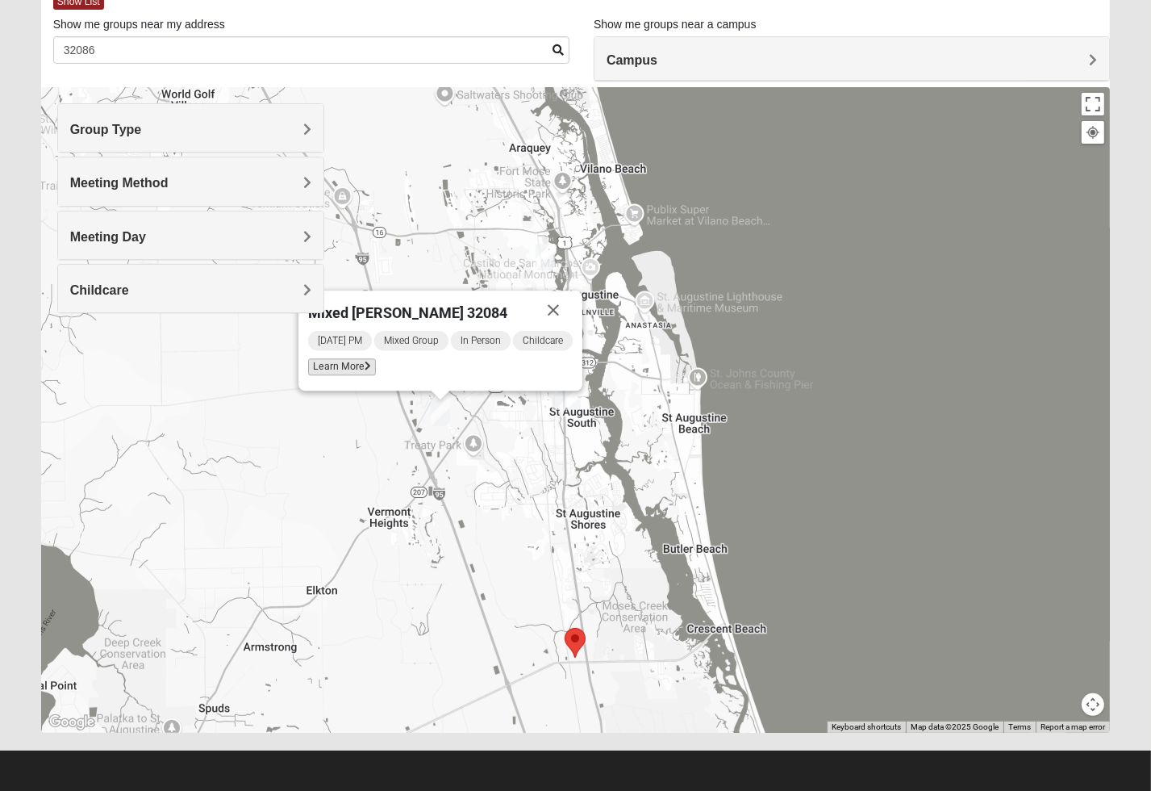
click at [356, 369] on span "Learn More" at bounding box center [342, 366] width 68 height 17
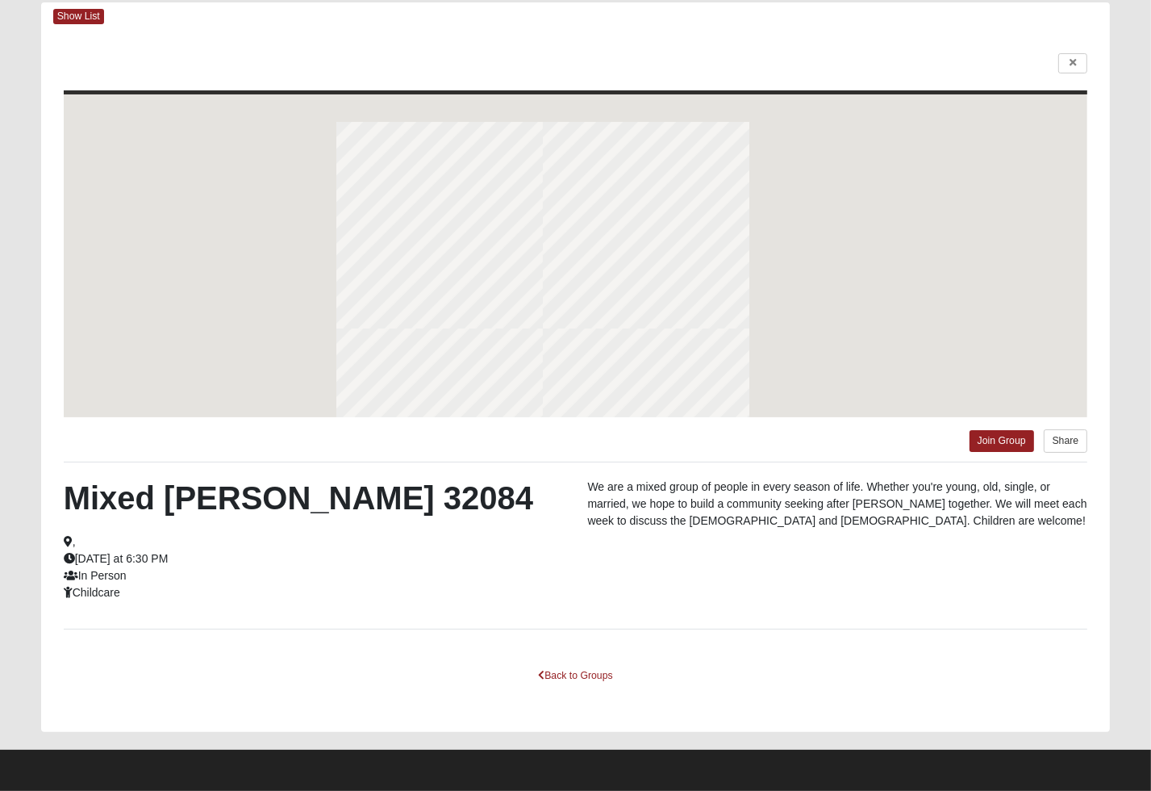
scroll to position [81, 0]
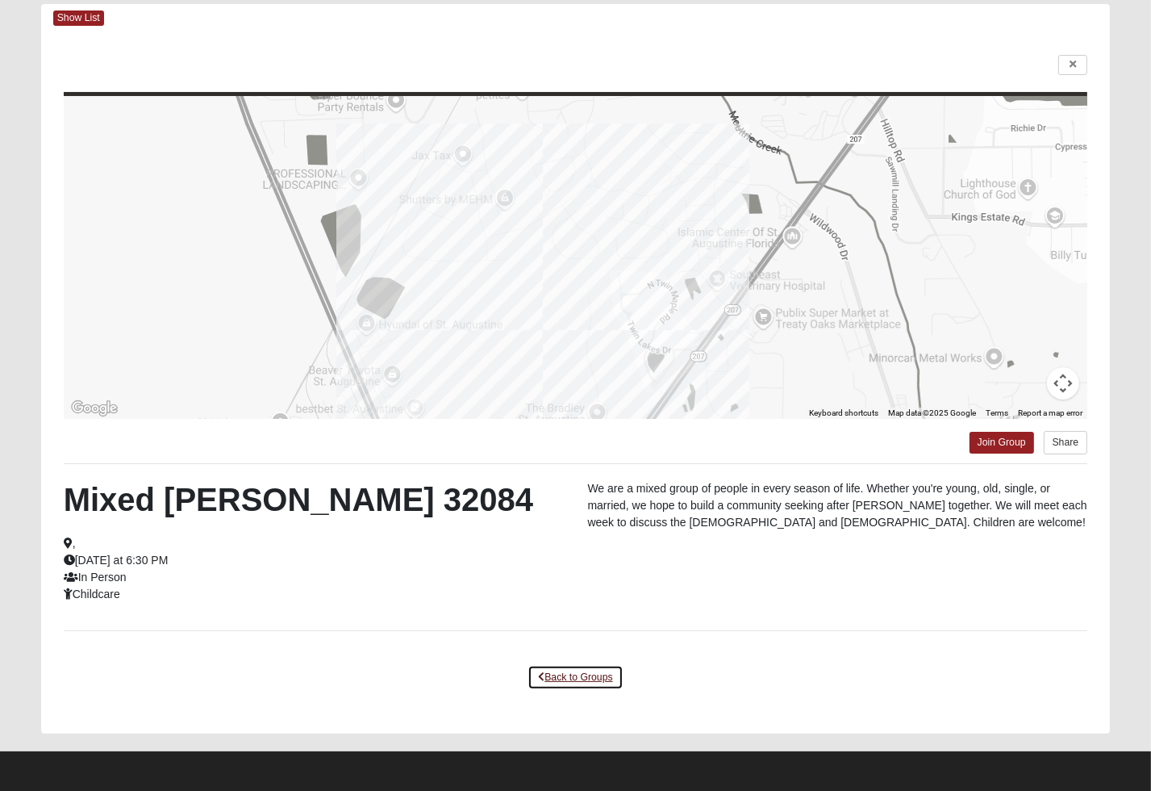
click at [579, 670] on link "Back to Groups" at bounding box center [575, 677] width 95 height 25
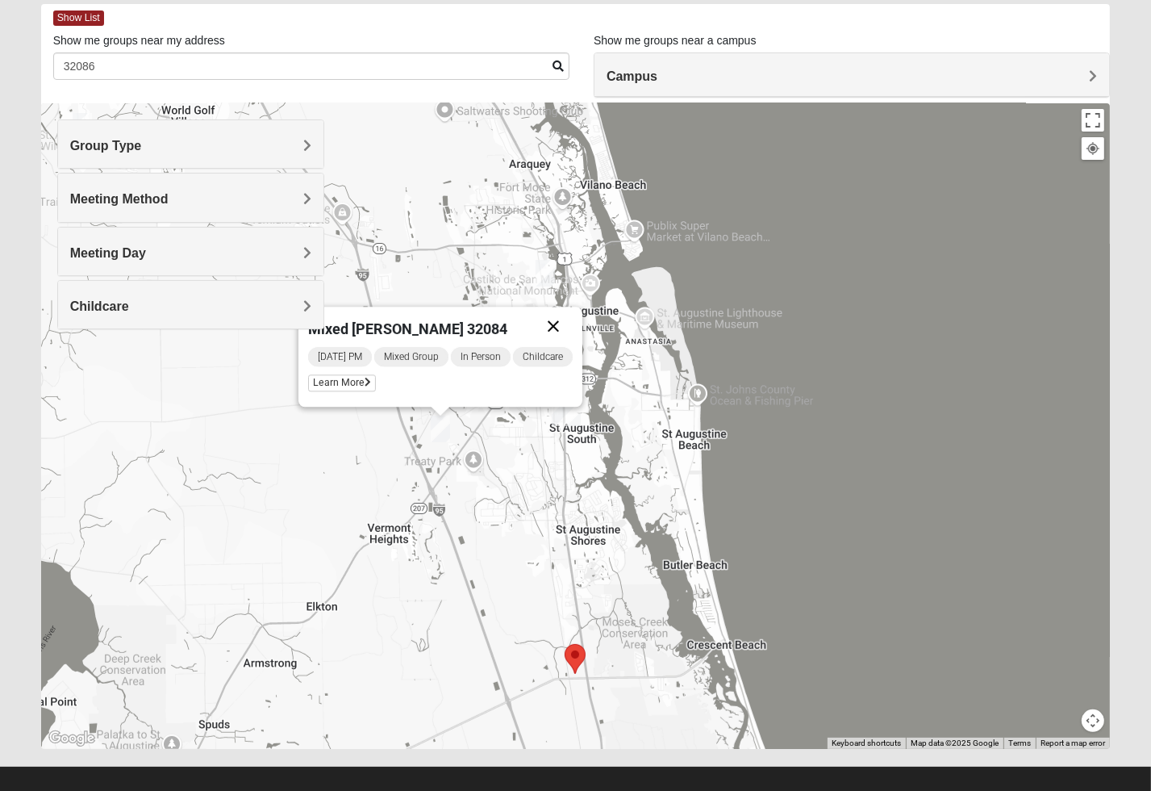
click at [553, 322] on button "Close" at bounding box center [553, 326] width 39 height 39
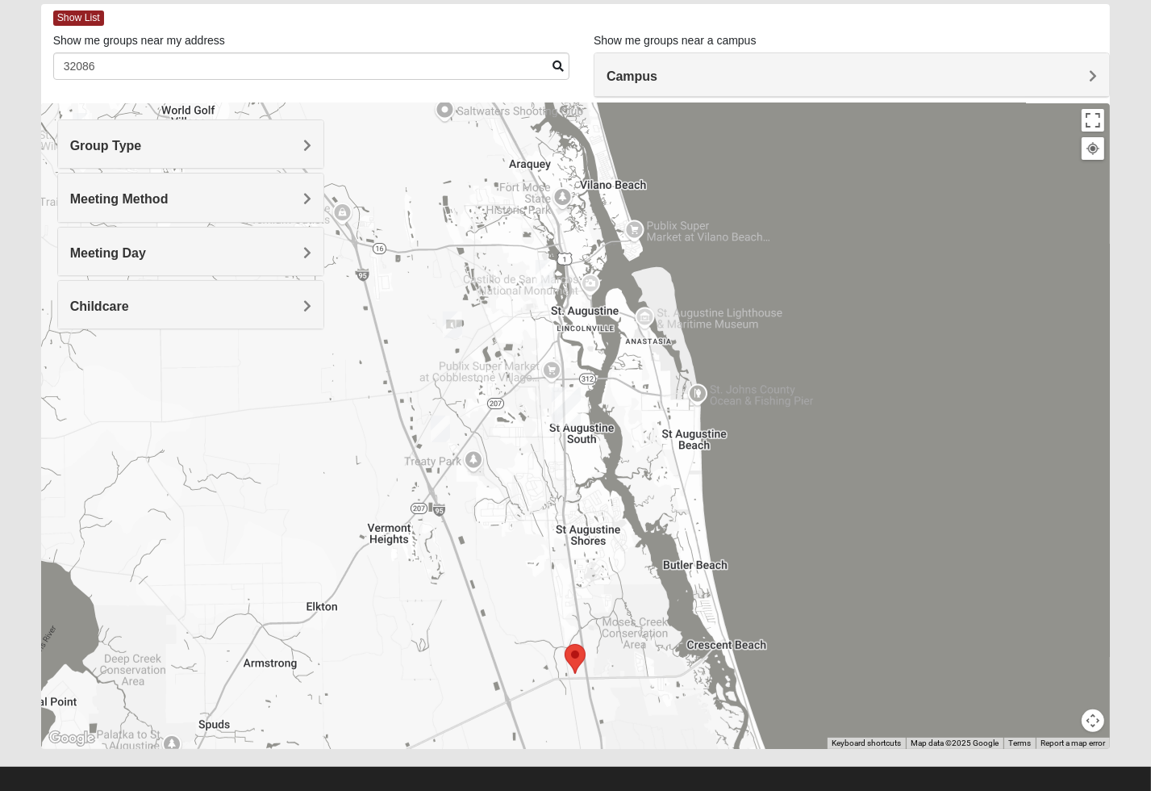
click at [452, 324] on img "Mixed Marenco 32084" at bounding box center [452, 324] width 19 height 27
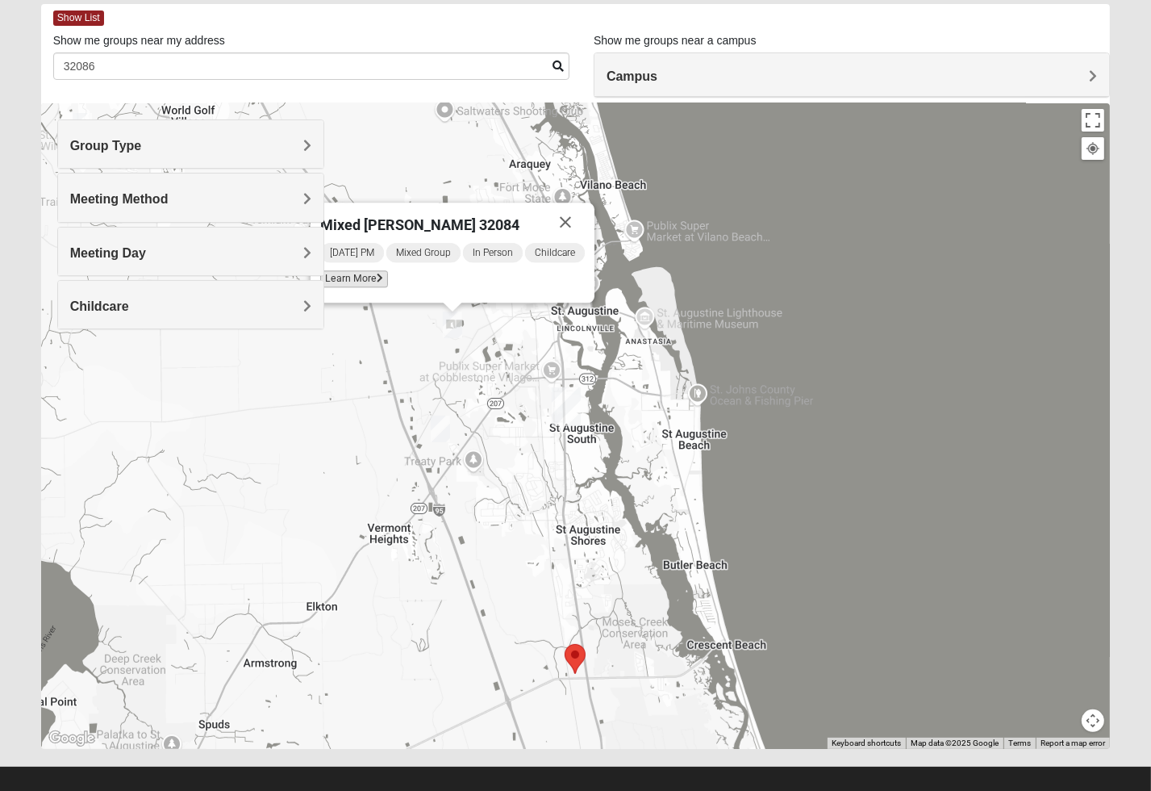
click at [371, 280] on span "Learn More" at bounding box center [354, 278] width 68 height 17
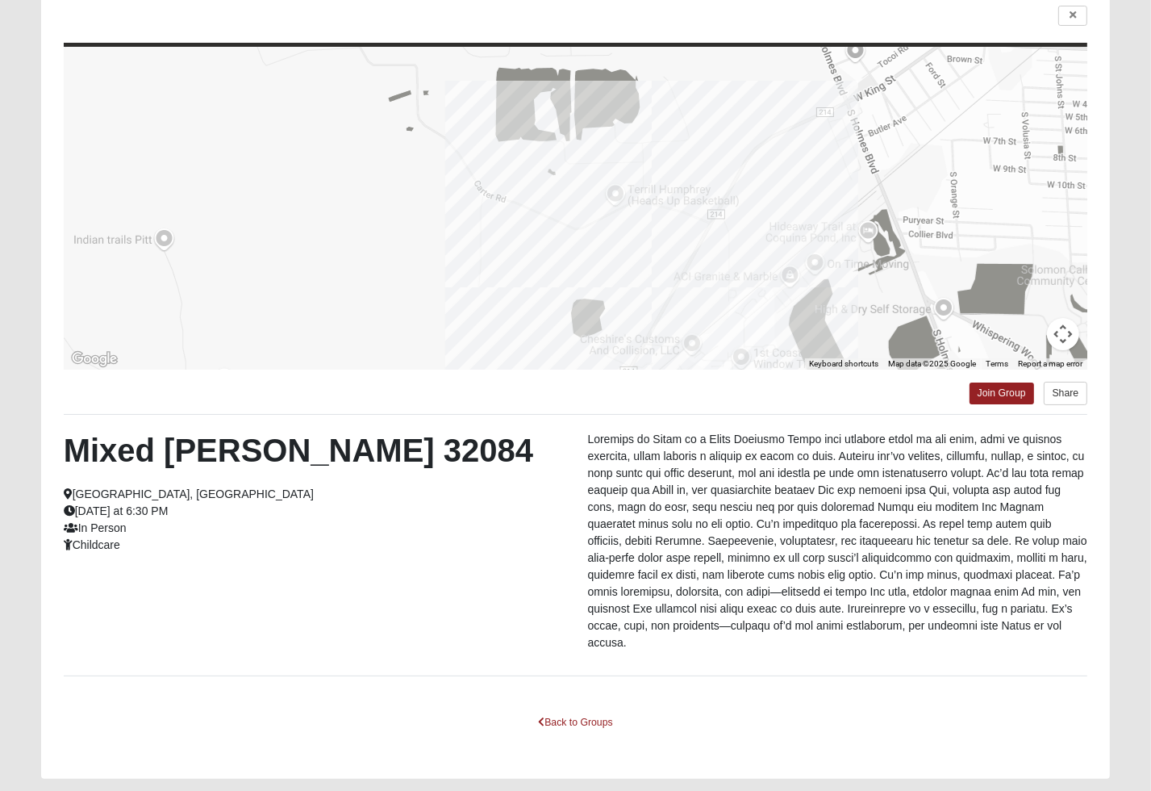
scroll to position [158, 0]
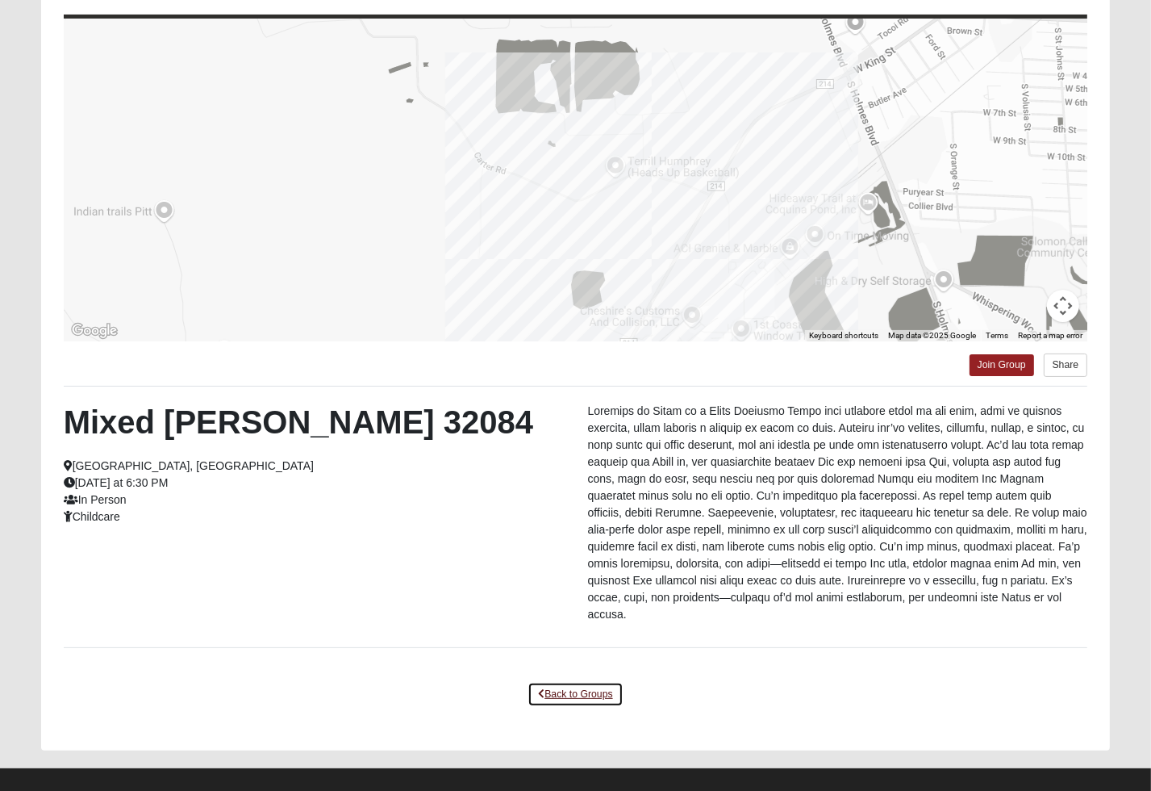
click at [590, 682] on link "Back to Groups" at bounding box center [575, 694] width 95 height 25
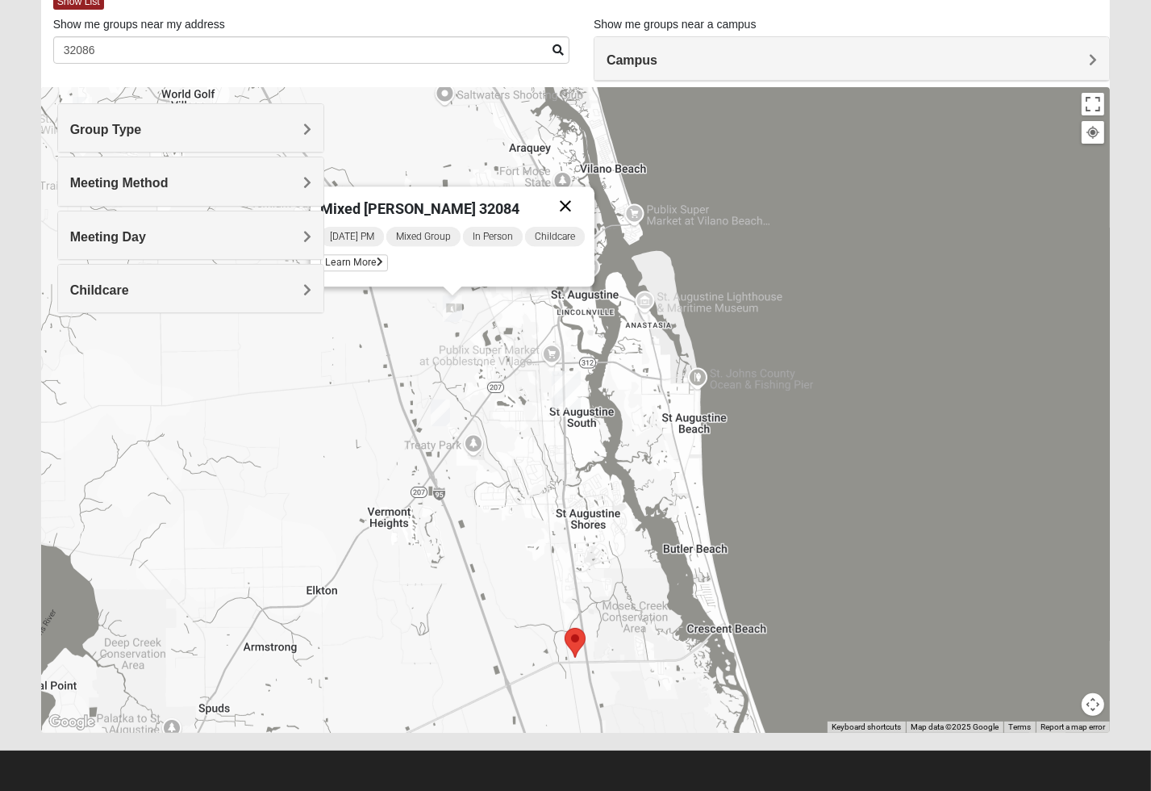
click at [570, 203] on button "Close" at bounding box center [565, 205] width 39 height 39
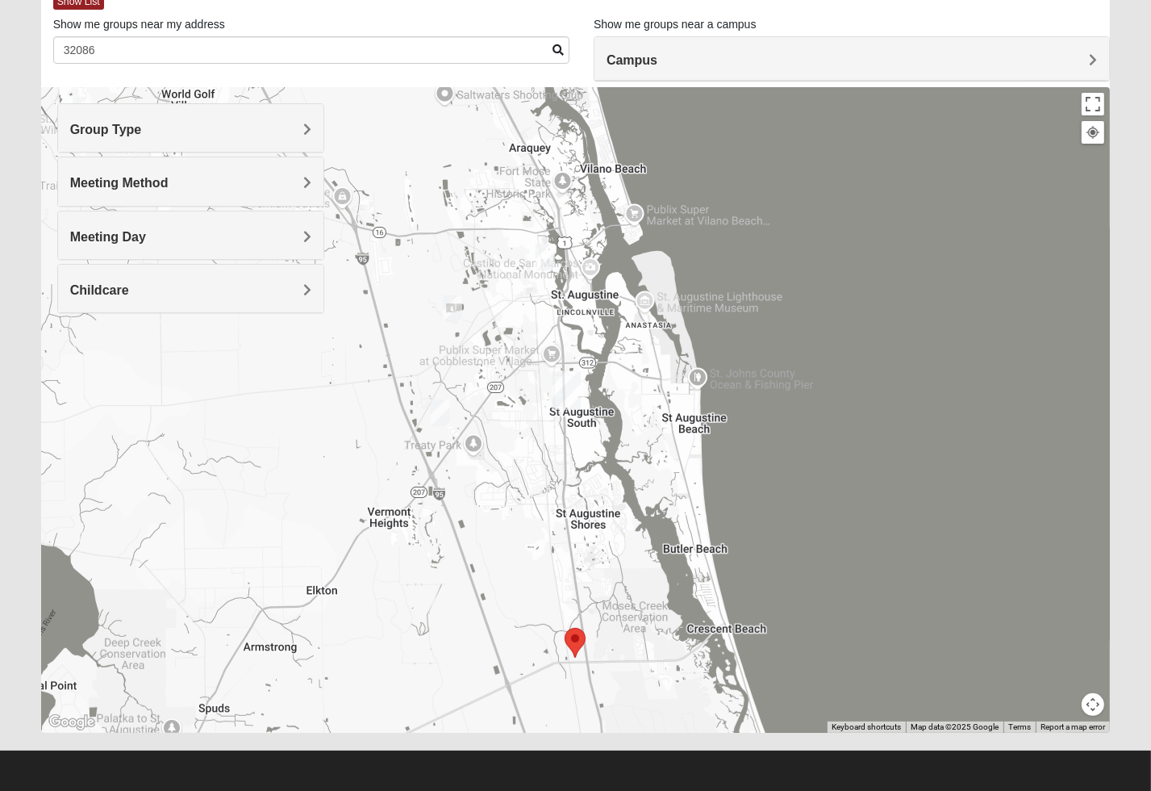
click at [545, 257] on img "Mixed Richardson 32084" at bounding box center [545, 257] width 19 height 27
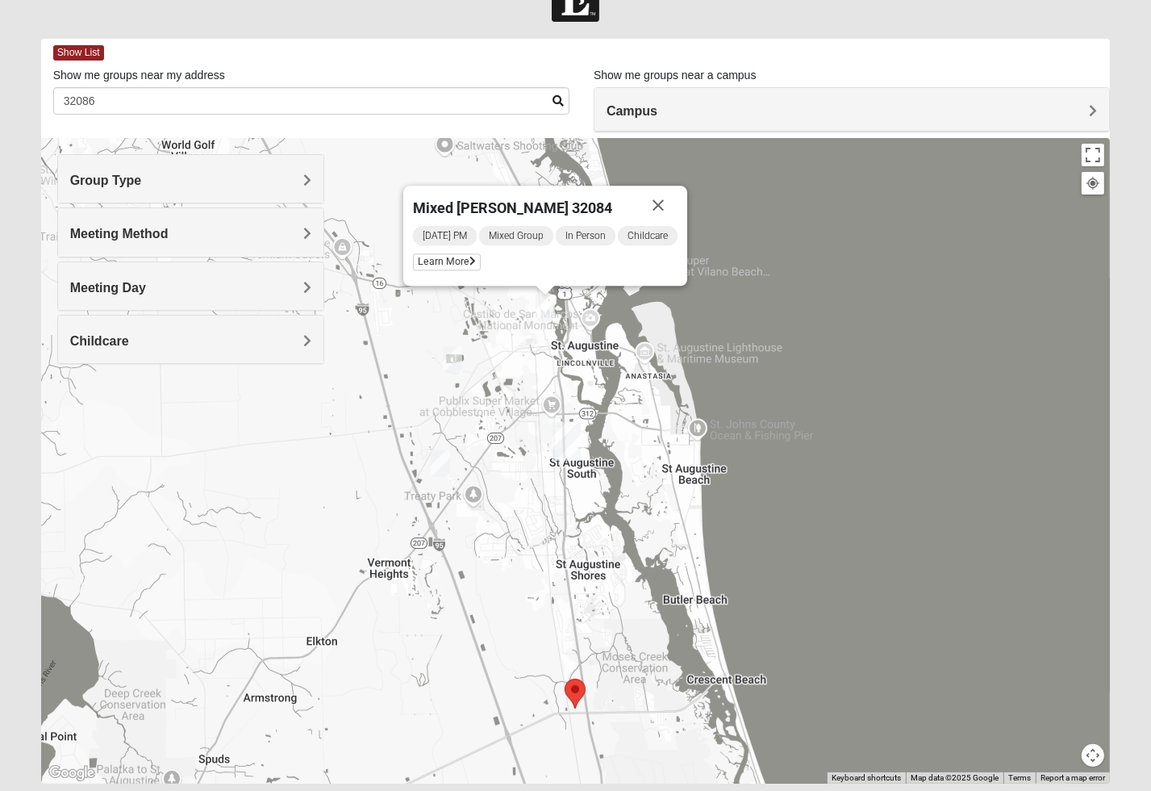
scroll to position [0, 0]
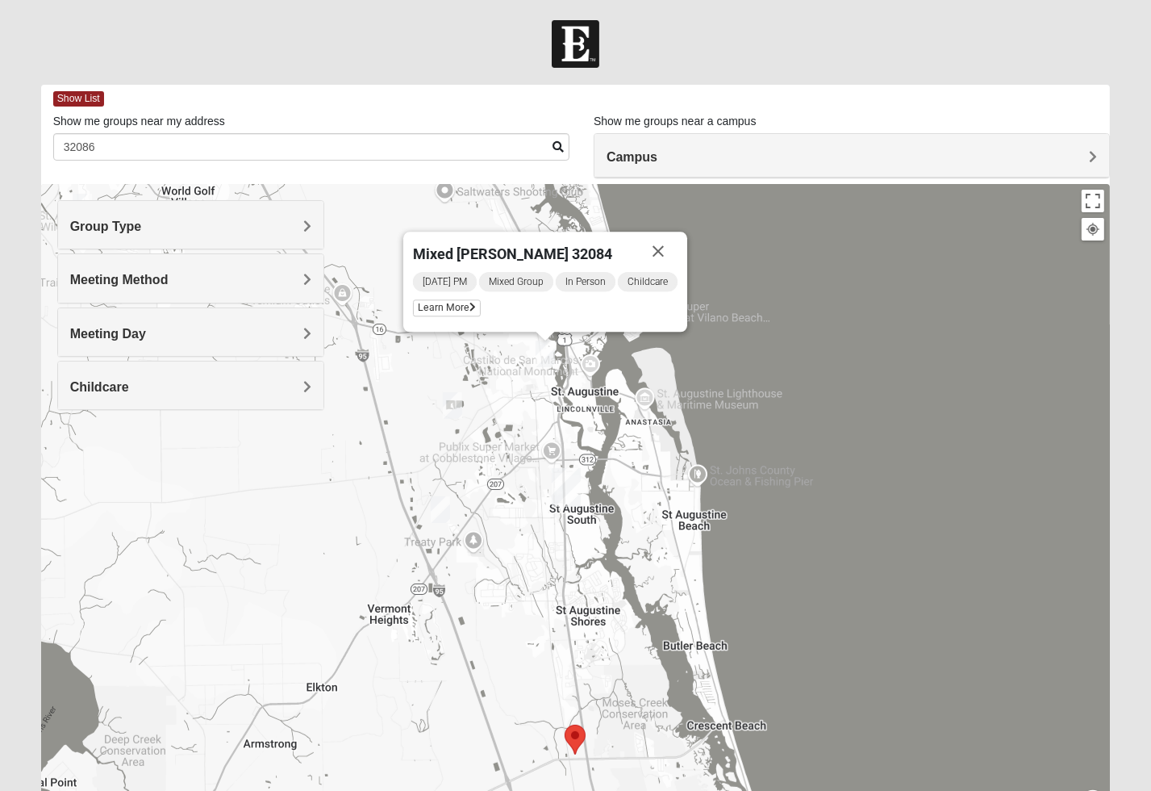
click at [581, 38] on img at bounding box center [576, 44] width 48 height 48
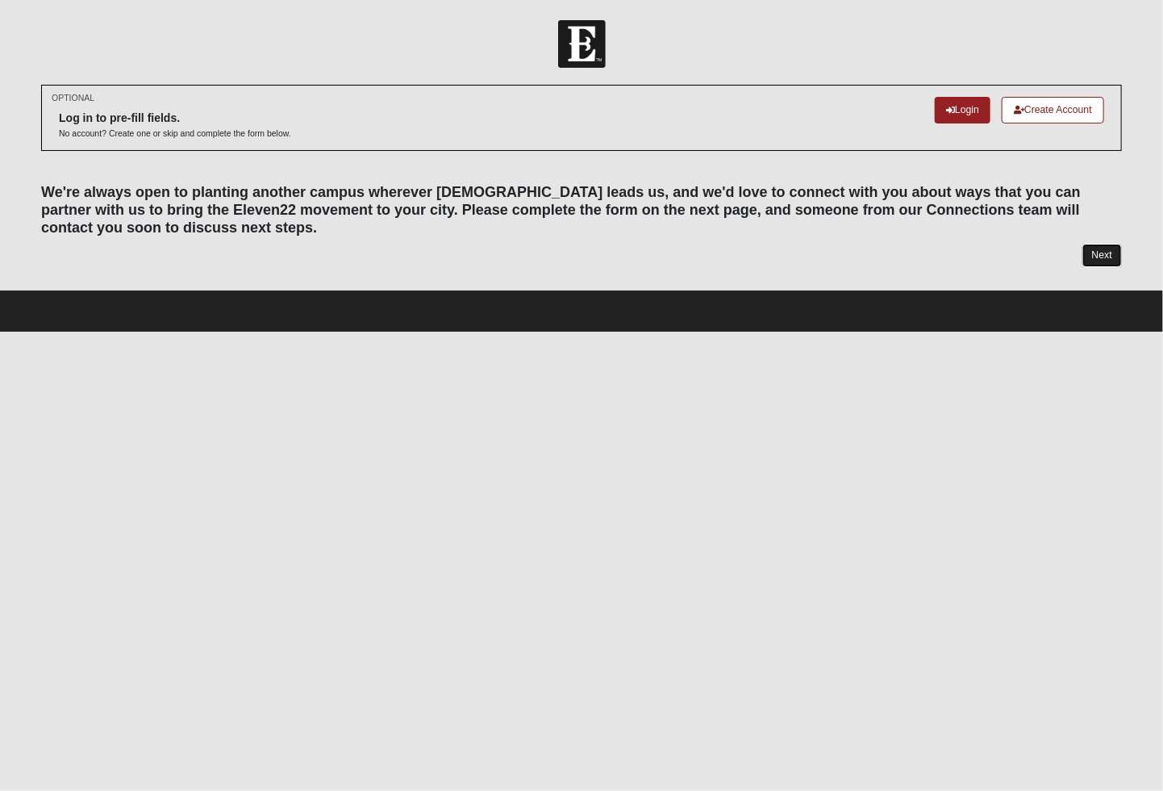
click at [1116, 256] on link "Next" at bounding box center [1103, 255] width 40 height 23
